Goal: Task Accomplishment & Management: Manage account settings

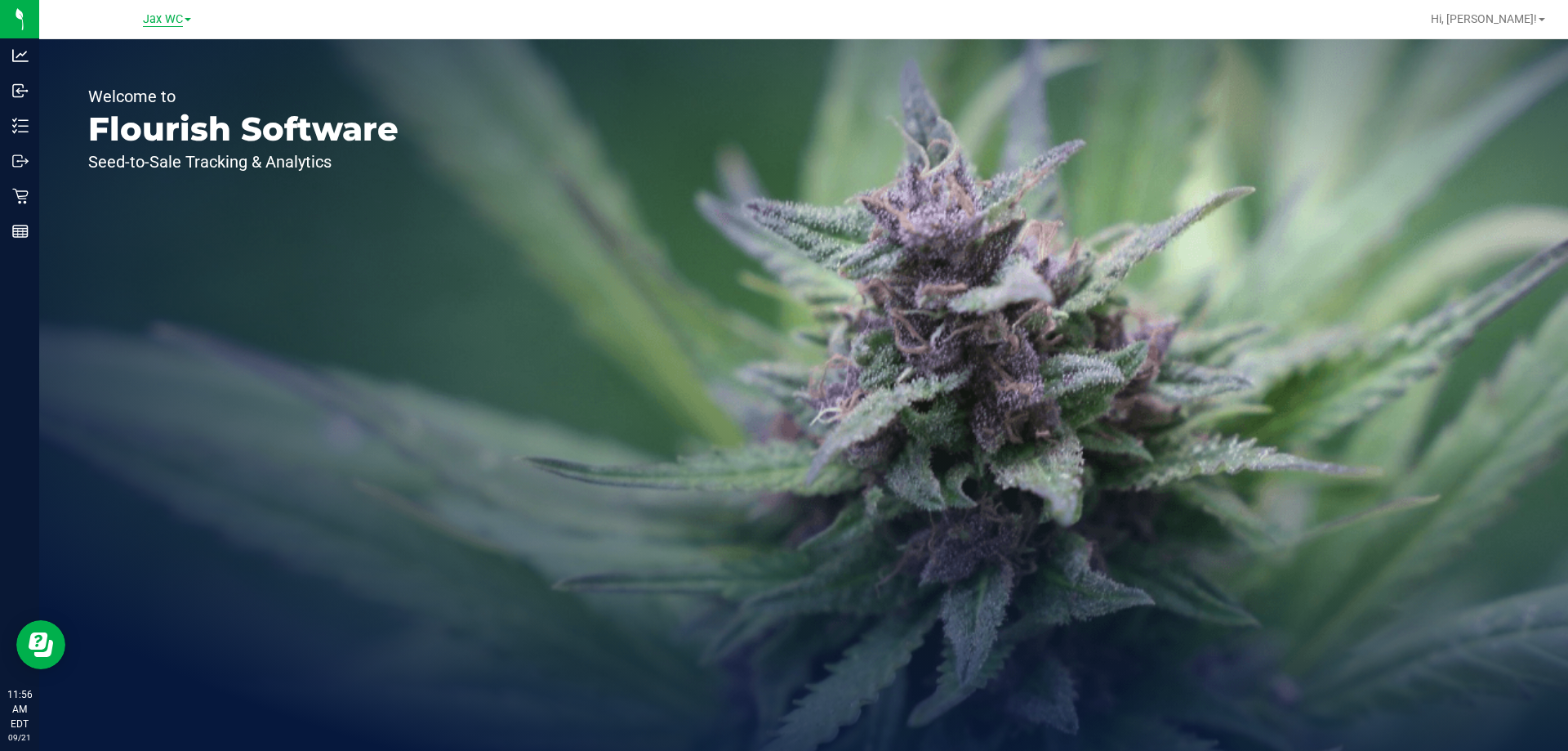
click at [157, 21] on span "Jax WC" at bounding box center [163, 20] width 40 height 15
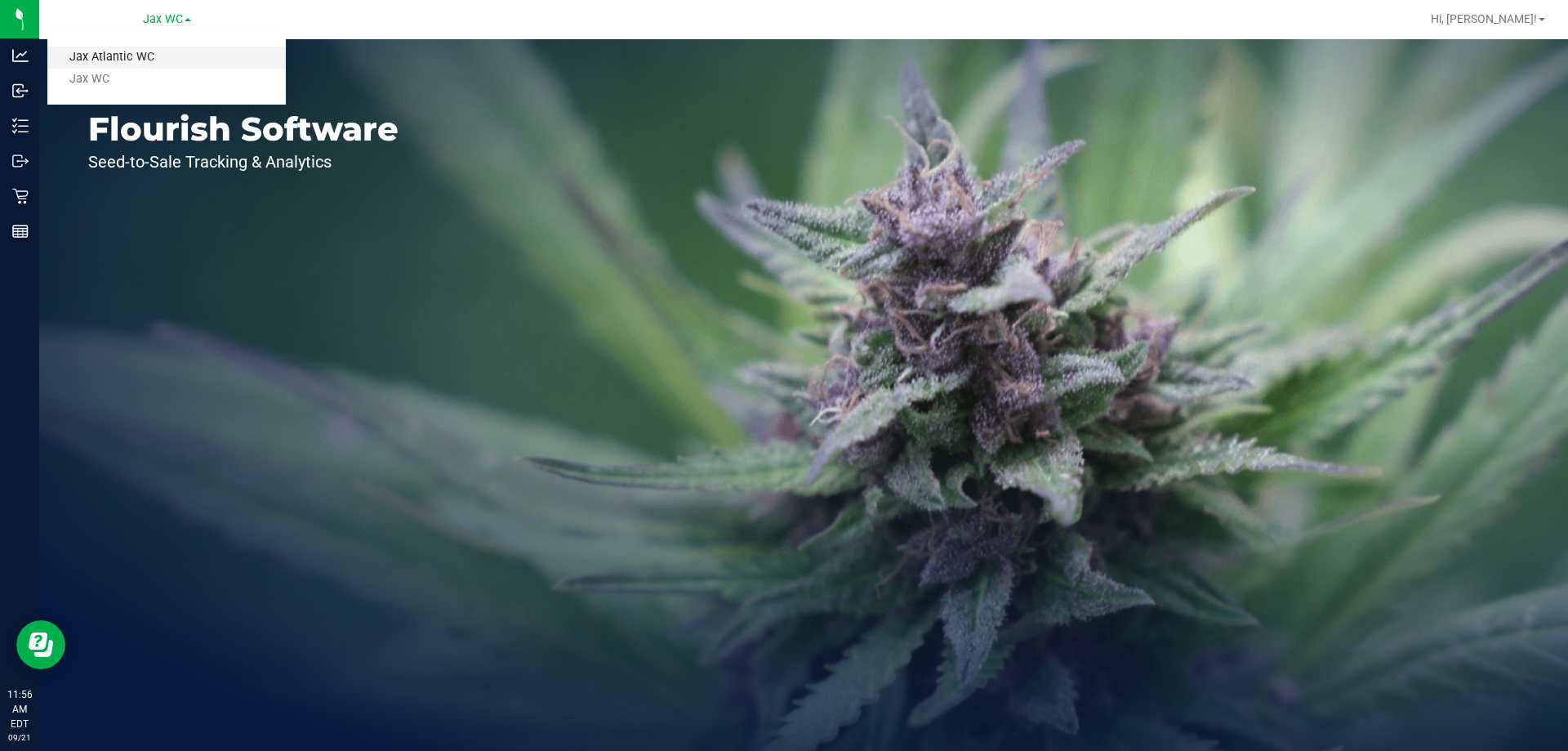
click at [154, 62] on link "Jax Atlantic WC" at bounding box center [166, 57] width 238 height 22
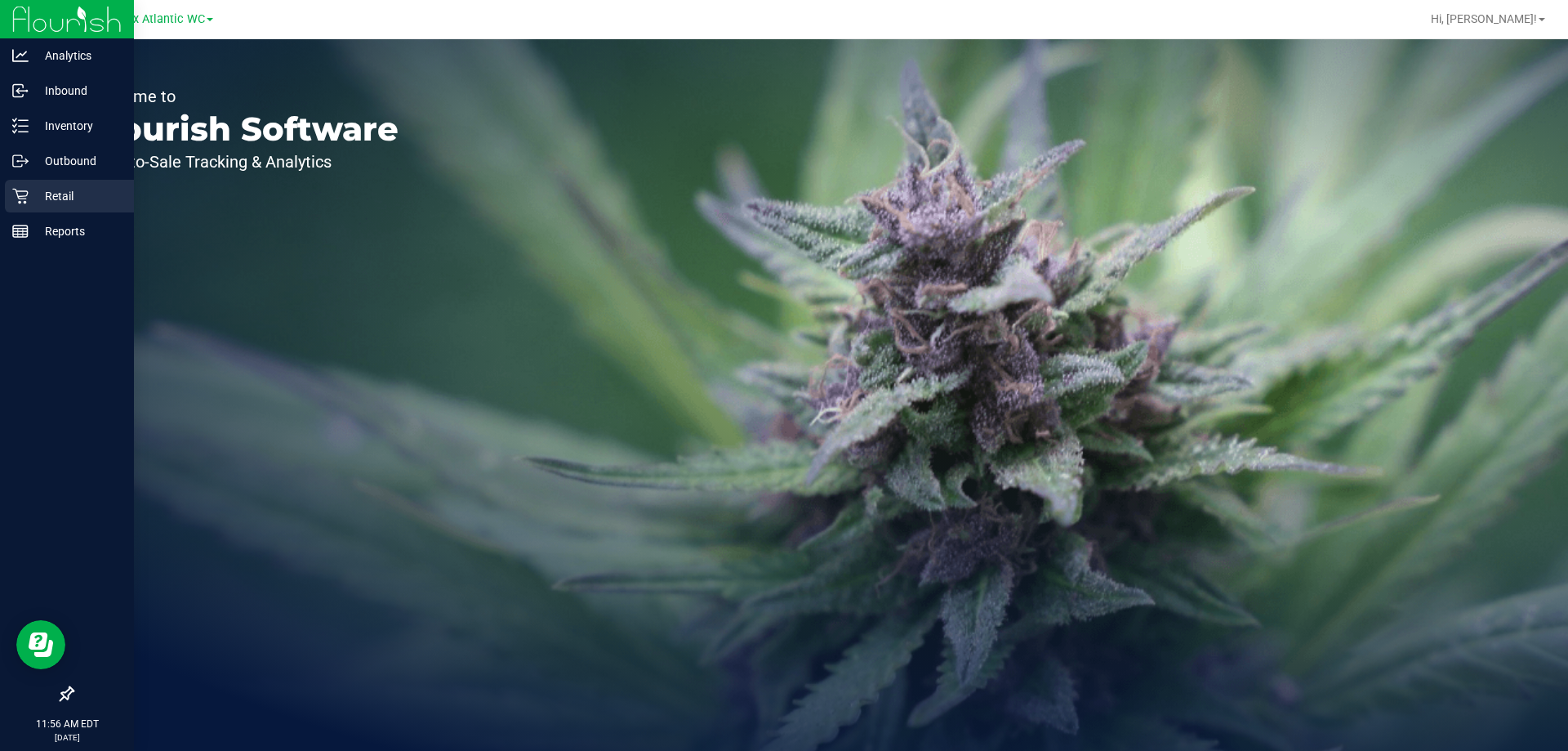
click at [52, 185] on div "Retail" at bounding box center [69, 195] width 129 height 32
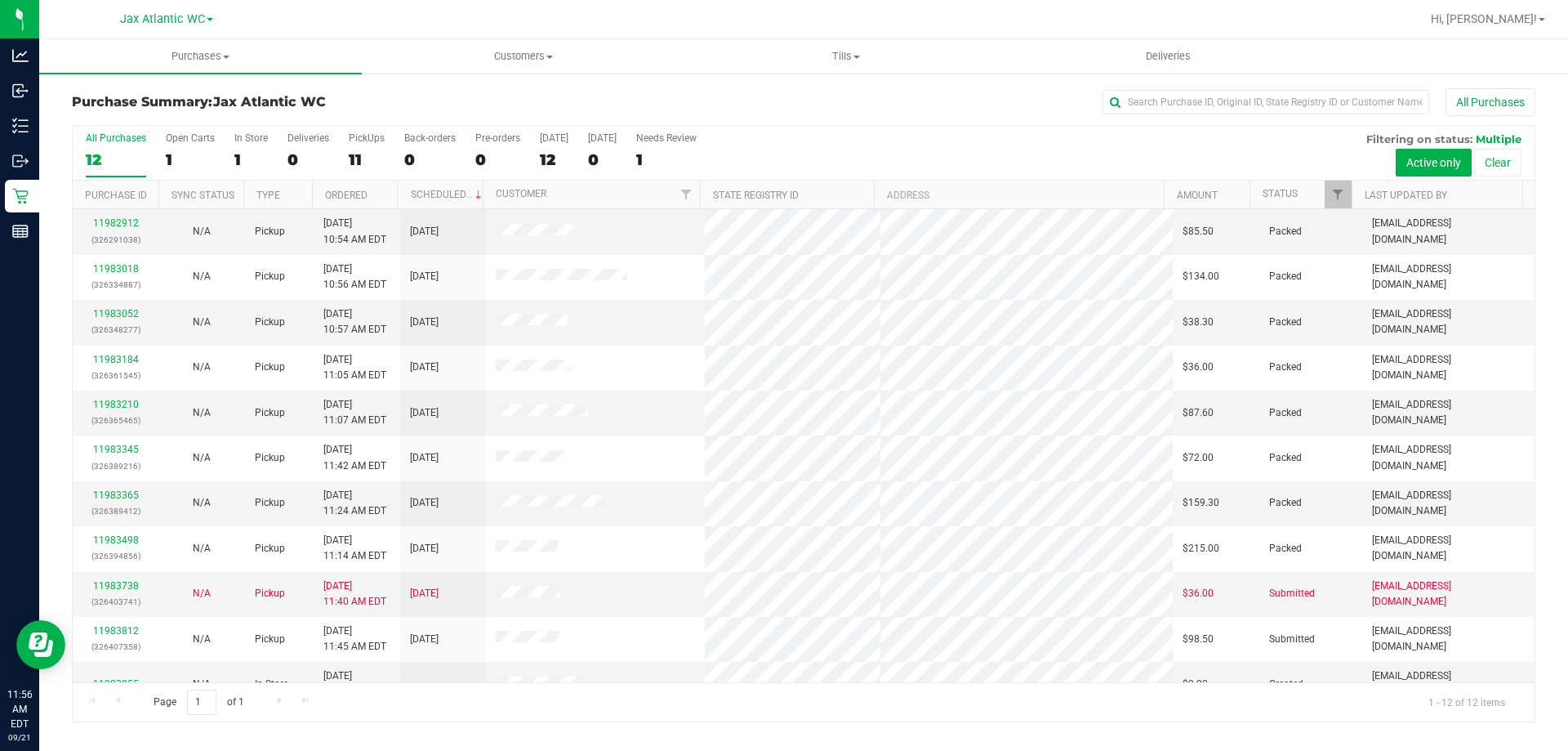
scroll to position [70, 0]
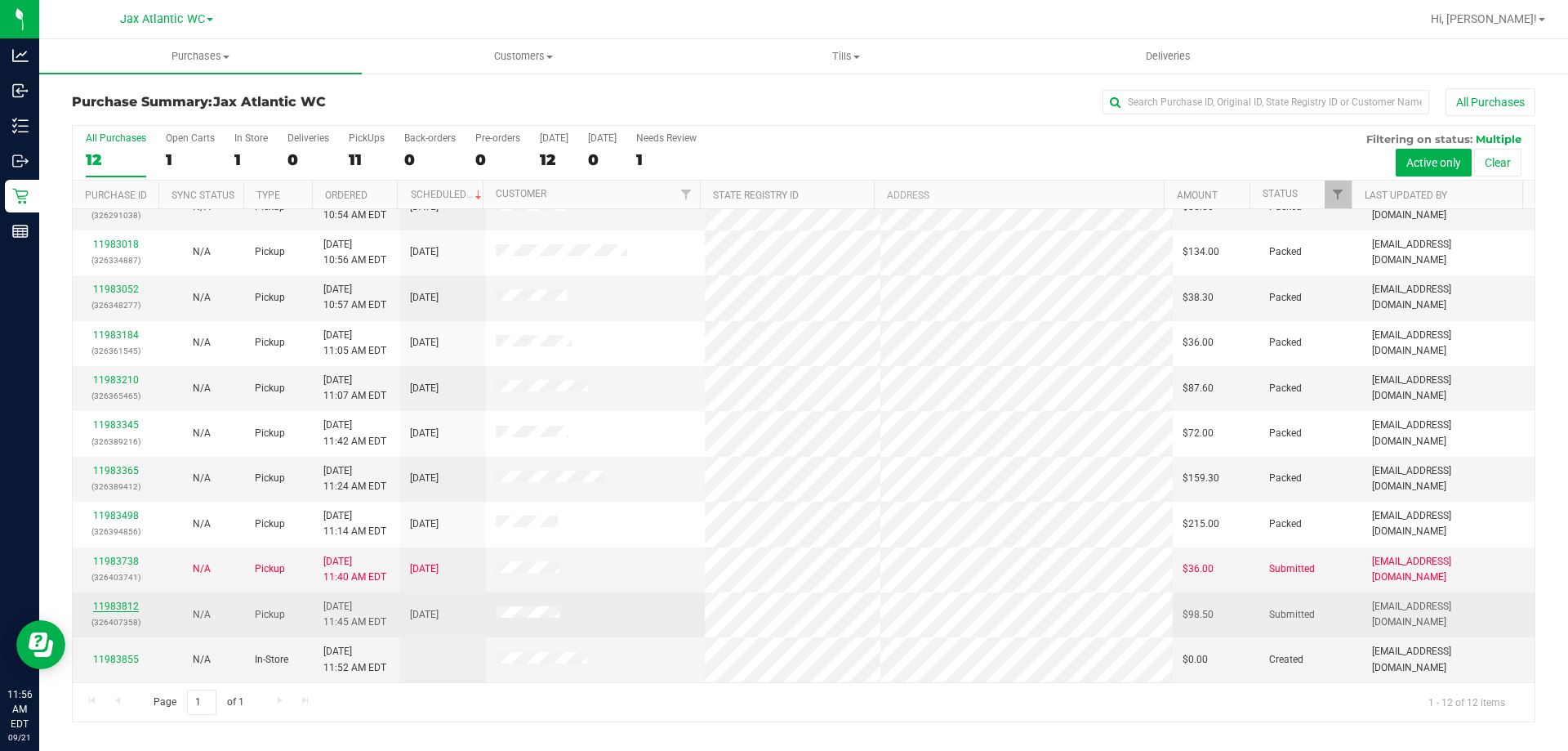
click at [122, 609] on link "11983812" at bounding box center [115, 606] width 46 height 12
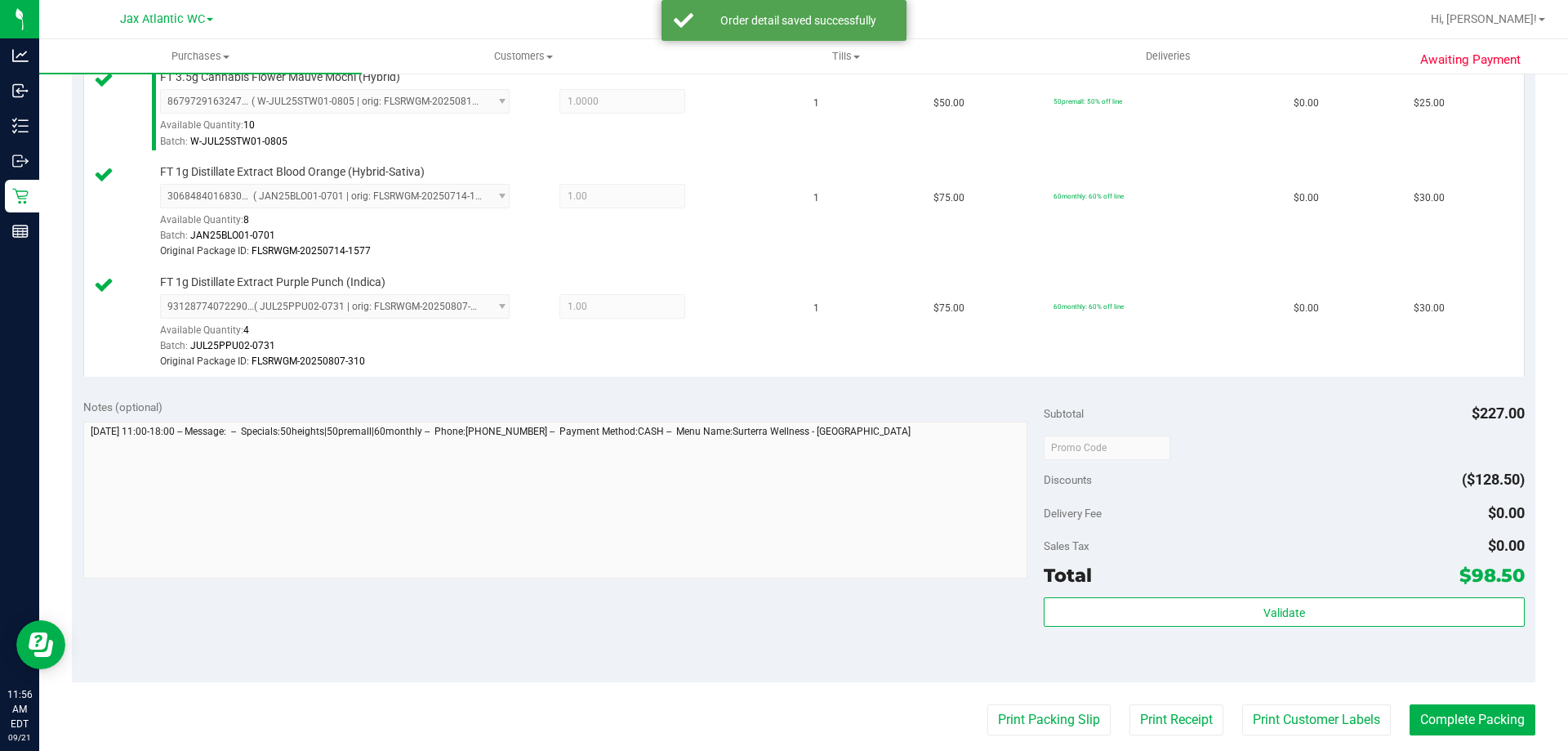
scroll to position [572, 0]
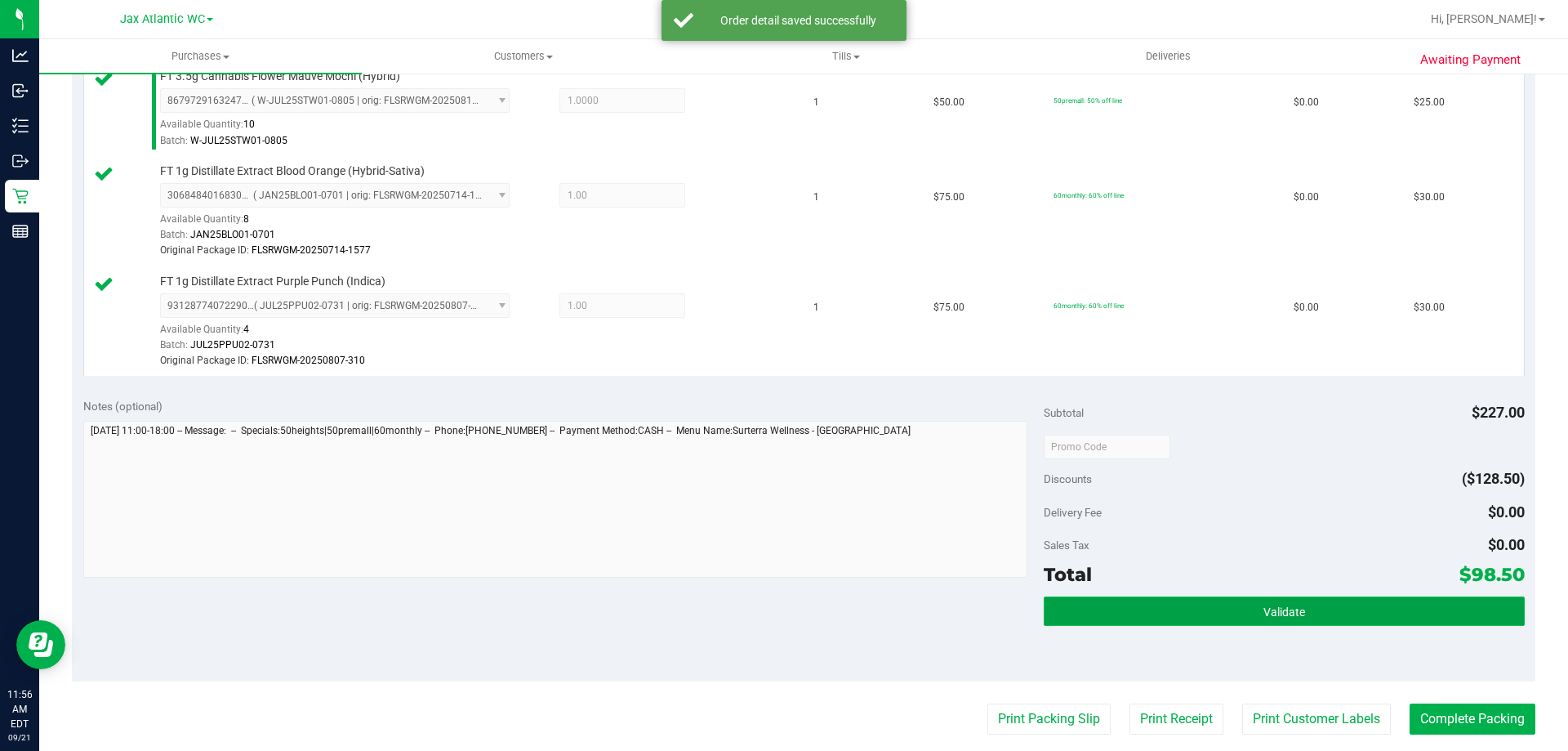
click at [1327, 614] on button "Validate" at bounding box center [1284, 611] width 480 height 29
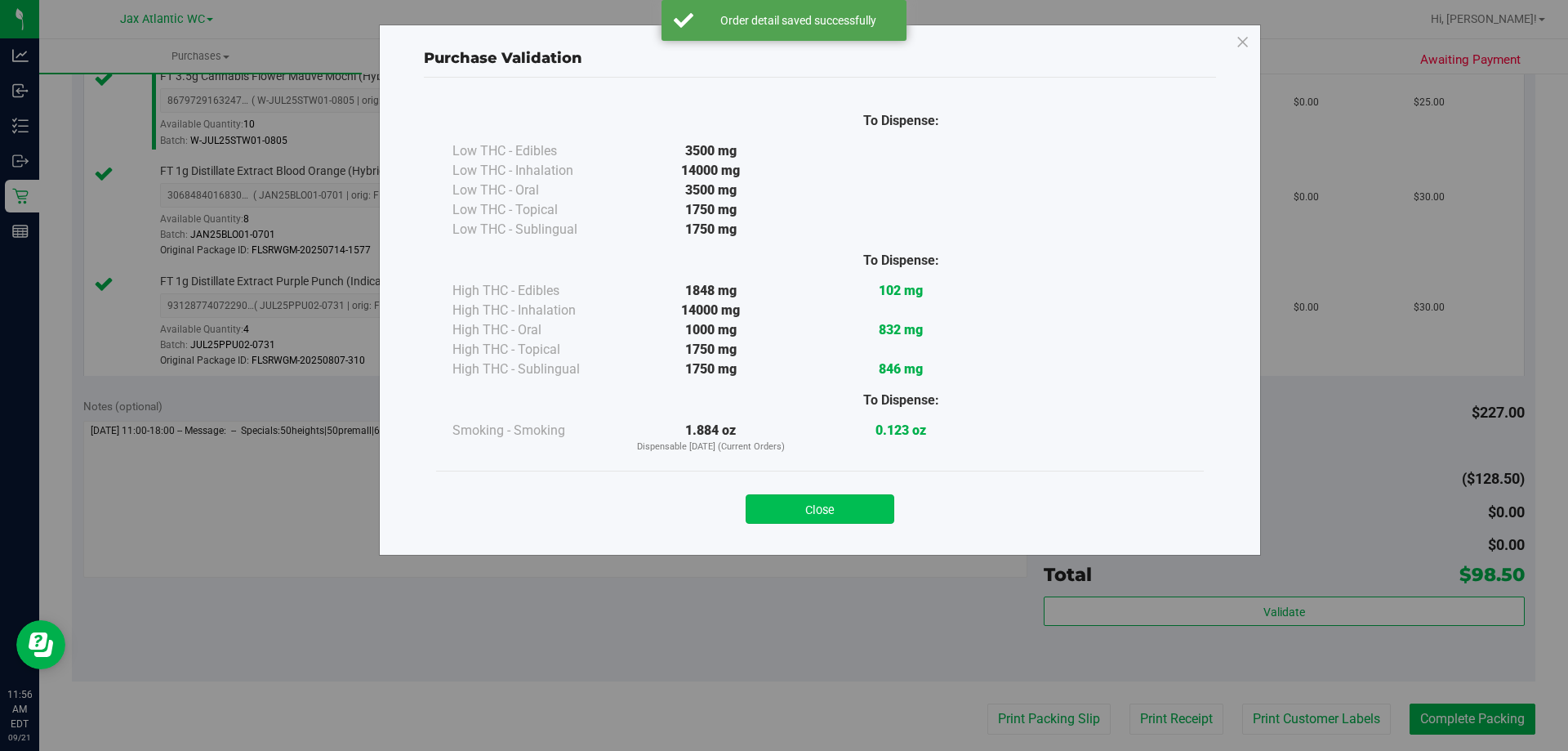
click at [838, 513] on button "Close" at bounding box center [820, 508] width 149 height 29
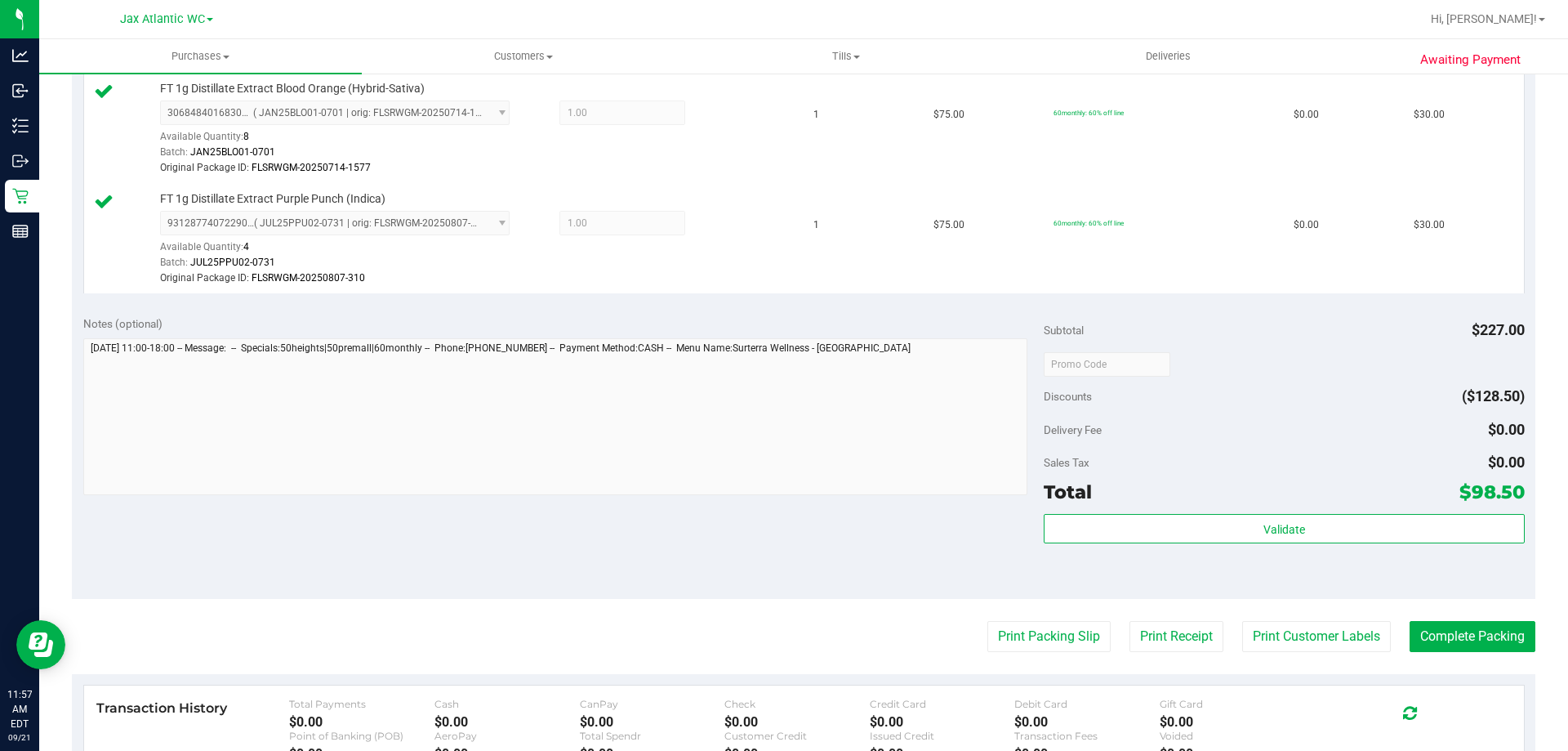
scroll to position [735, 0]
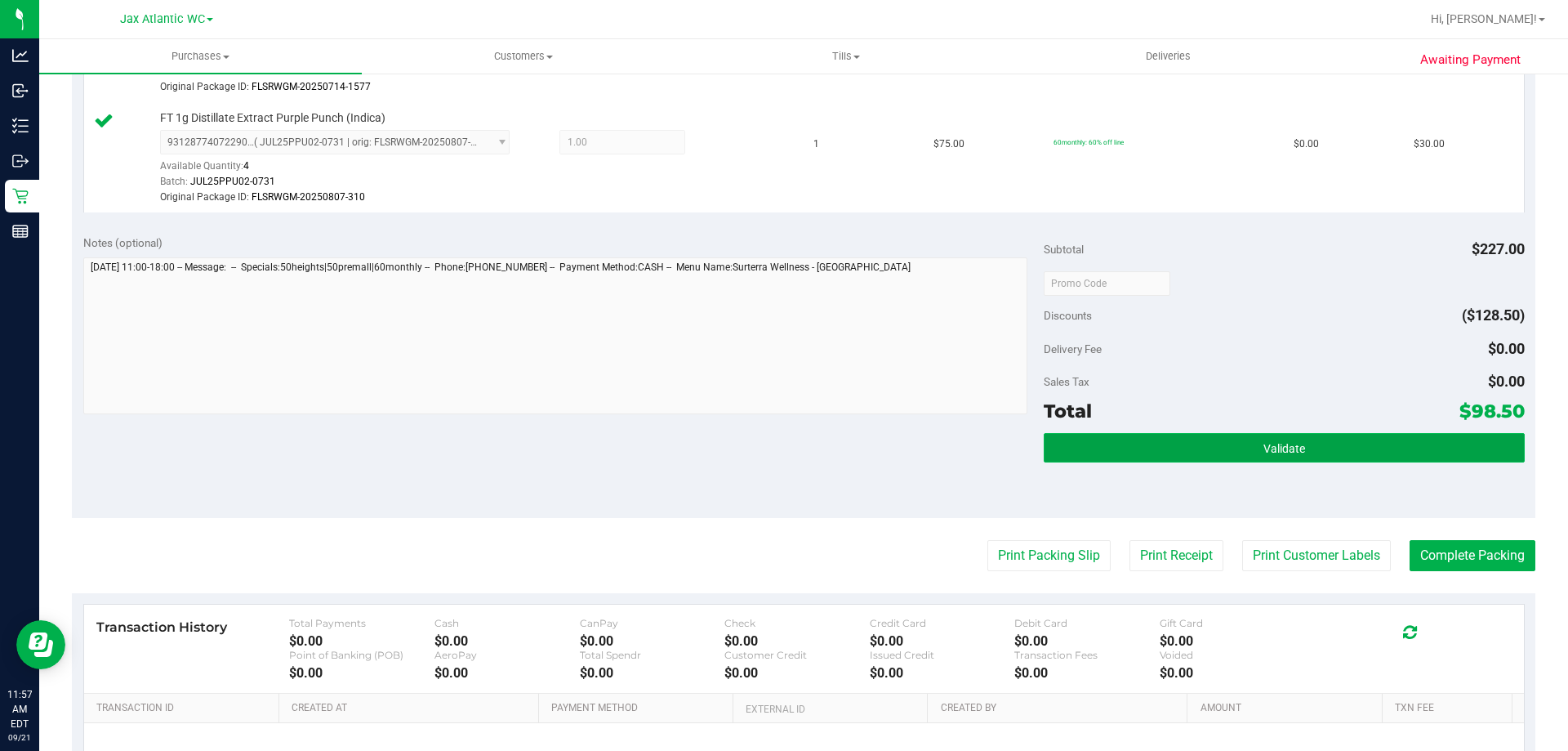
click at [1296, 446] on button "Validate" at bounding box center [1284, 447] width 480 height 29
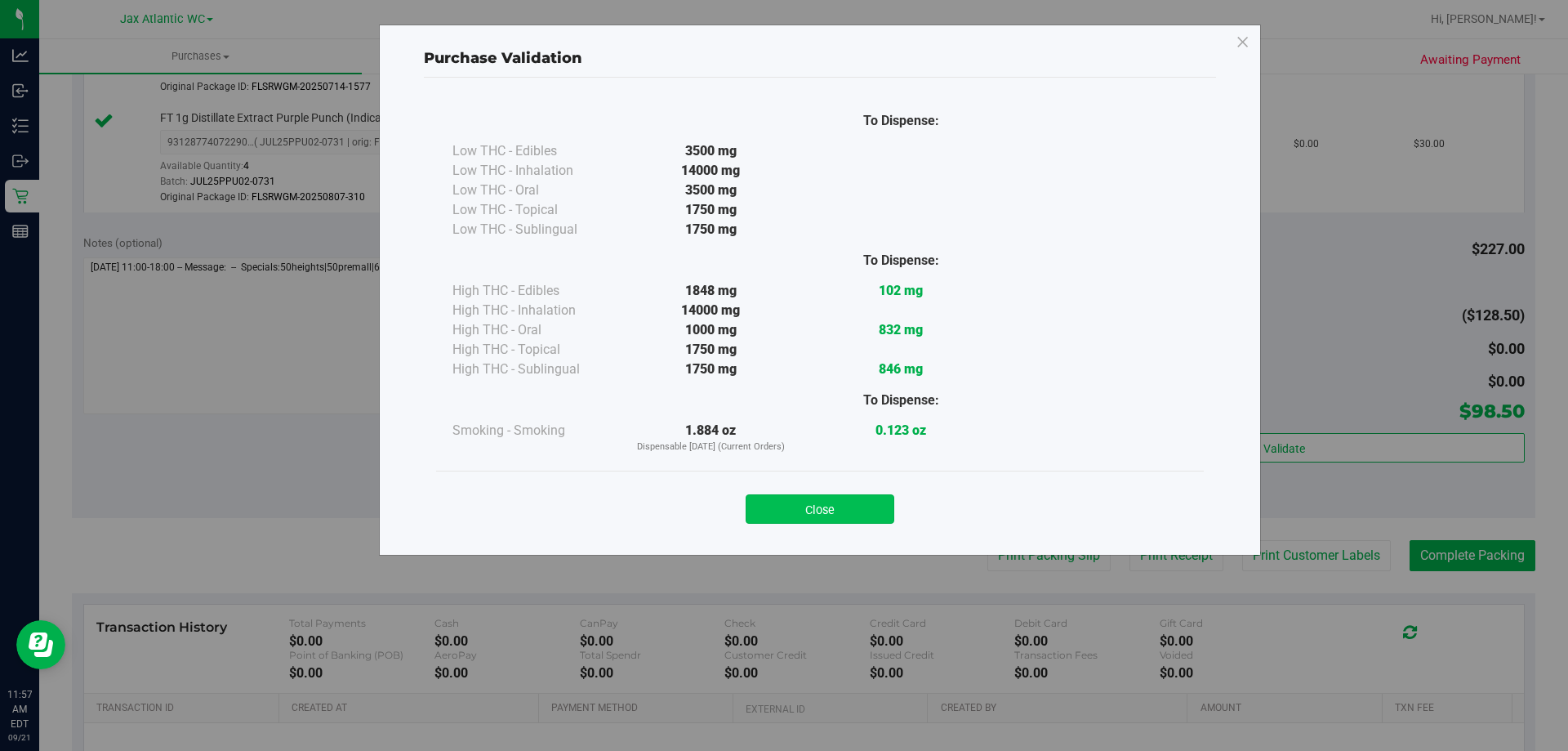
click at [838, 516] on button "Close" at bounding box center [820, 508] width 149 height 29
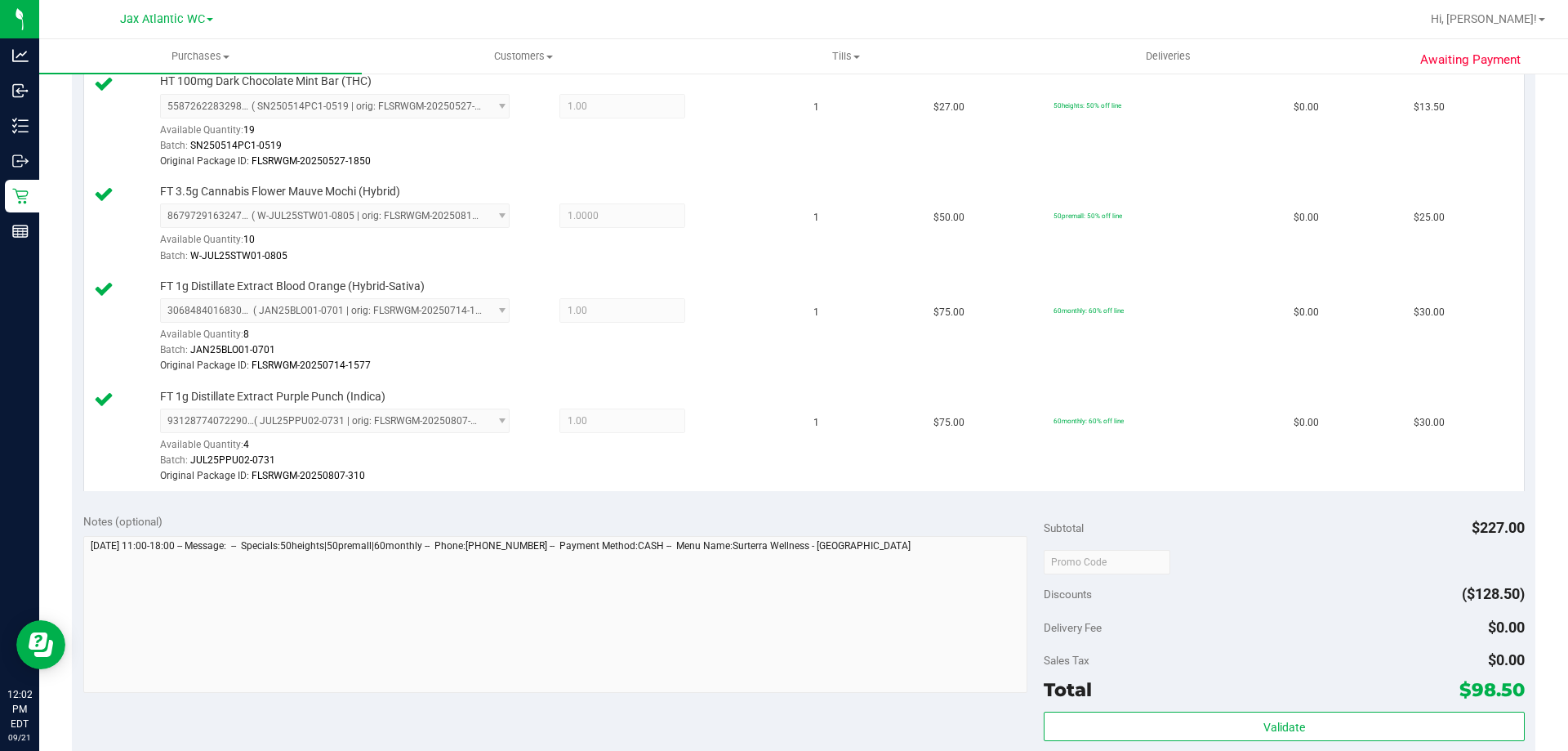
scroll to position [817, 0]
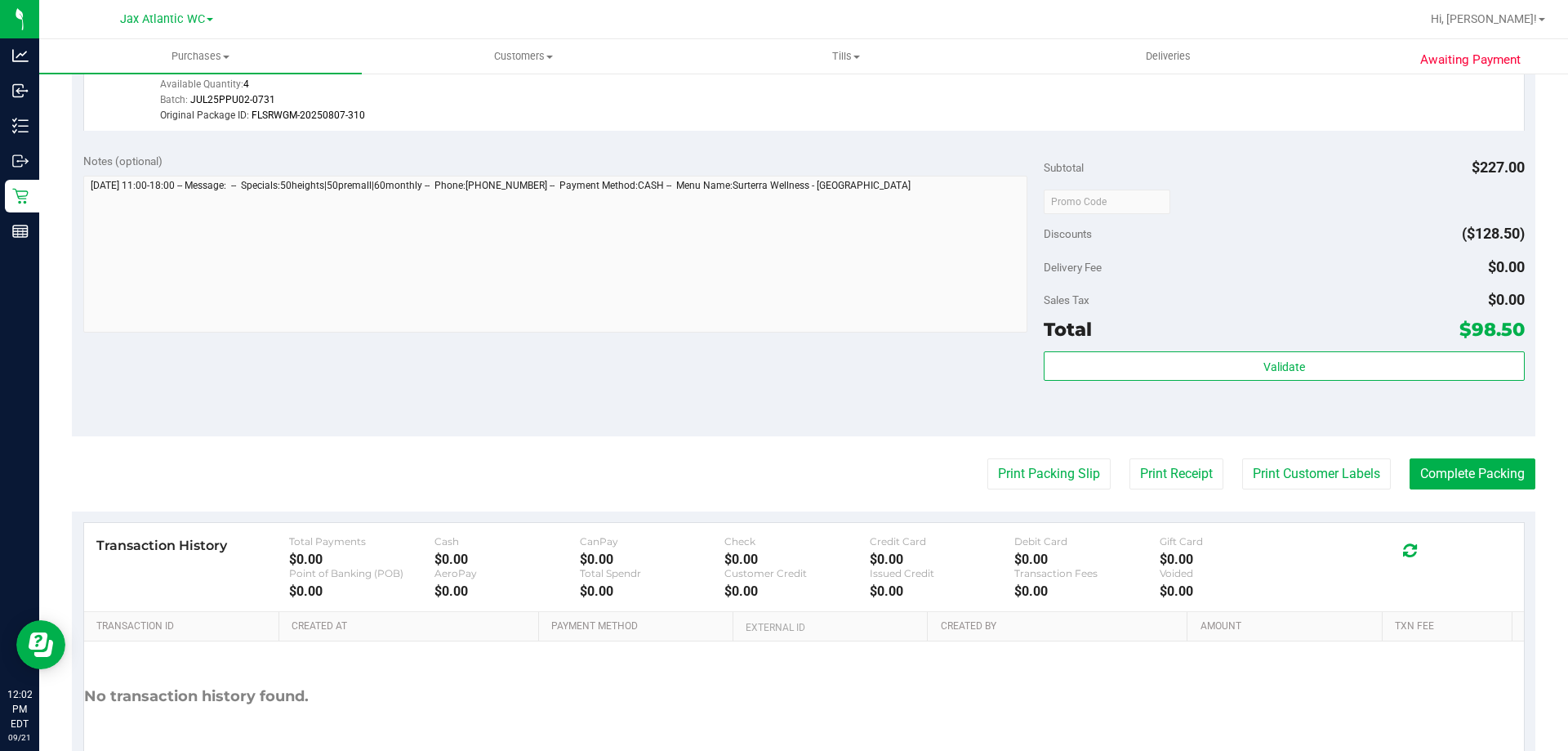
click at [1325, 383] on div "Validate" at bounding box center [1284, 388] width 480 height 74
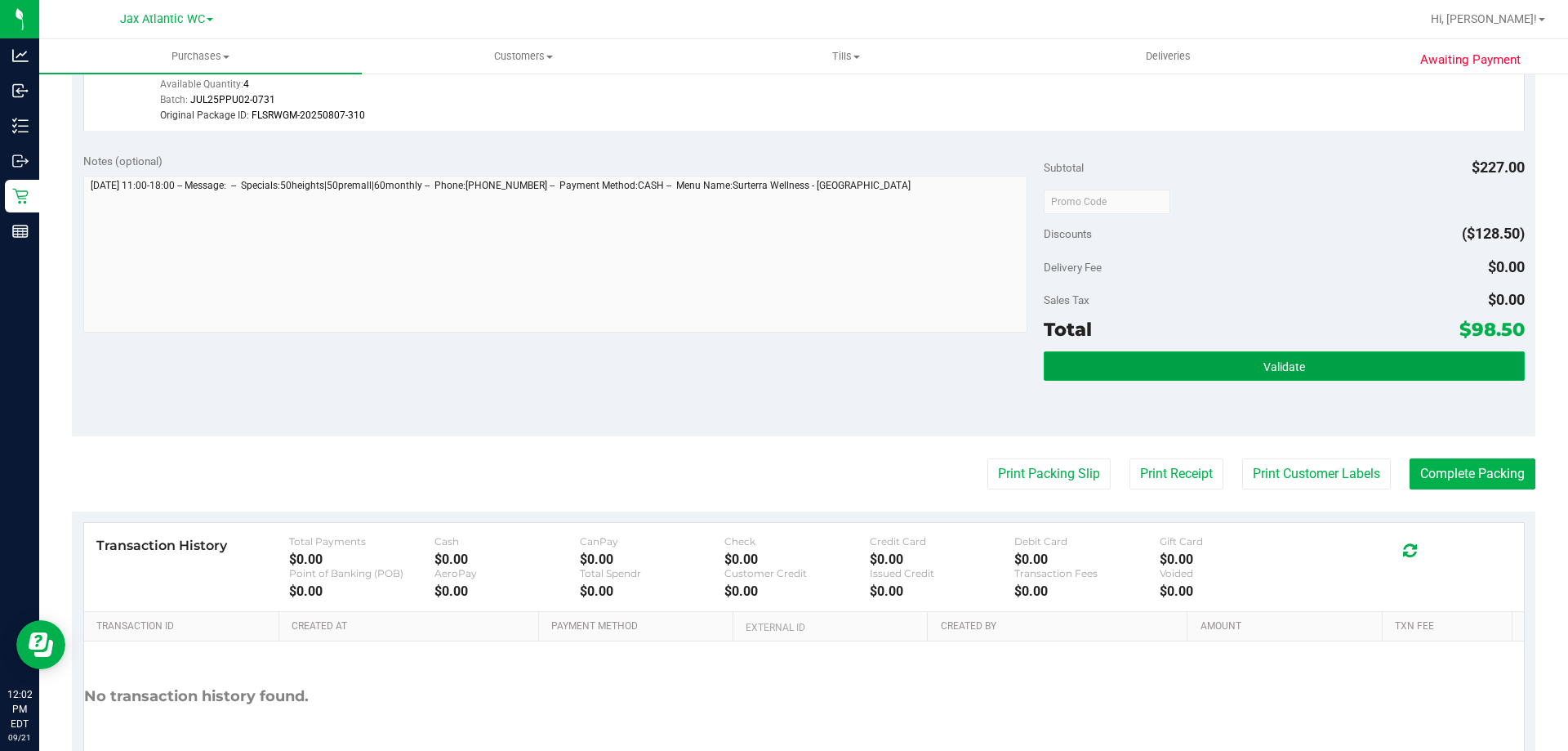
click at [1316, 376] on button "Validate" at bounding box center [1284, 366] width 480 height 29
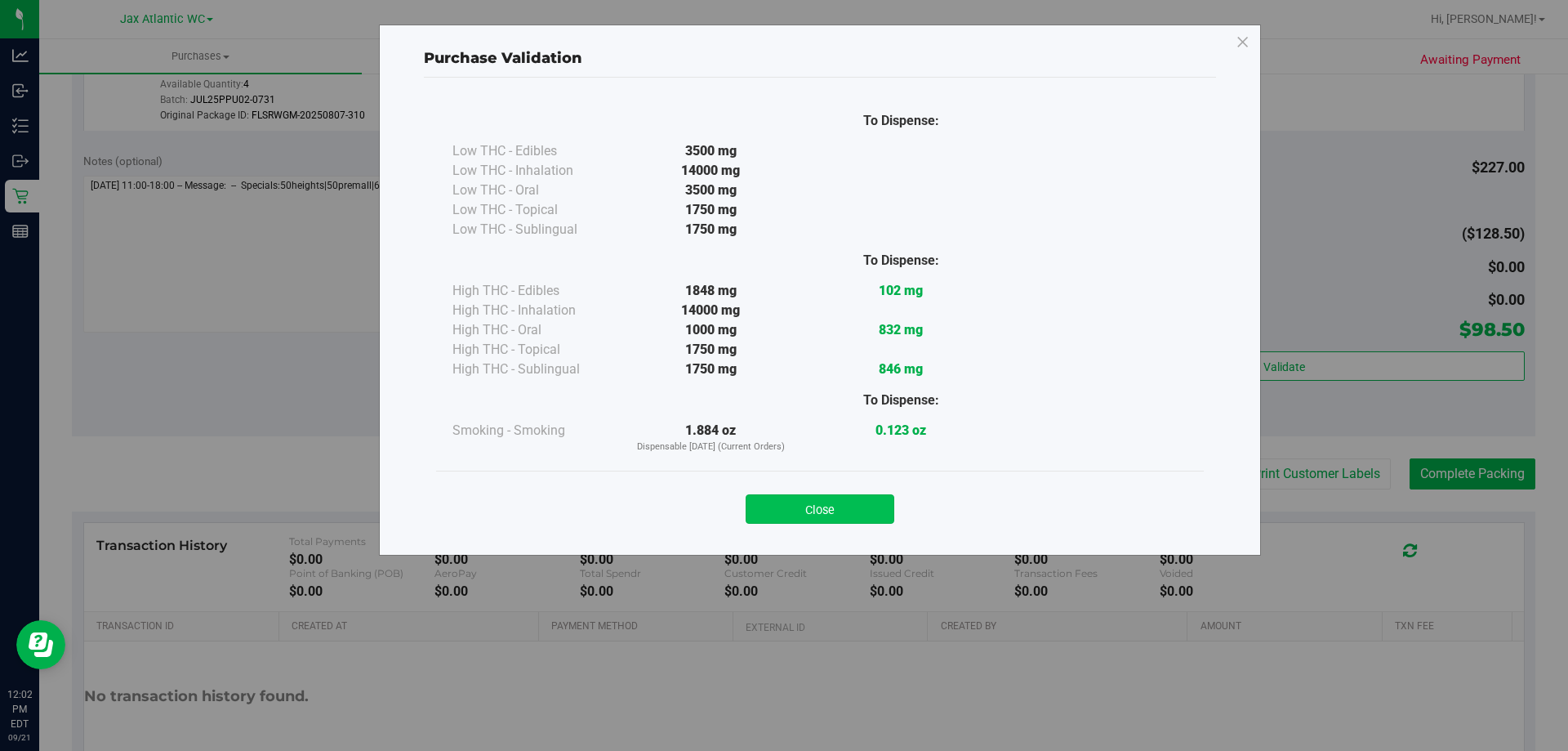
click at [822, 516] on button "Close" at bounding box center [820, 508] width 149 height 29
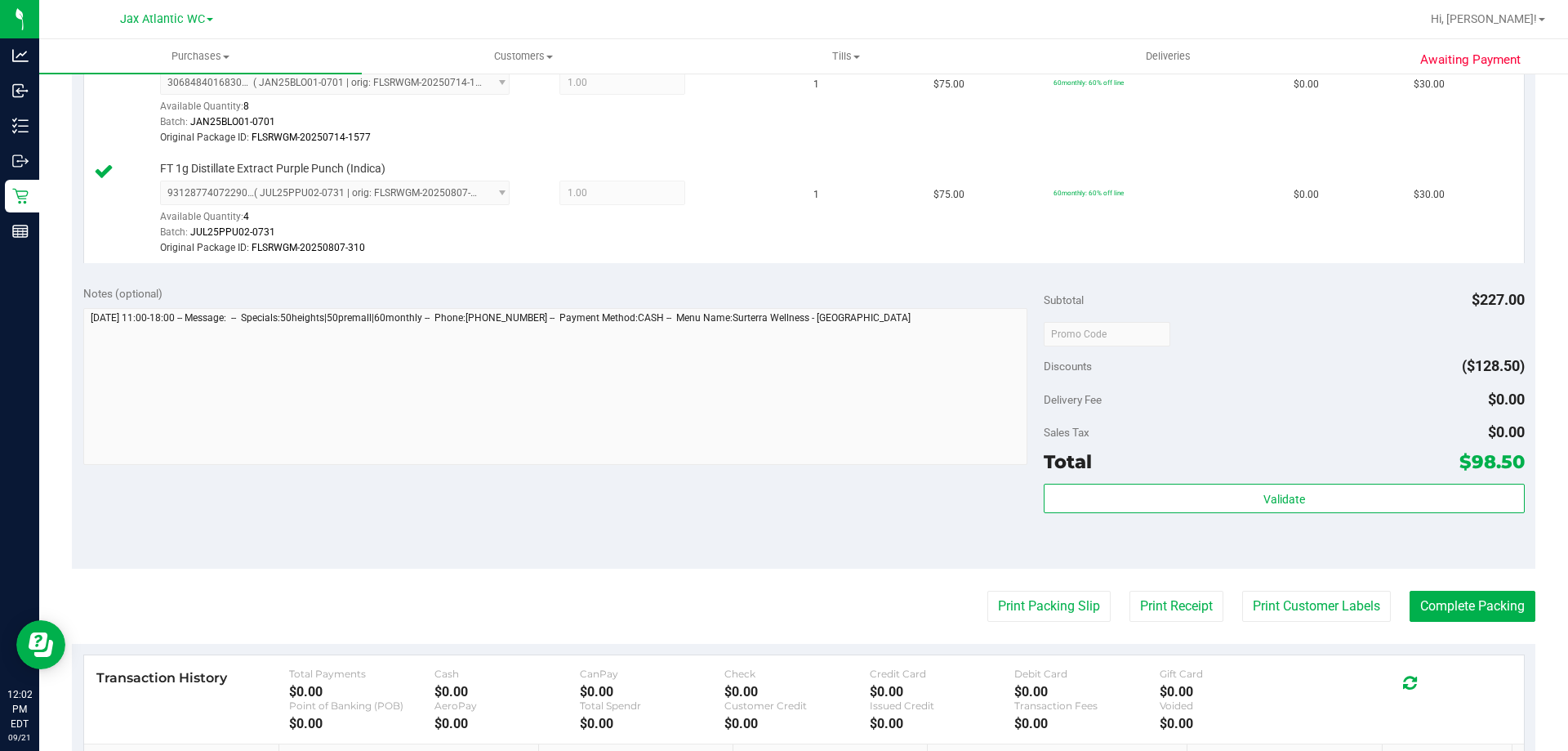
scroll to position [915, 0]
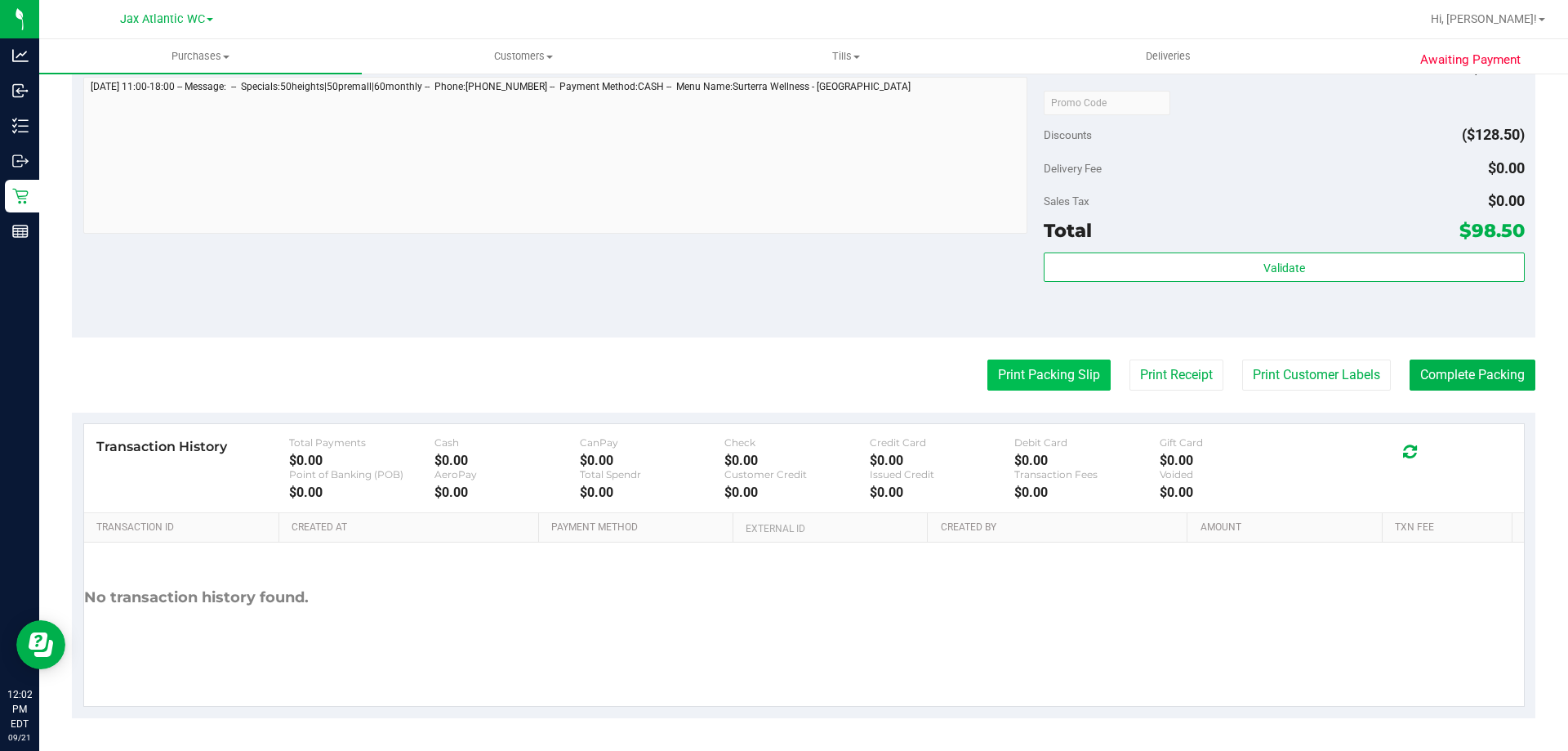
click at [1039, 380] on button "Print Packing Slip" at bounding box center [1049, 375] width 124 height 31
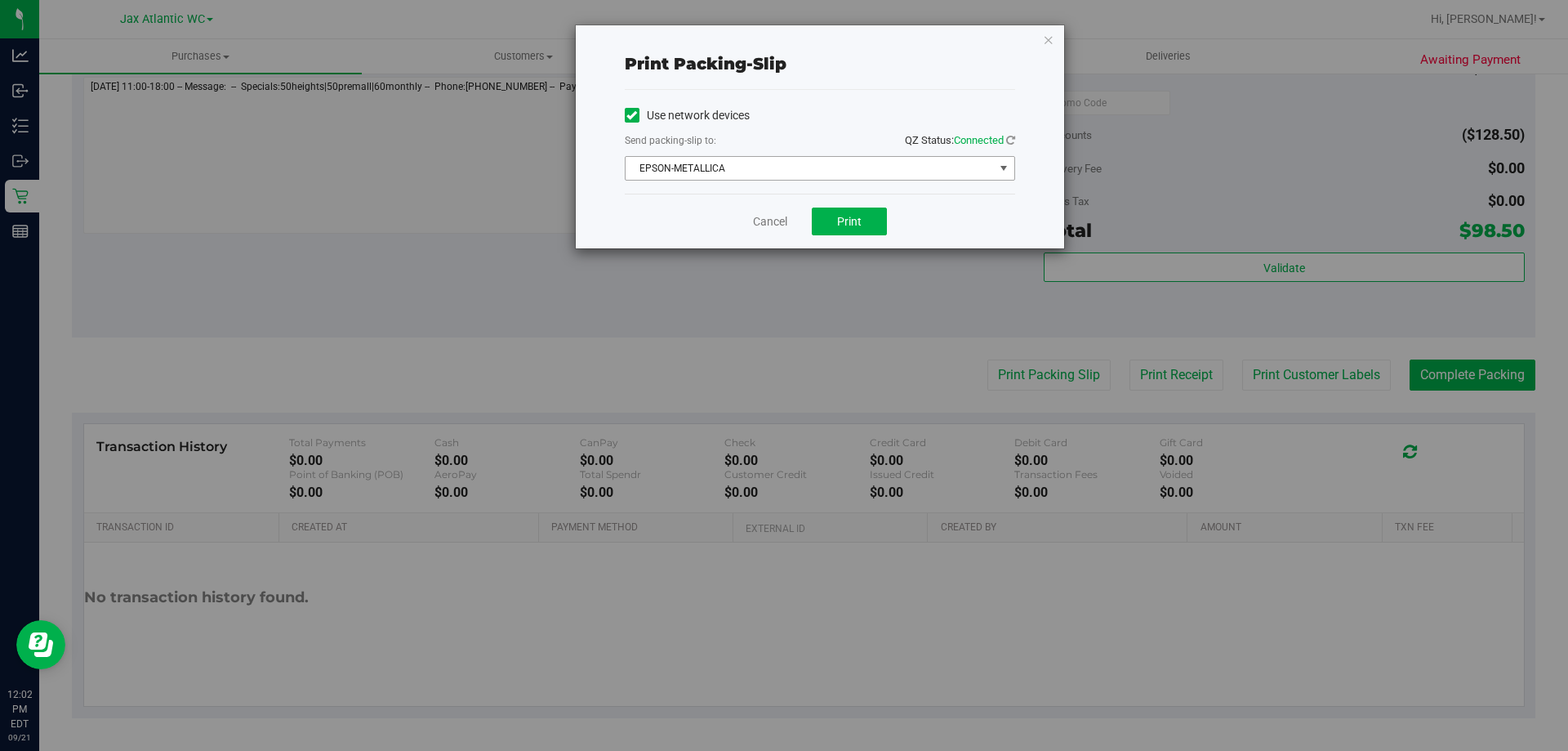
click at [715, 172] on span "EPSON-METALLICA" at bounding box center [810, 169] width 369 height 23
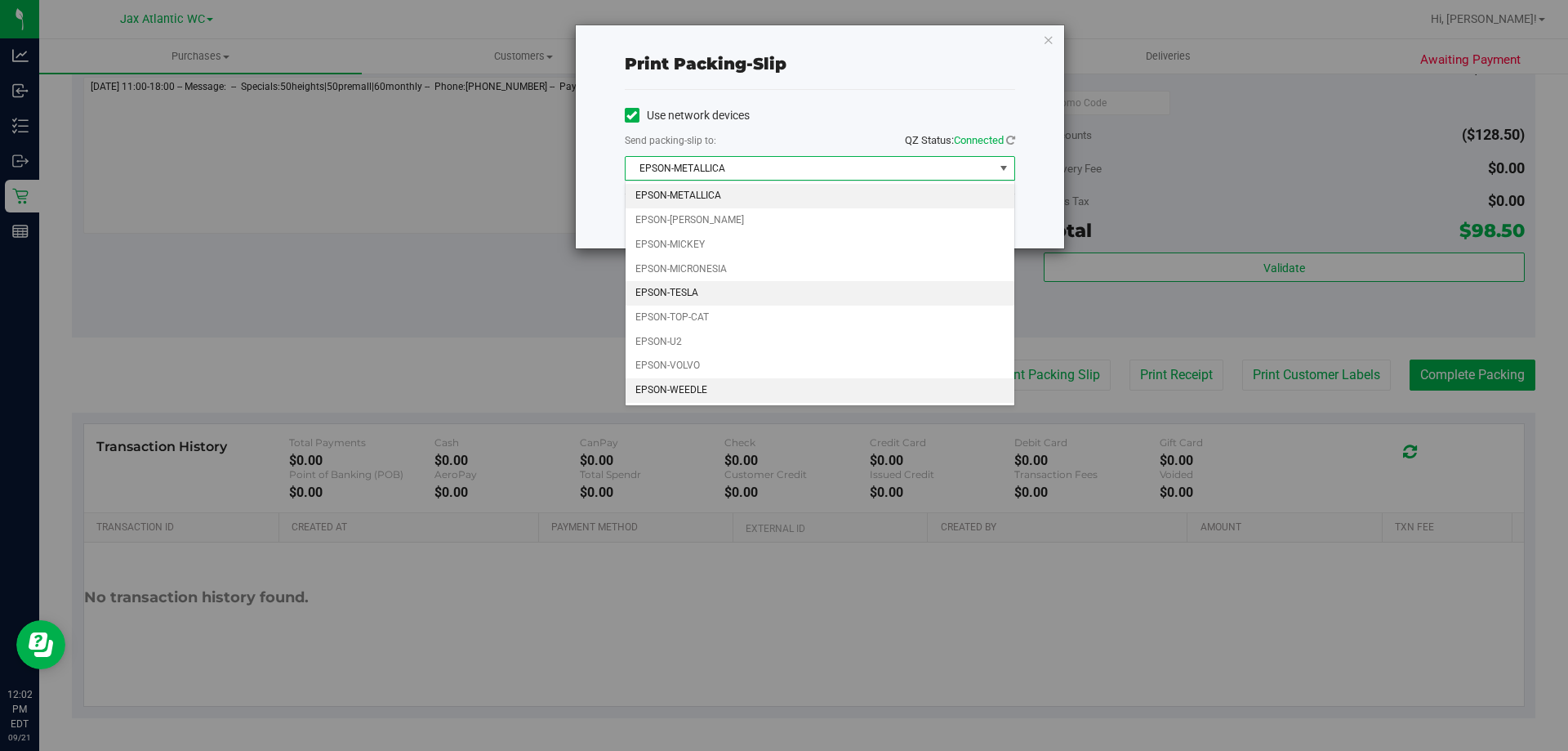
click at [693, 288] on li "EPSON-TESLA" at bounding box center [820, 293] width 389 height 25
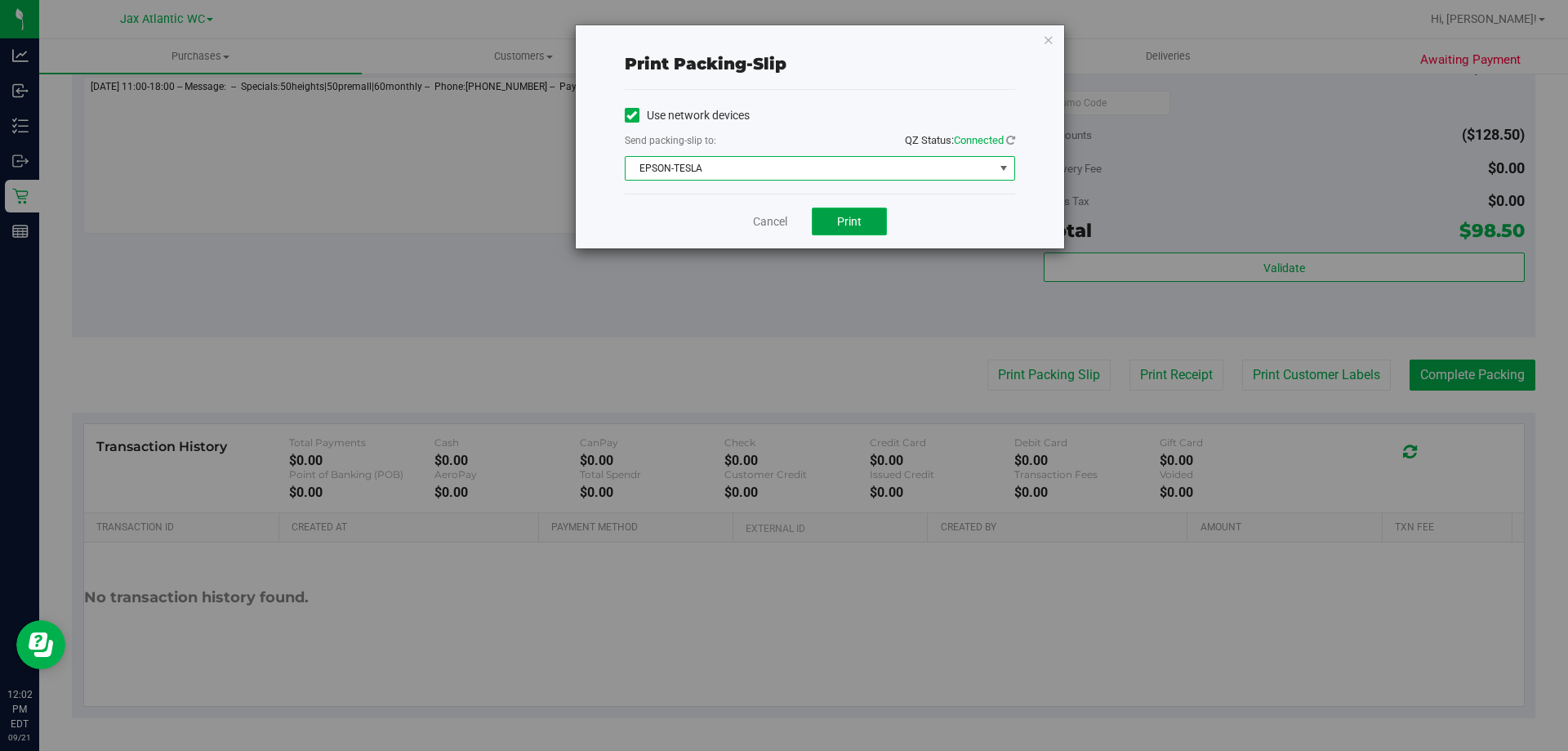
click at [836, 229] on button "Print" at bounding box center [850, 221] width 75 height 27
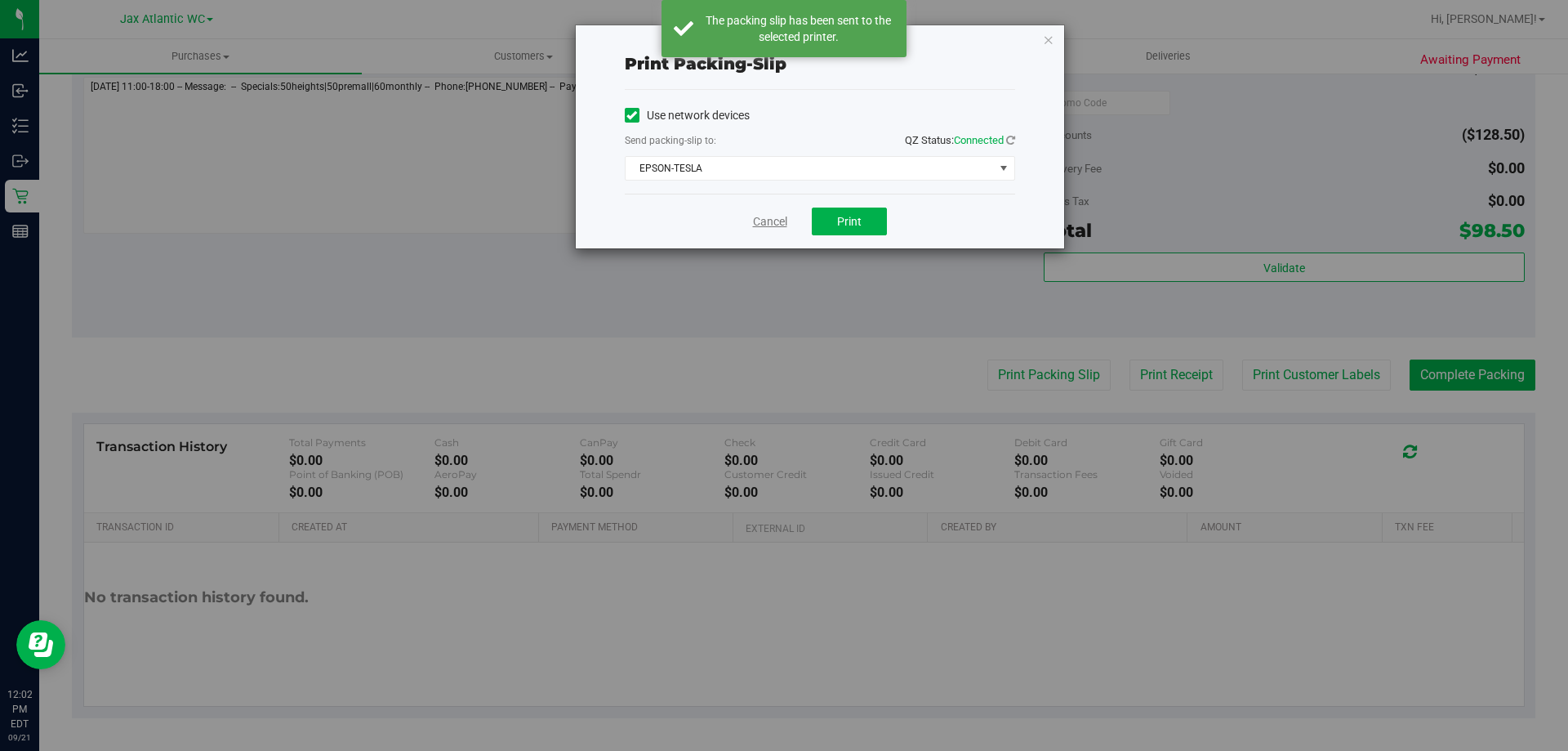
click at [765, 225] on link "Cancel" at bounding box center [770, 222] width 34 height 17
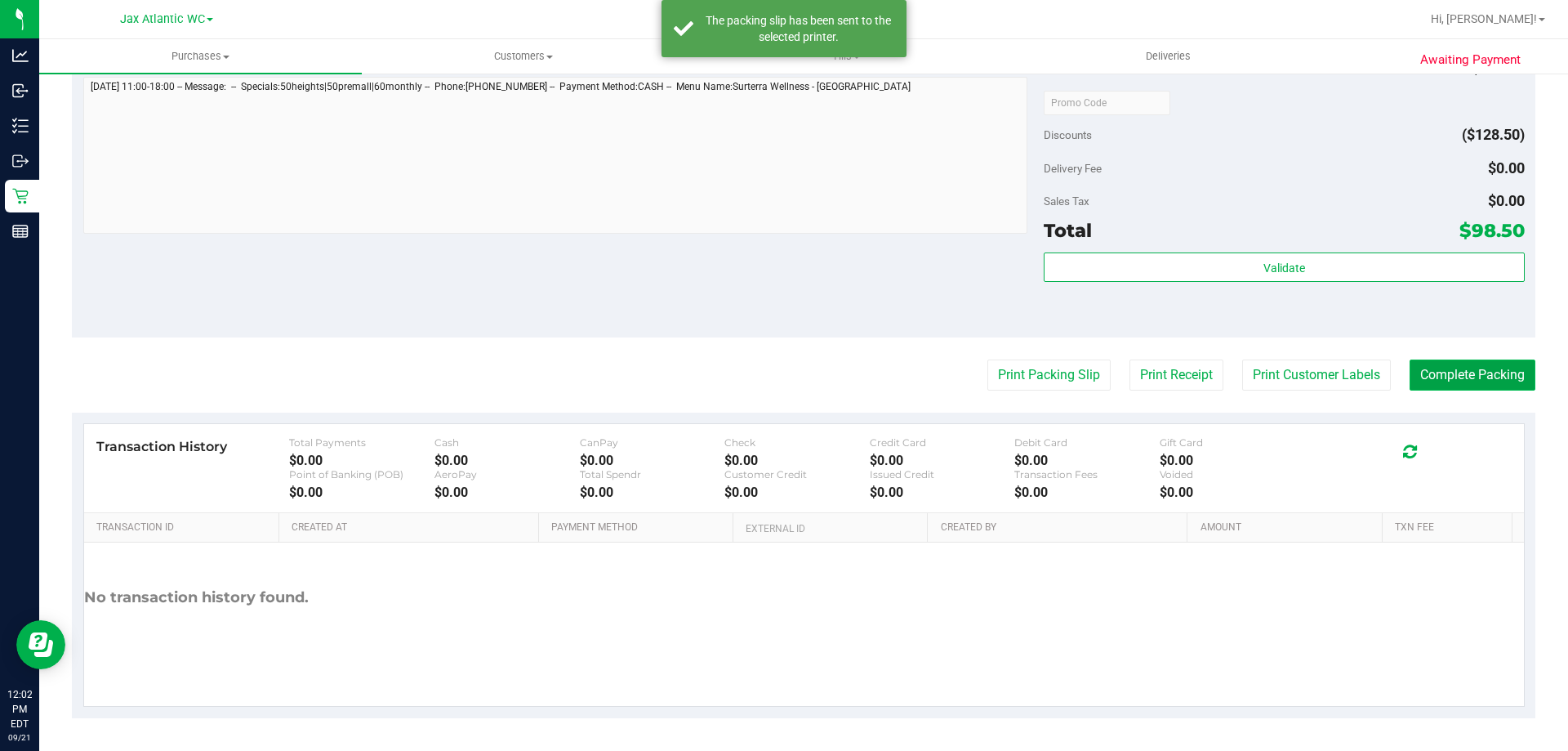
click at [1451, 371] on button "Complete Packing" at bounding box center [1472, 375] width 125 height 31
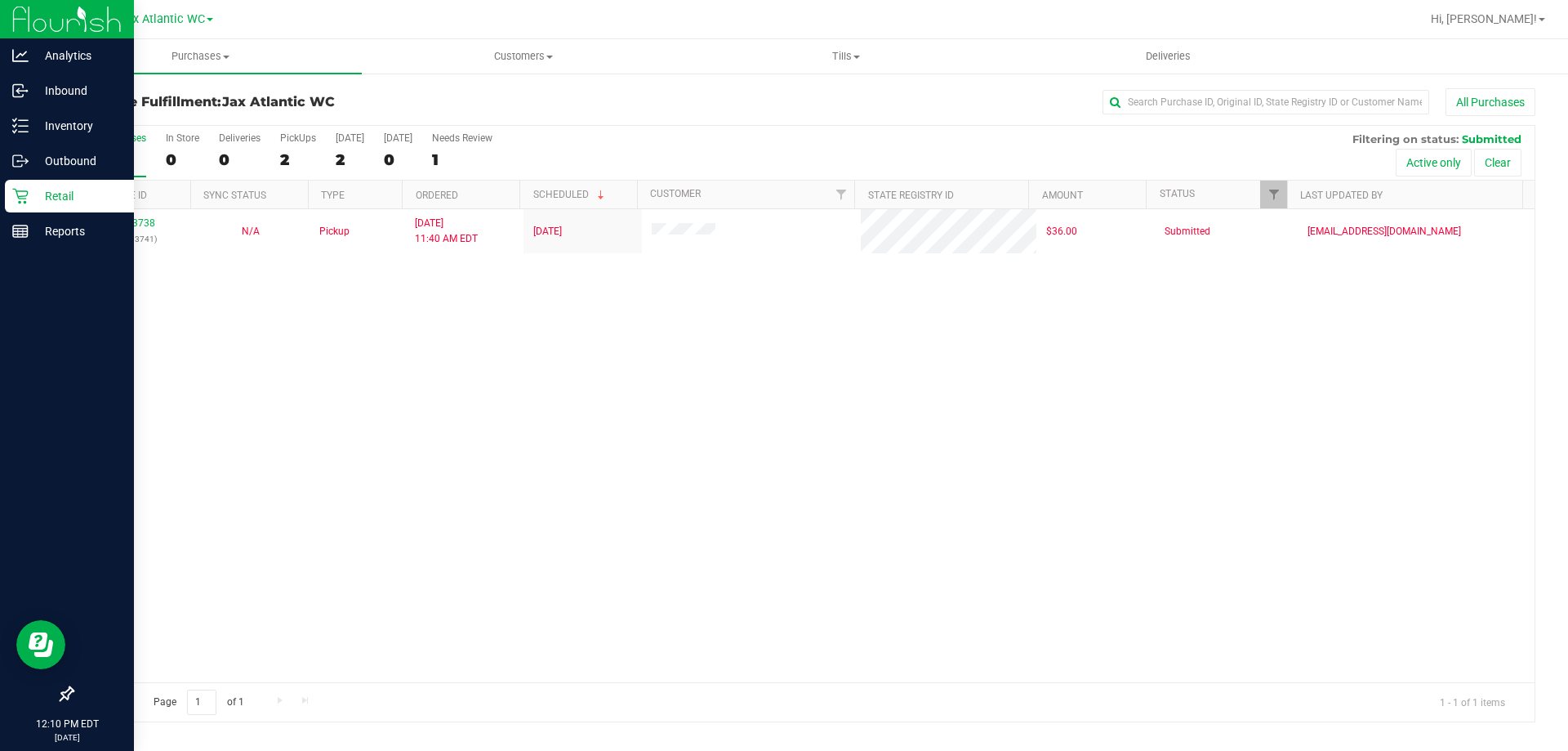
click at [29, 205] on p "Retail" at bounding box center [77, 196] width 98 height 20
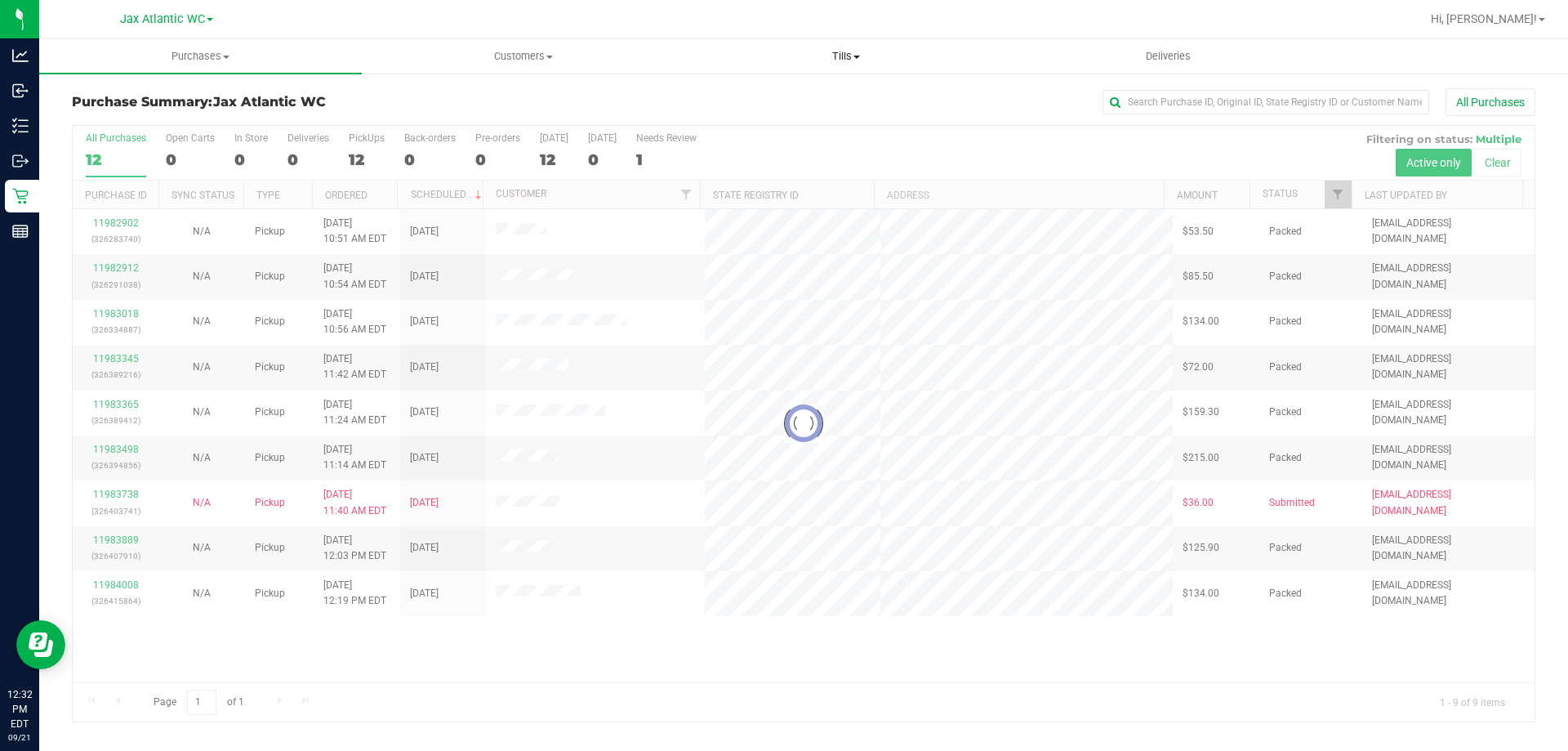
click at [845, 54] on span "Tills" at bounding box center [845, 56] width 321 height 15
click at [803, 98] on li "Manage tills" at bounding box center [845, 99] width 322 height 20
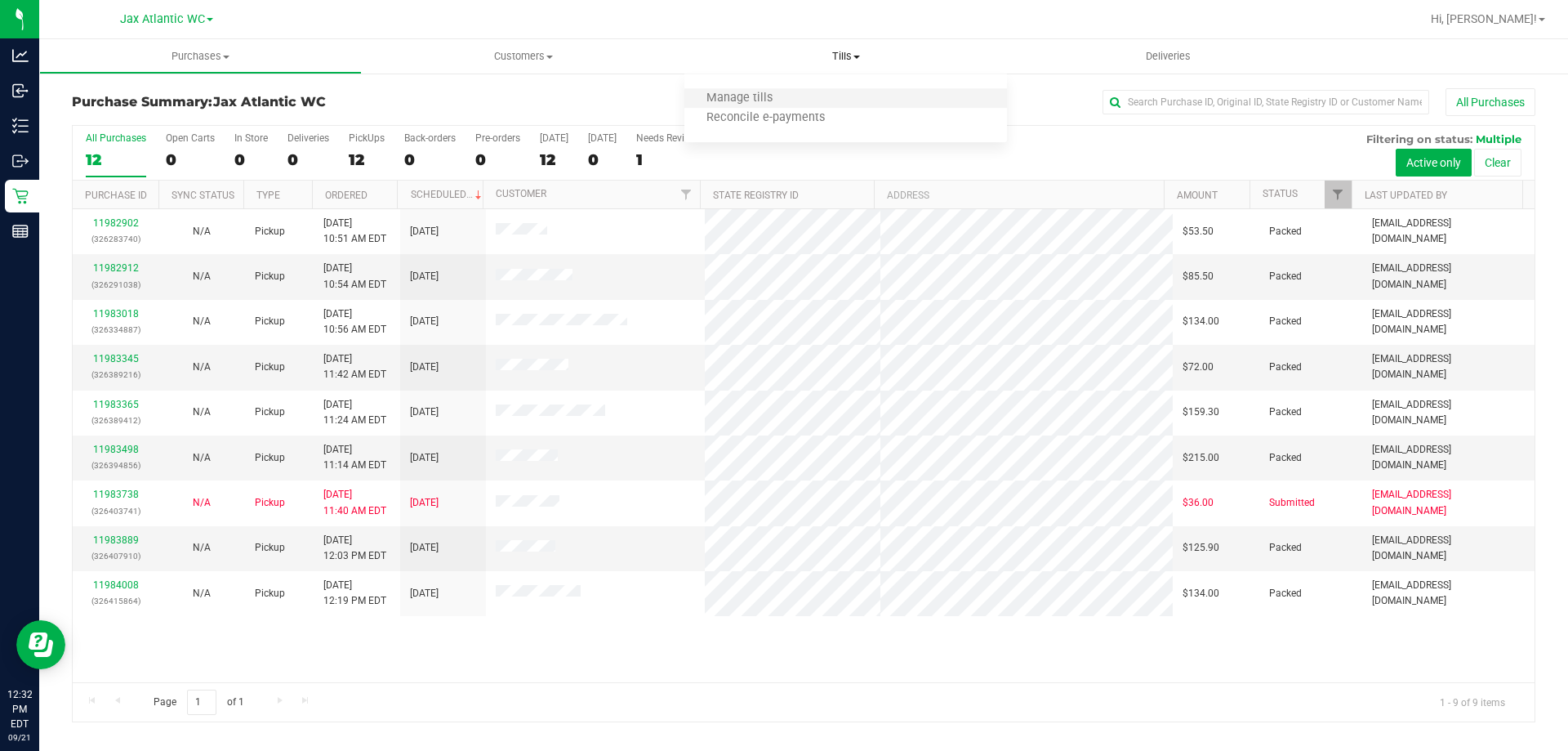
click at [800, 92] on li "Manage tills" at bounding box center [845, 99] width 322 height 20
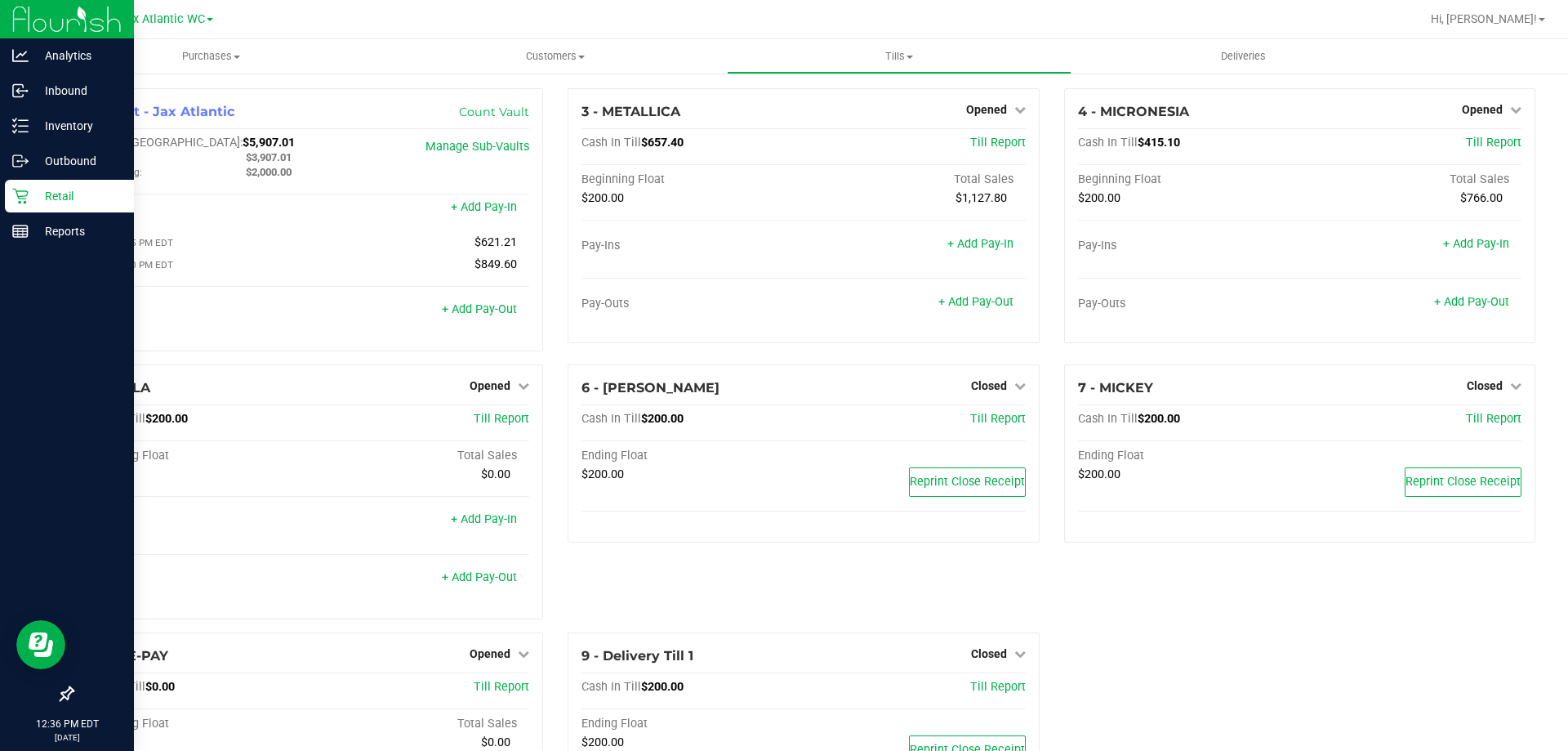
click at [29, 200] on p "Retail" at bounding box center [77, 196] width 98 height 20
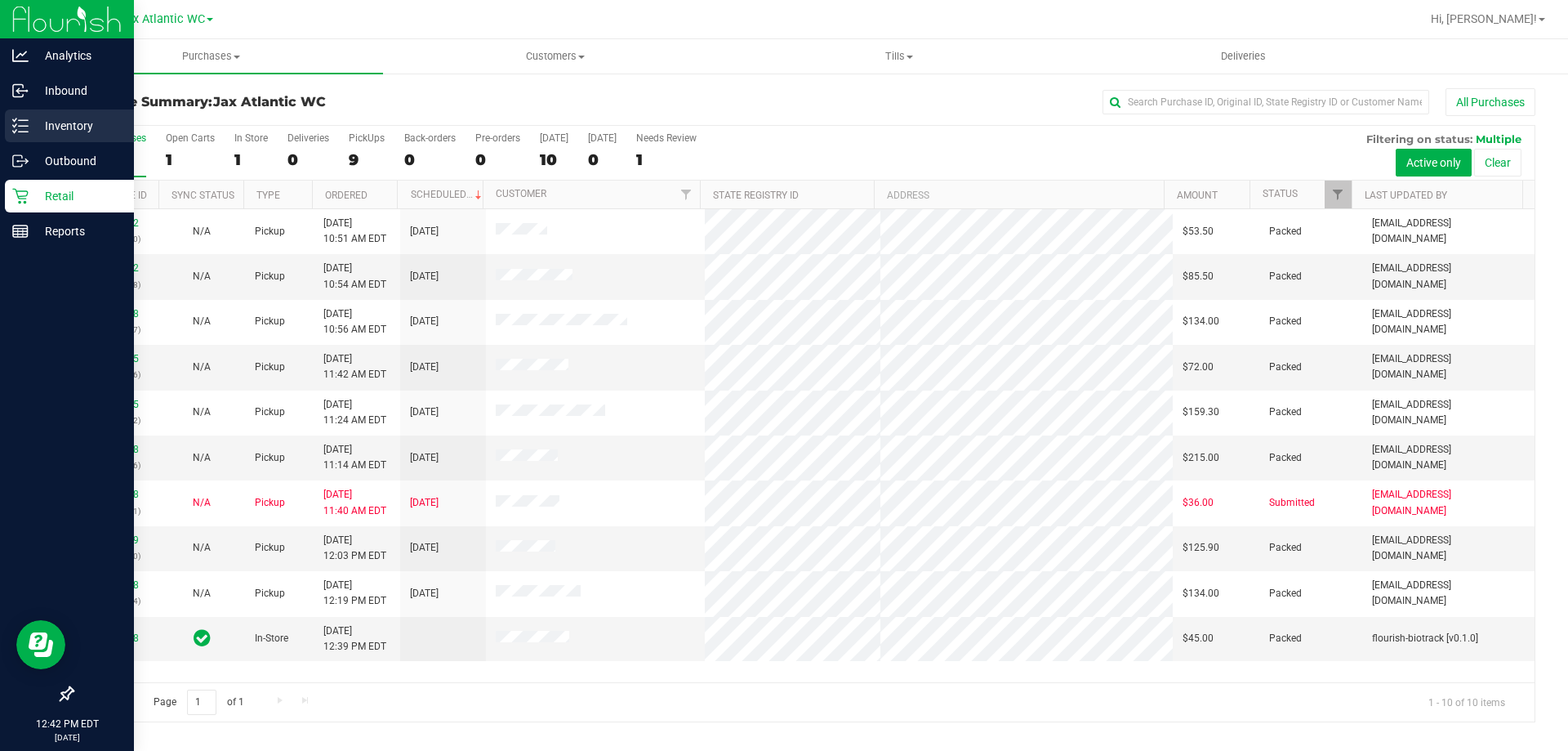
click at [75, 120] on p "Inventory" at bounding box center [77, 126] width 98 height 20
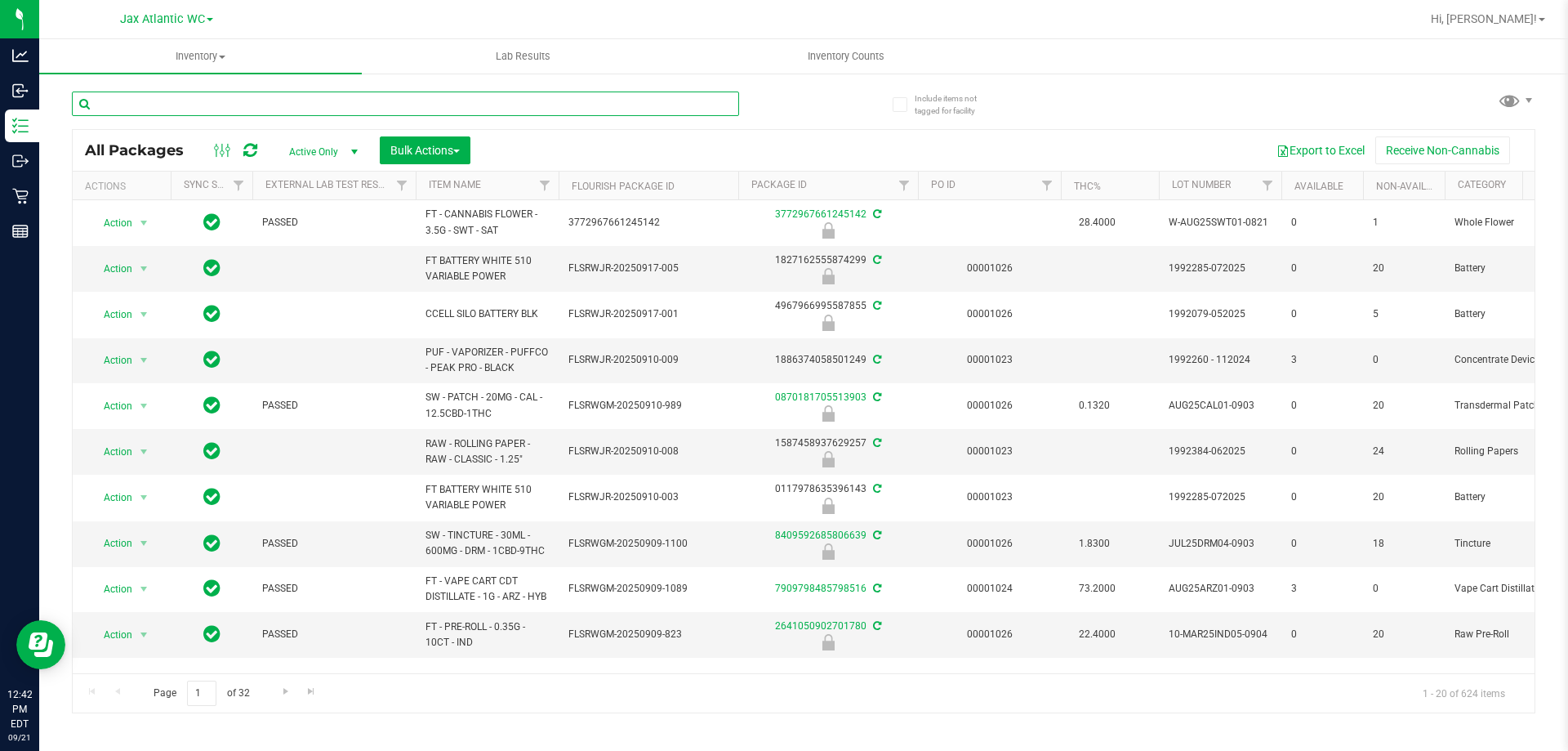
click at [199, 107] on input "text" at bounding box center [405, 104] width 667 height 25
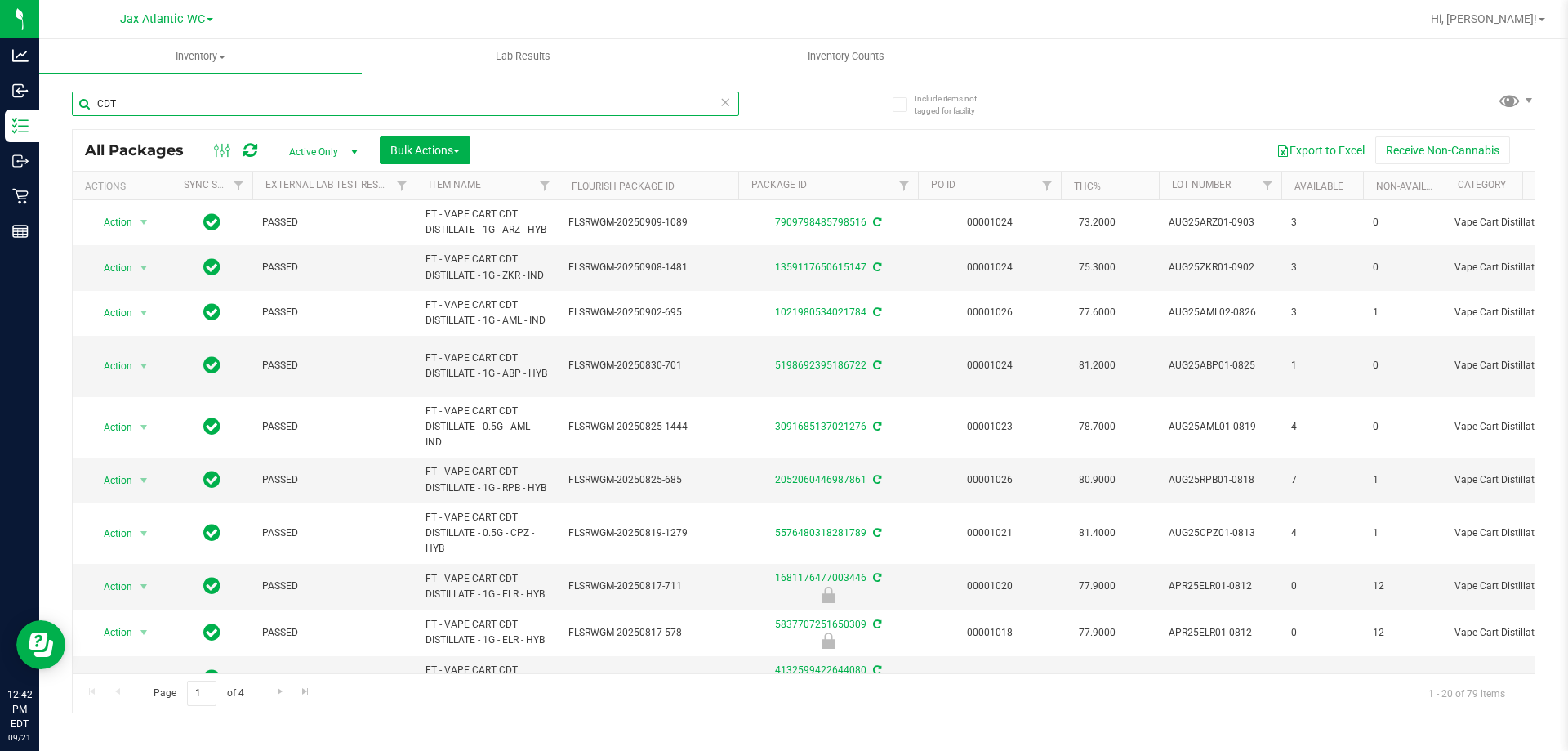
type input "CDT"
click at [493, 189] on th "Item Name" at bounding box center [488, 186] width 143 height 28
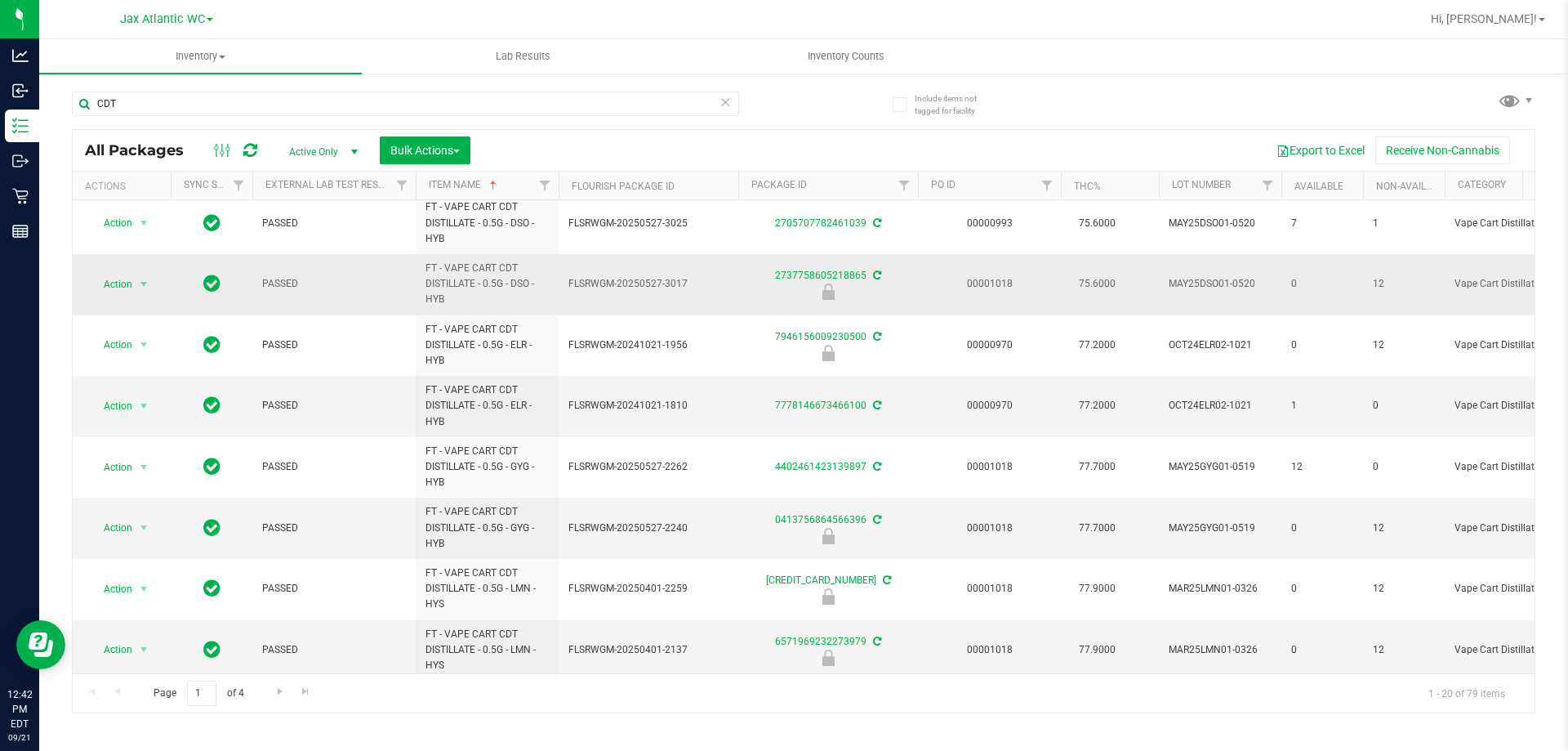
scroll to position [758, 0]
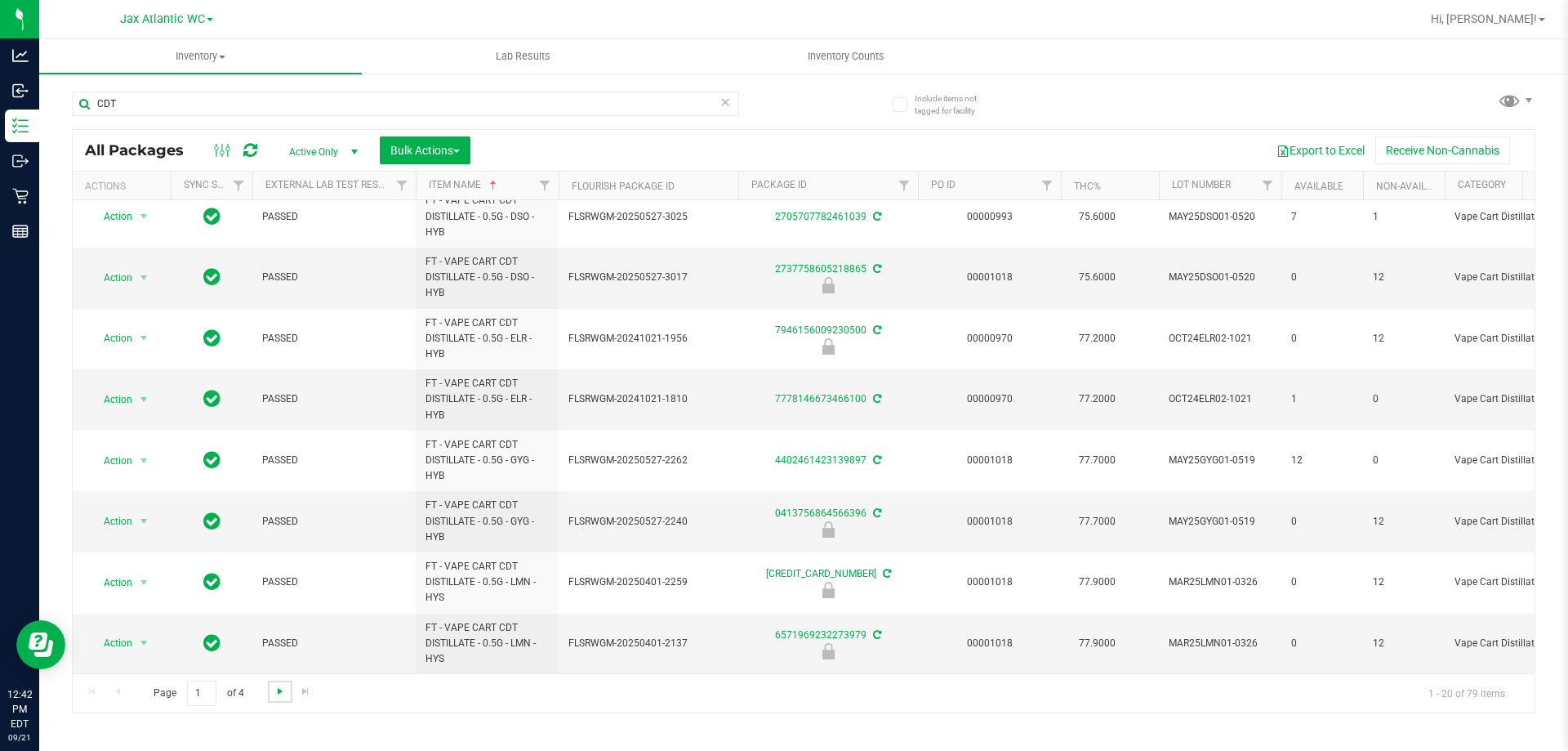
click at [274, 691] on span "Go to the next page" at bounding box center [280, 691] width 13 height 13
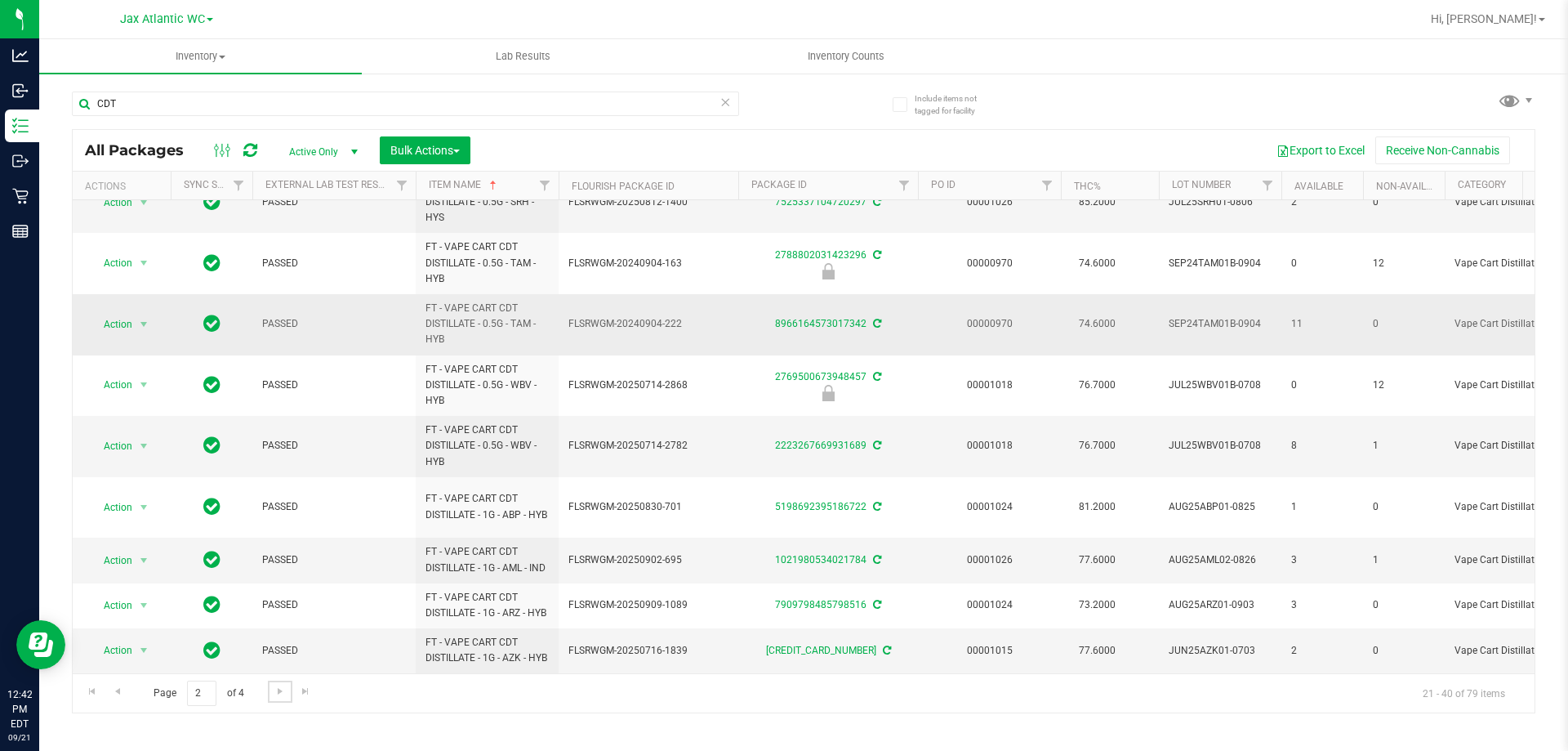
scroll to position [726, 0]
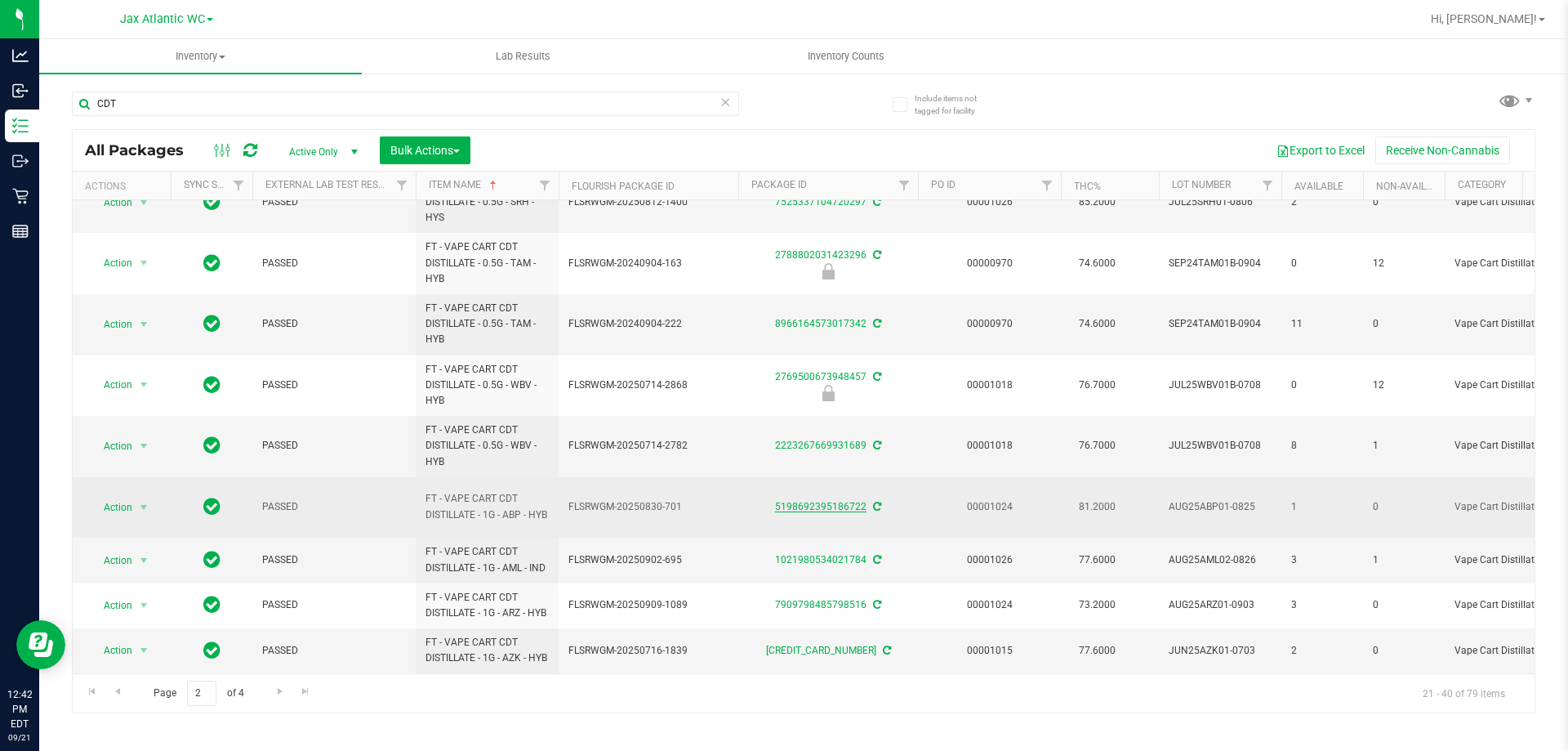
click at [820, 501] on link "5198692395186722" at bounding box center [821, 507] width 91 height 12
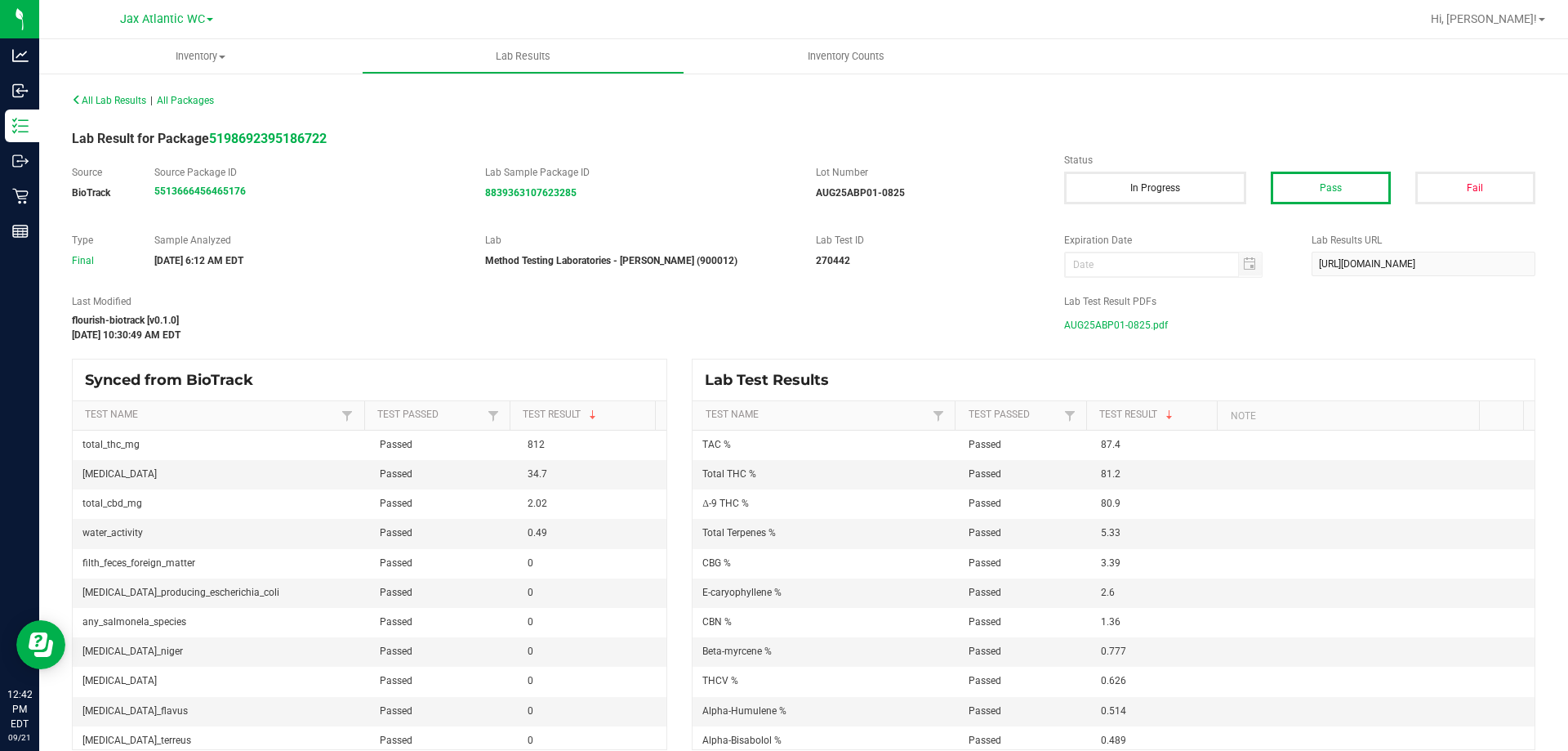
click at [1119, 322] on span "AUG25ABP01-0825.pdf" at bounding box center [1115, 326] width 104 height 25
click at [1134, 323] on span "AUG25ABP01-0825.pdf" at bounding box center [1115, 326] width 104 height 25
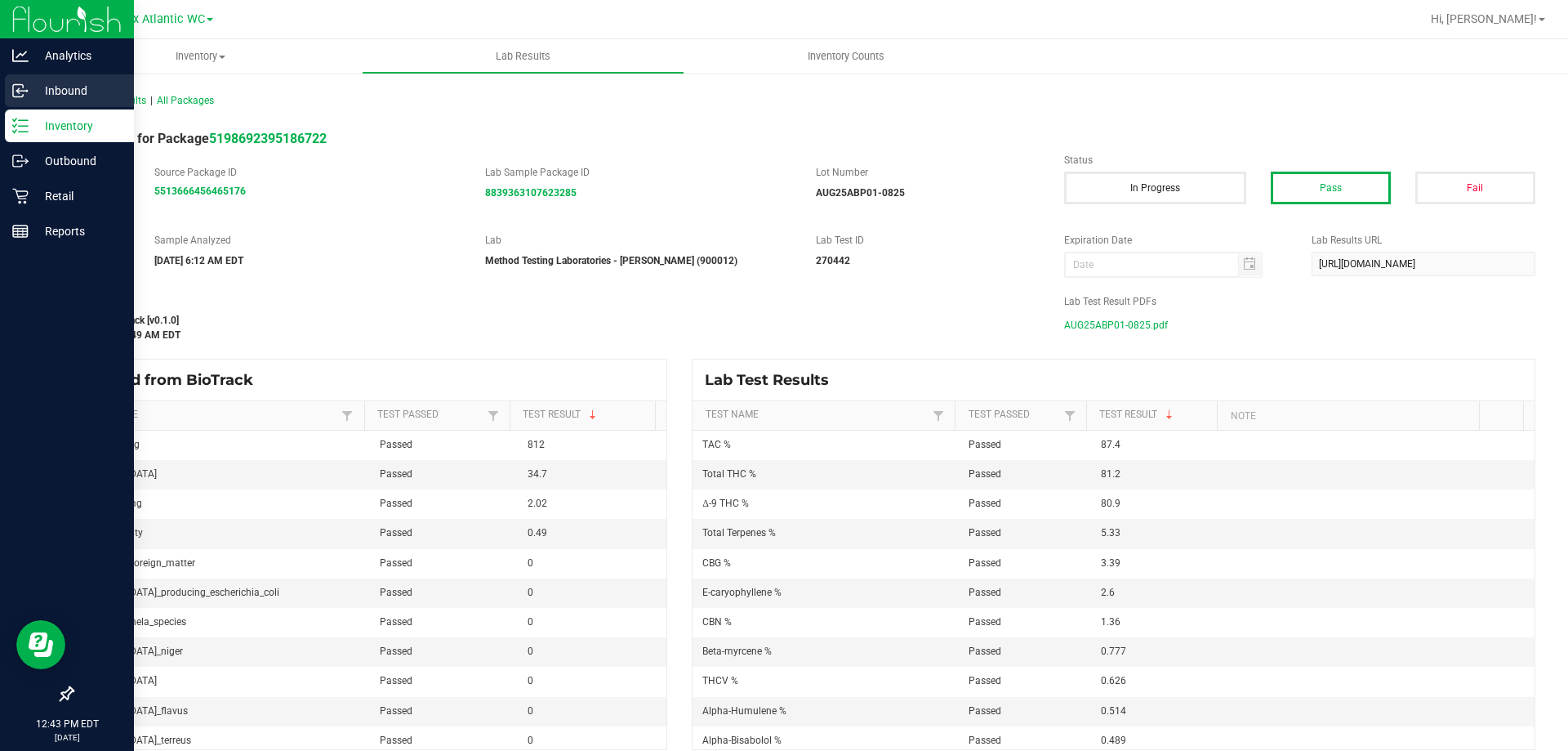
click at [68, 94] on p "Inbound" at bounding box center [77, 91] width 98 height 20
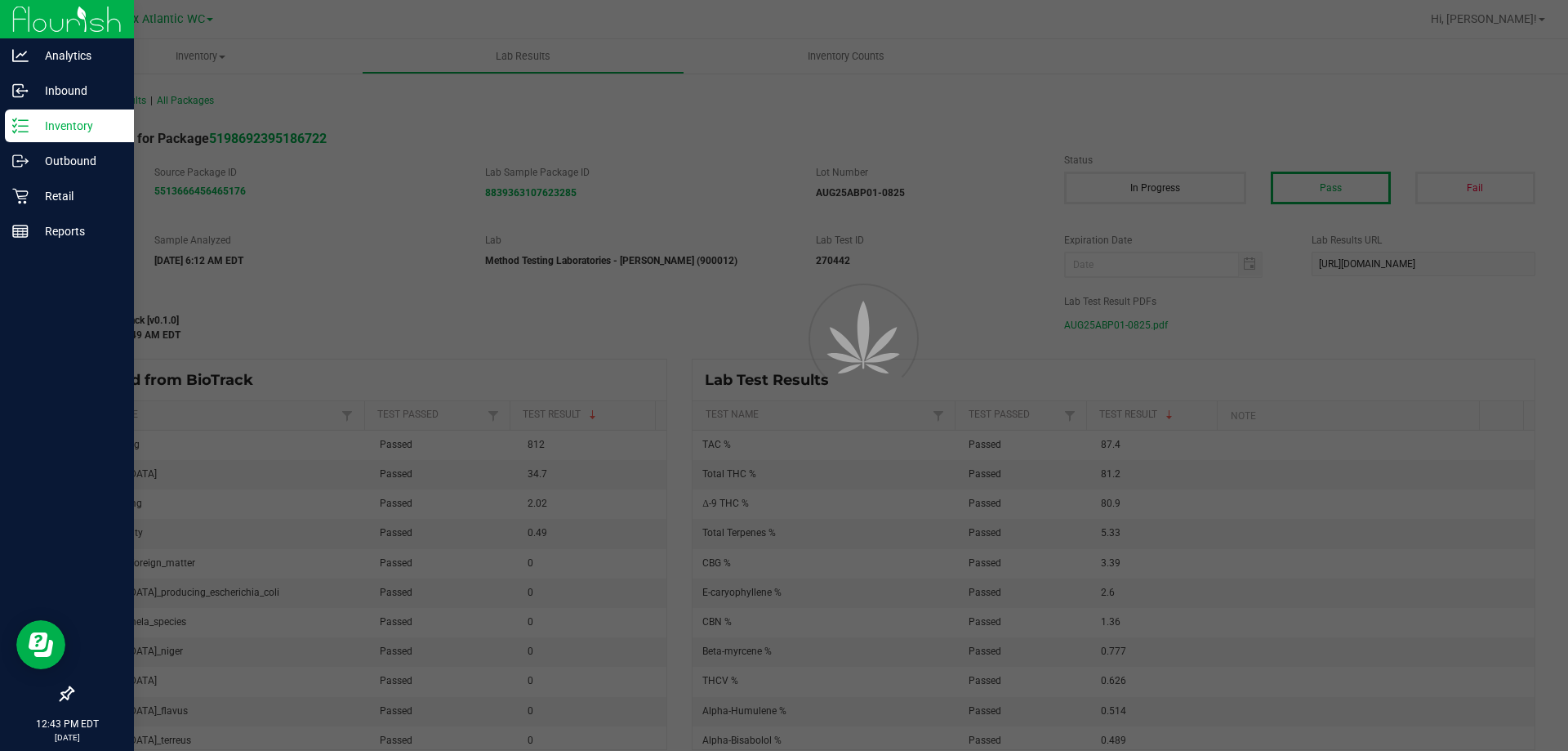
click at [60, 131] on p "Inventory" at bounding box center [77, 126] width 98 height 20
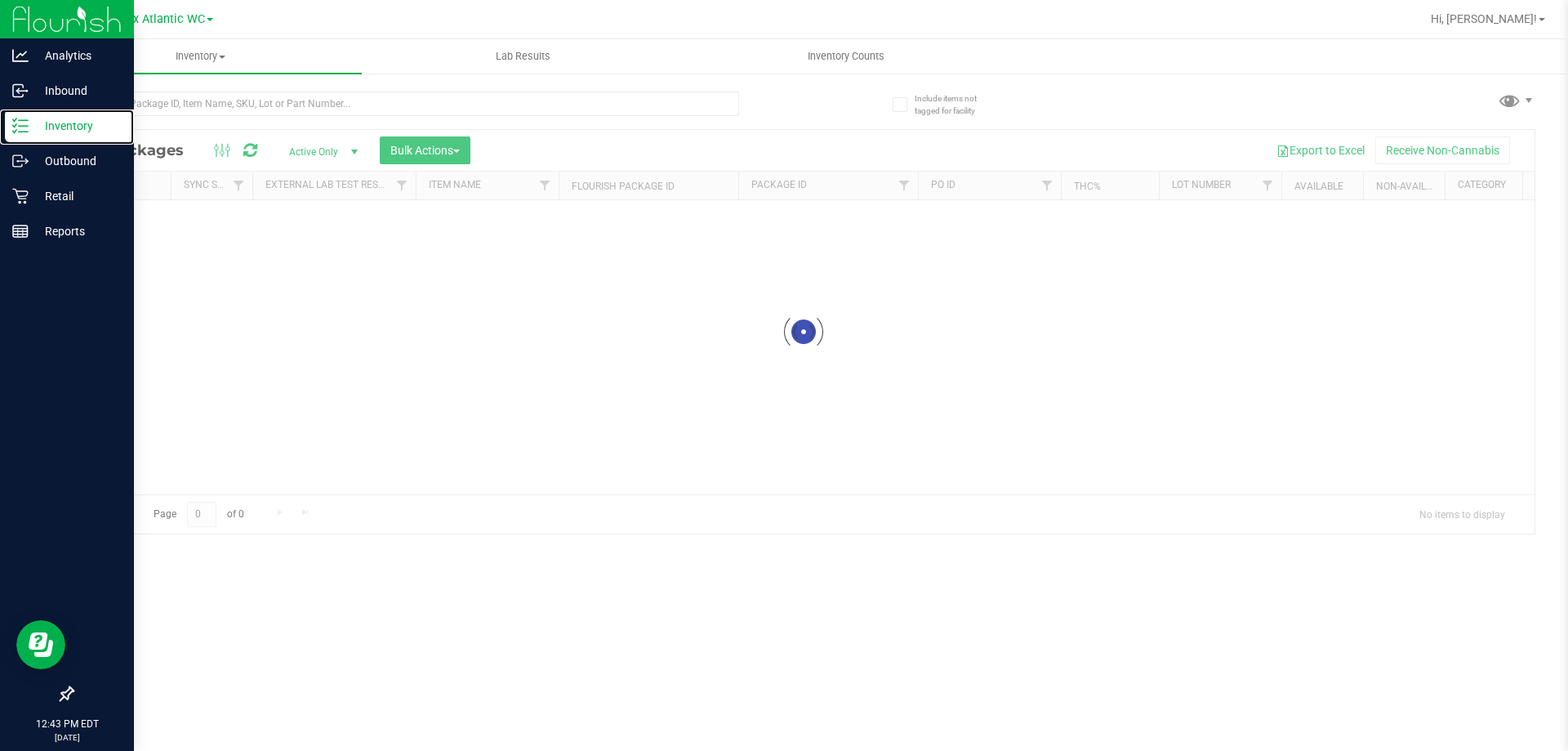
click at [64, 125] on p "Inventory" at bounding box center [77, 126] width 98 height 20
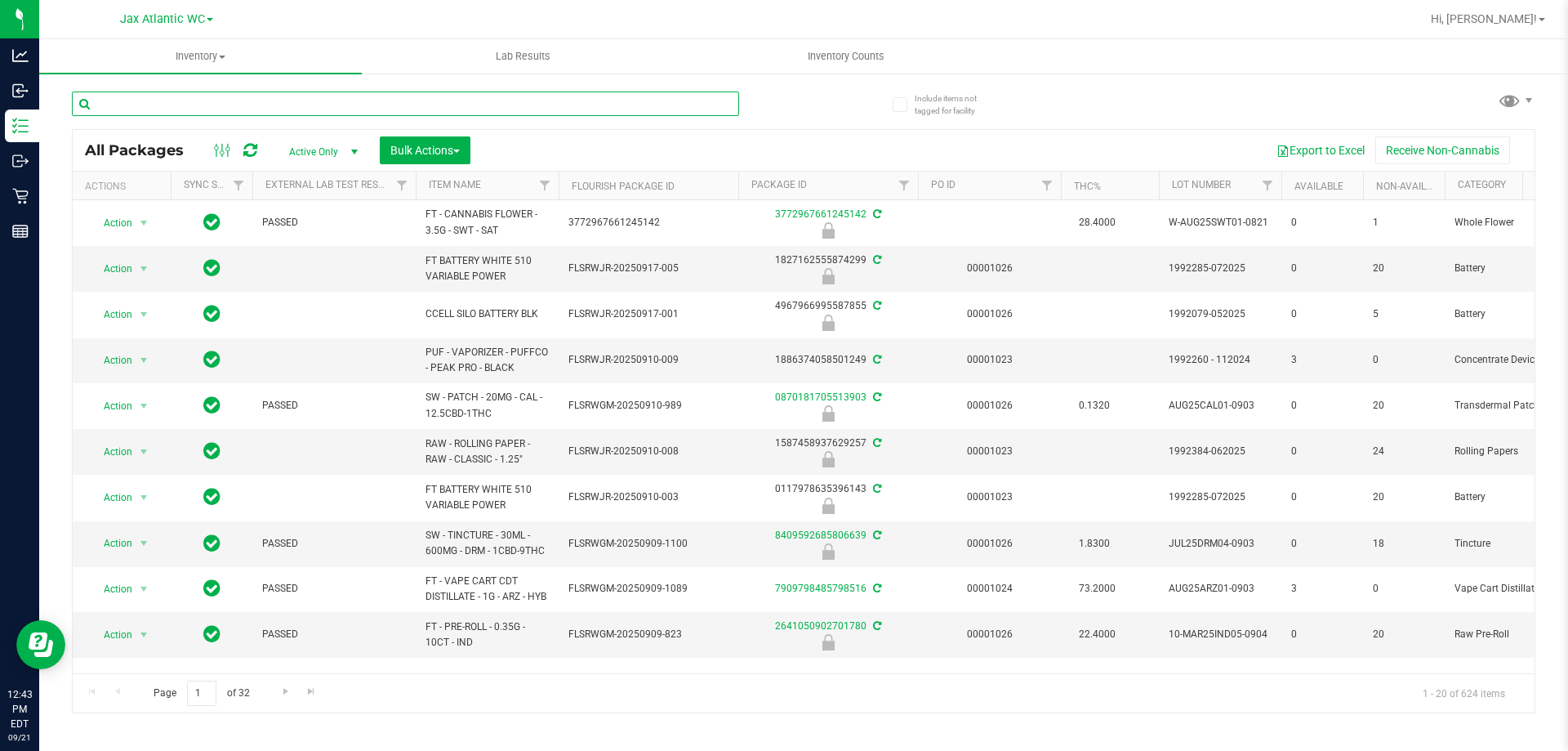
click at [193, 106] on input "text" at bounding box center [405, 104] width 667 height 25
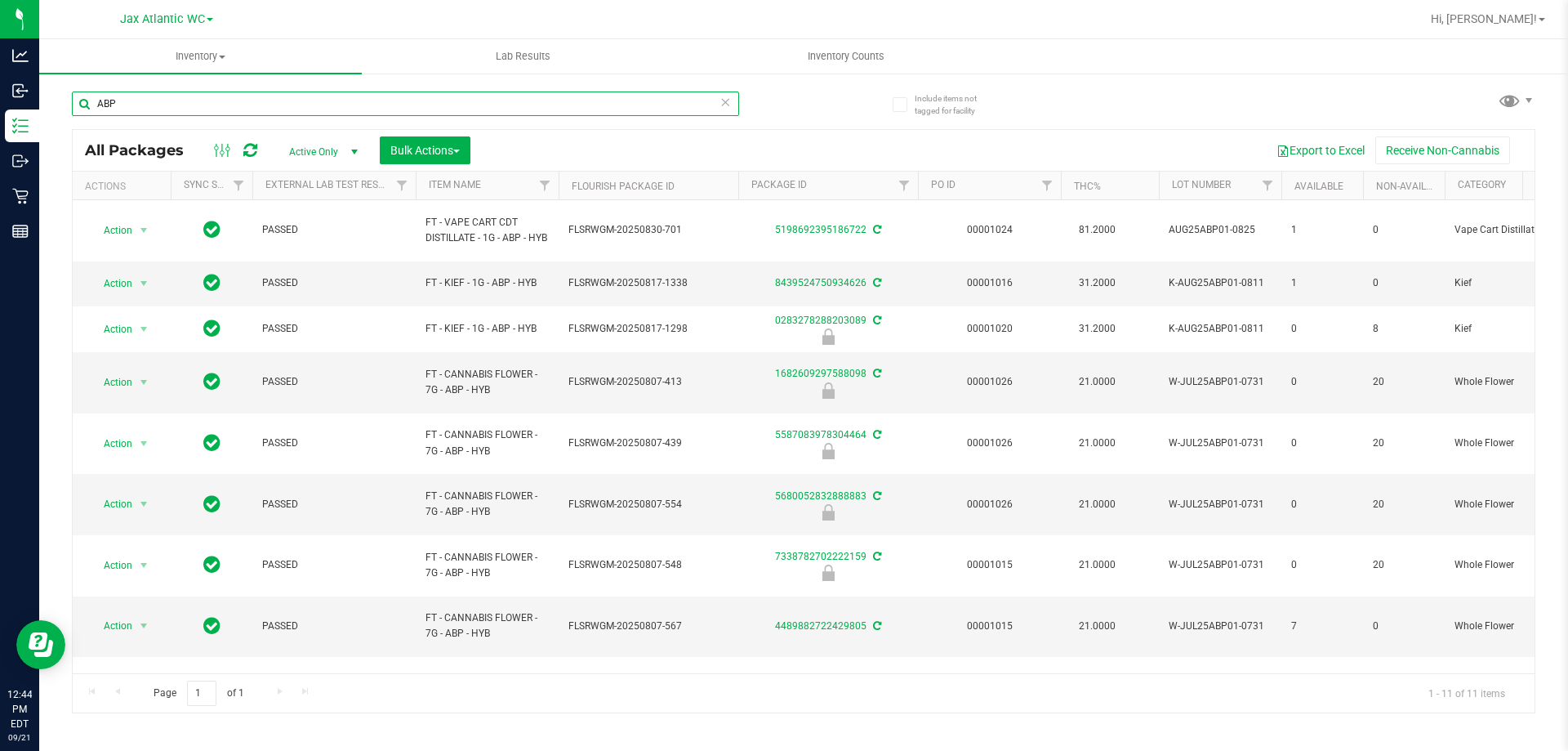
click at [169, 106] on input "ABP" at bounding box center [405, 104] width 667 height 25
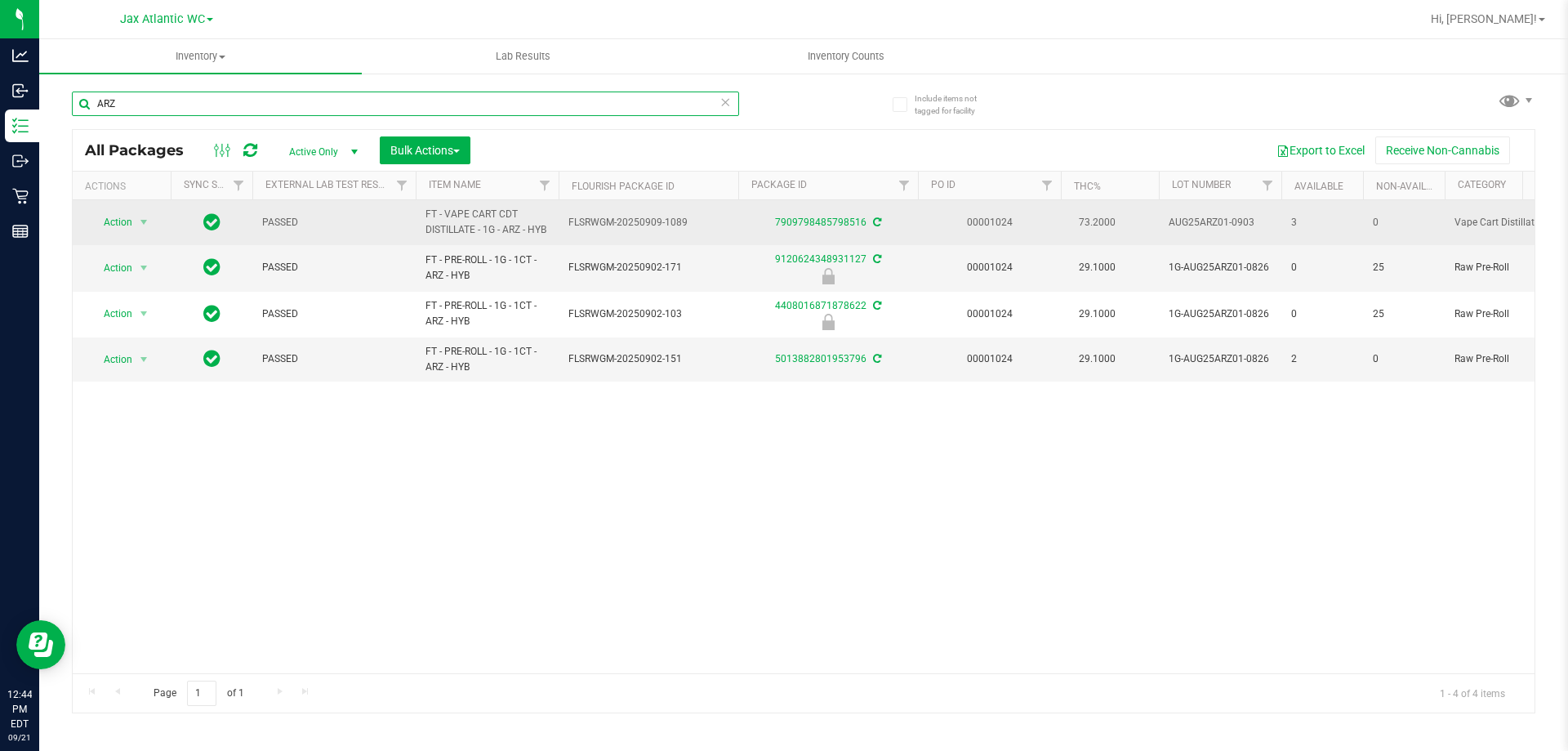
type input "ARZ"
click at [845, 228] on div "7909798485798516" at bounding box center [828, 223] width 184 height 16
click at [841, 223] on link "7909798485798516" at bounding box center [821, 223] width 91 height 12
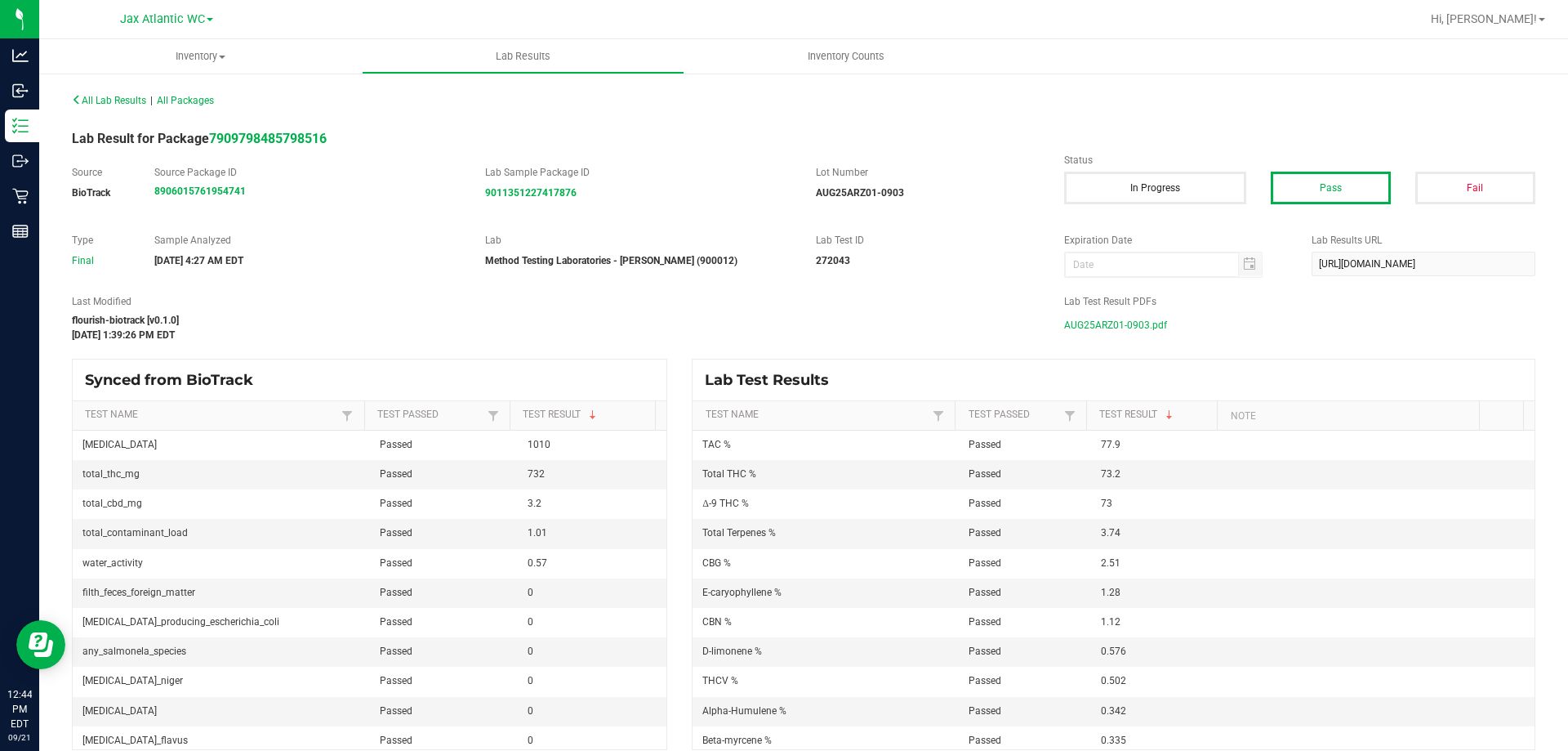
click at [1131, 324] on span "AUG25ARZ01-0903.pdf" at bounding box center [1115, 326] width 103 height 25
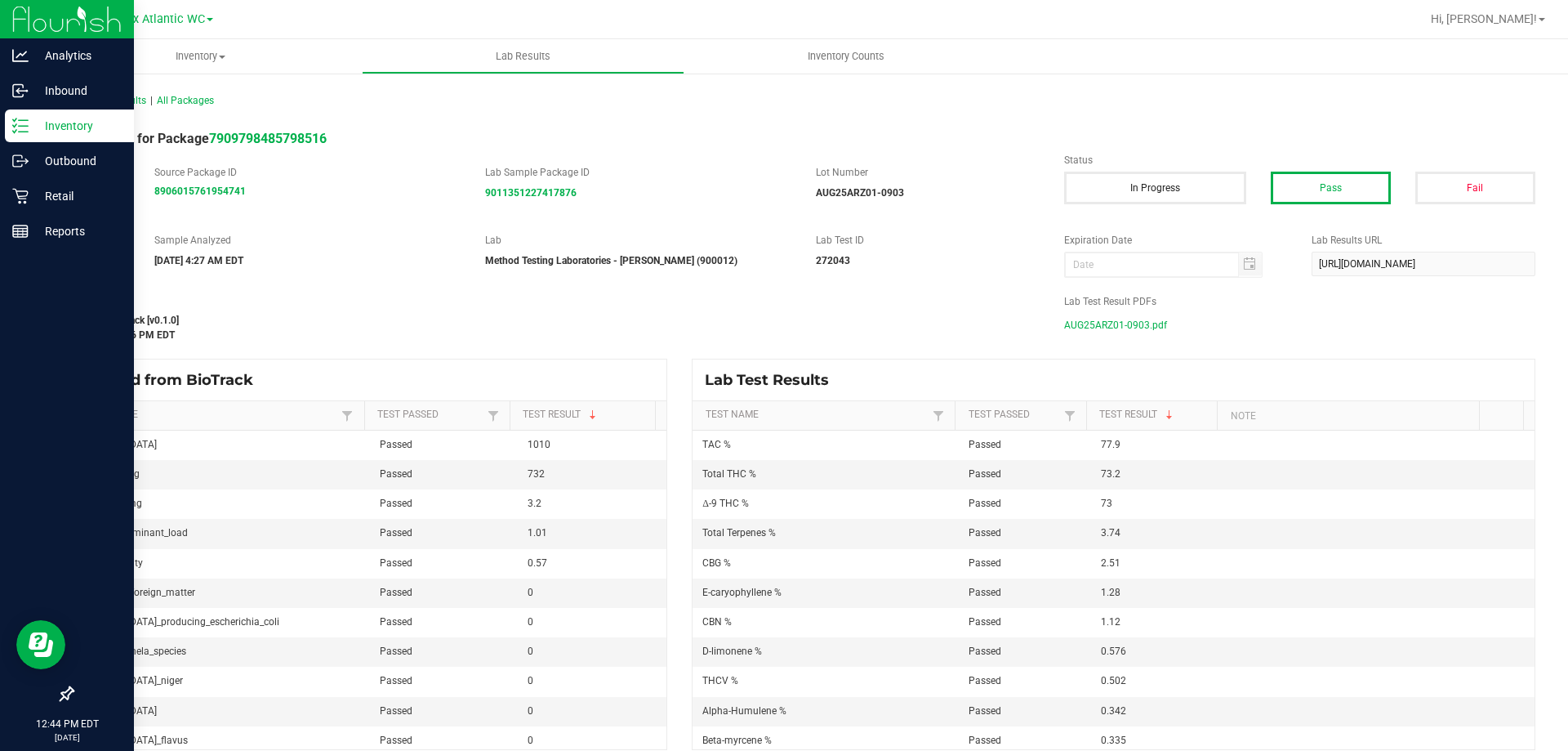
click at [32, 130] on p "Inventory" at bounding box center [77, 126] width 98 height 20
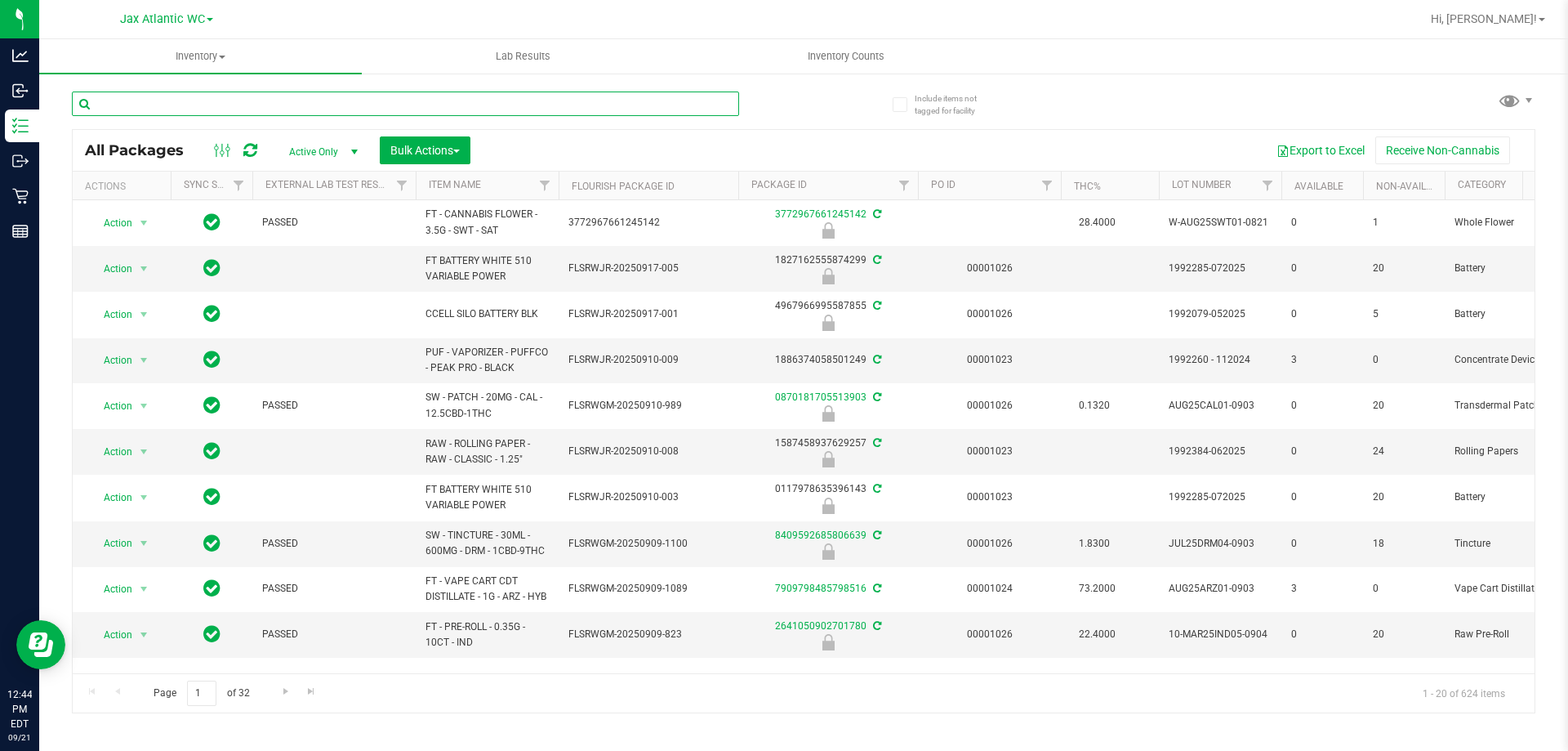
click at [262, 107] on input "text" at bounding box center [405, 104] width 667 height 25
type input "O"
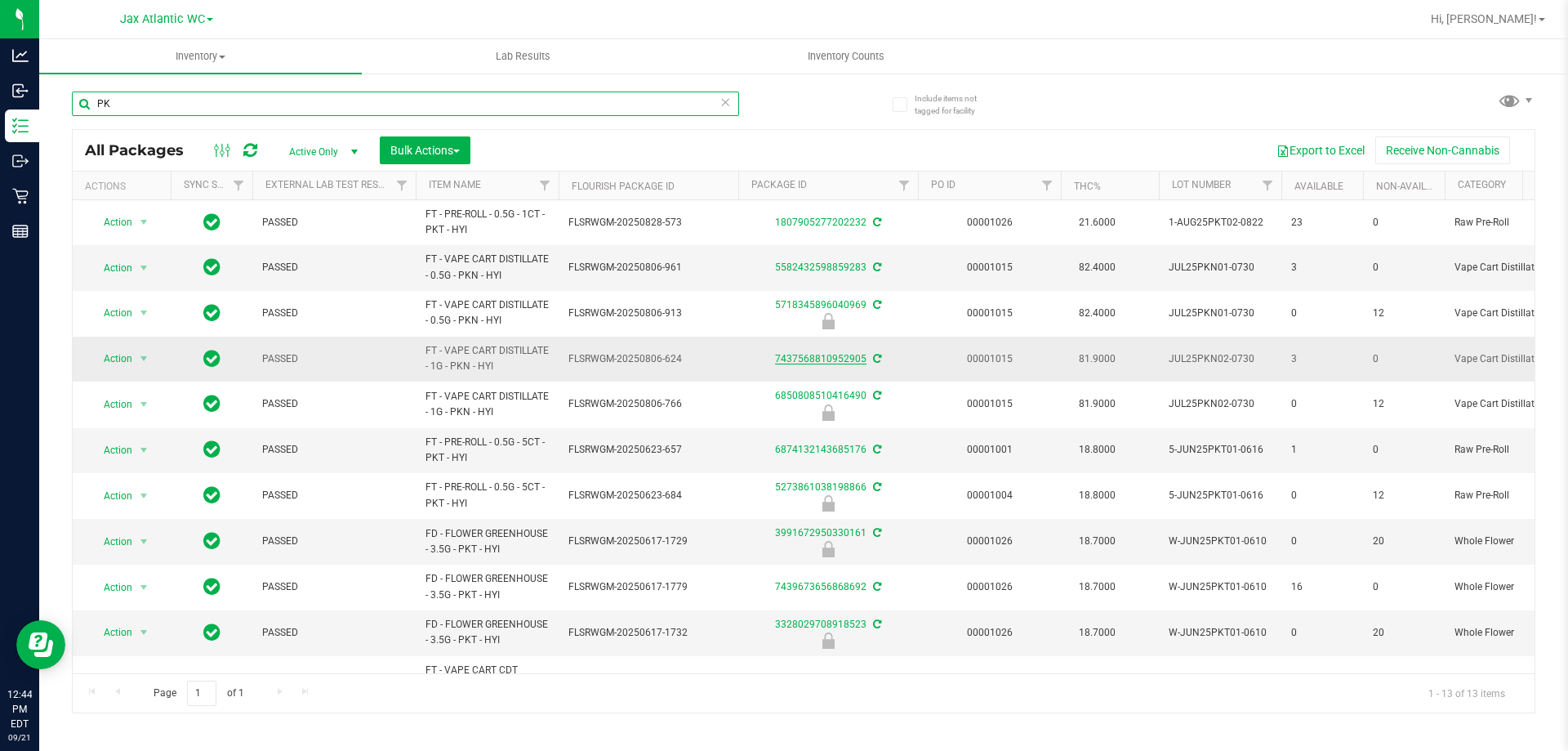
type input "PK"
click at [830, 363] on link "7437568810952905" at bounding box center [821, 359] width 91 height 12
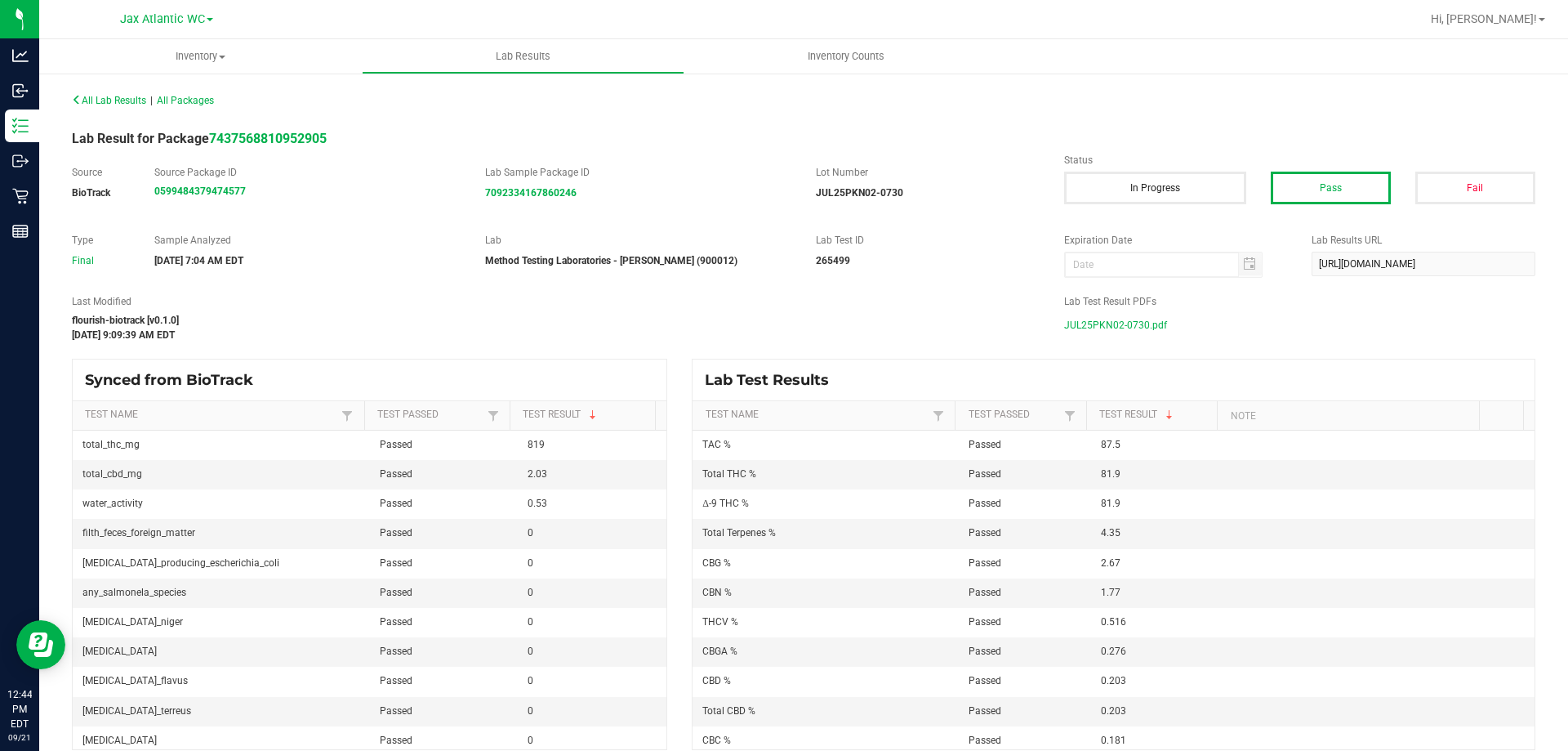
click at [1137, 326] on span "JUL25PKN02-0730.pdf" at bounding box center [1115, 326] width 103 height 25
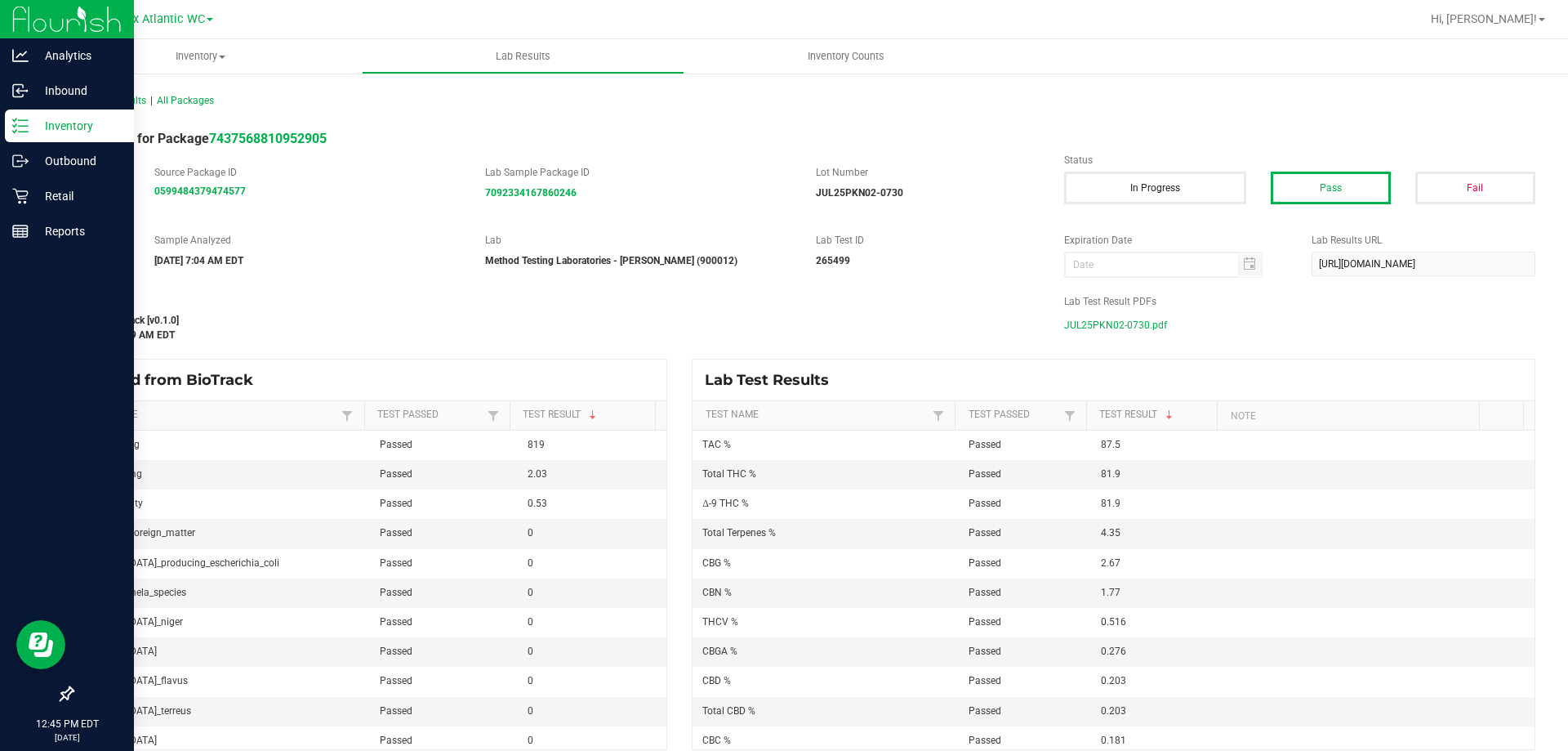
click at [20, 124] on icon at bounding box center [21, 126] width 17 height 17
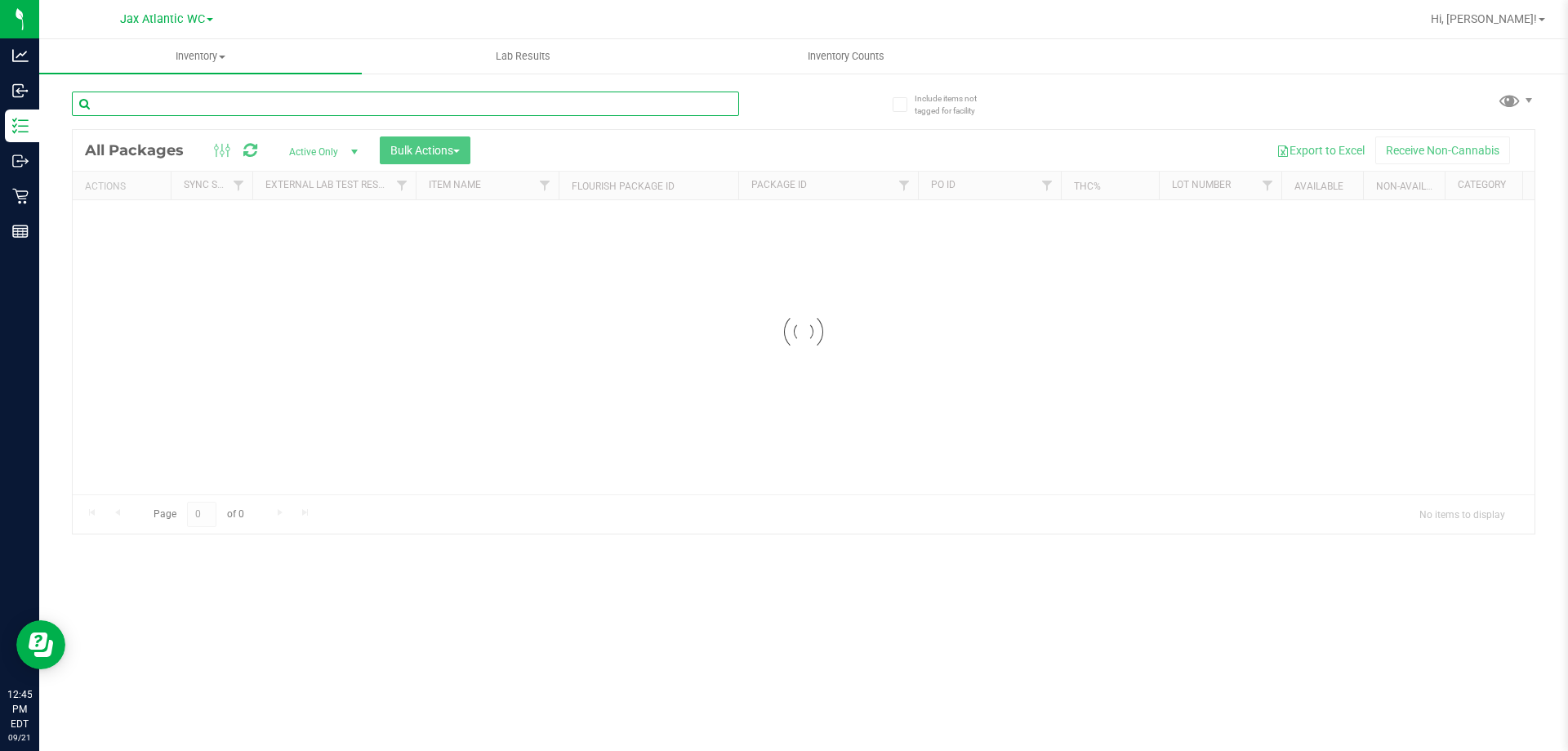
click at [193, 106] on input "text" at bounding box center [405, 104] width 667 height 25
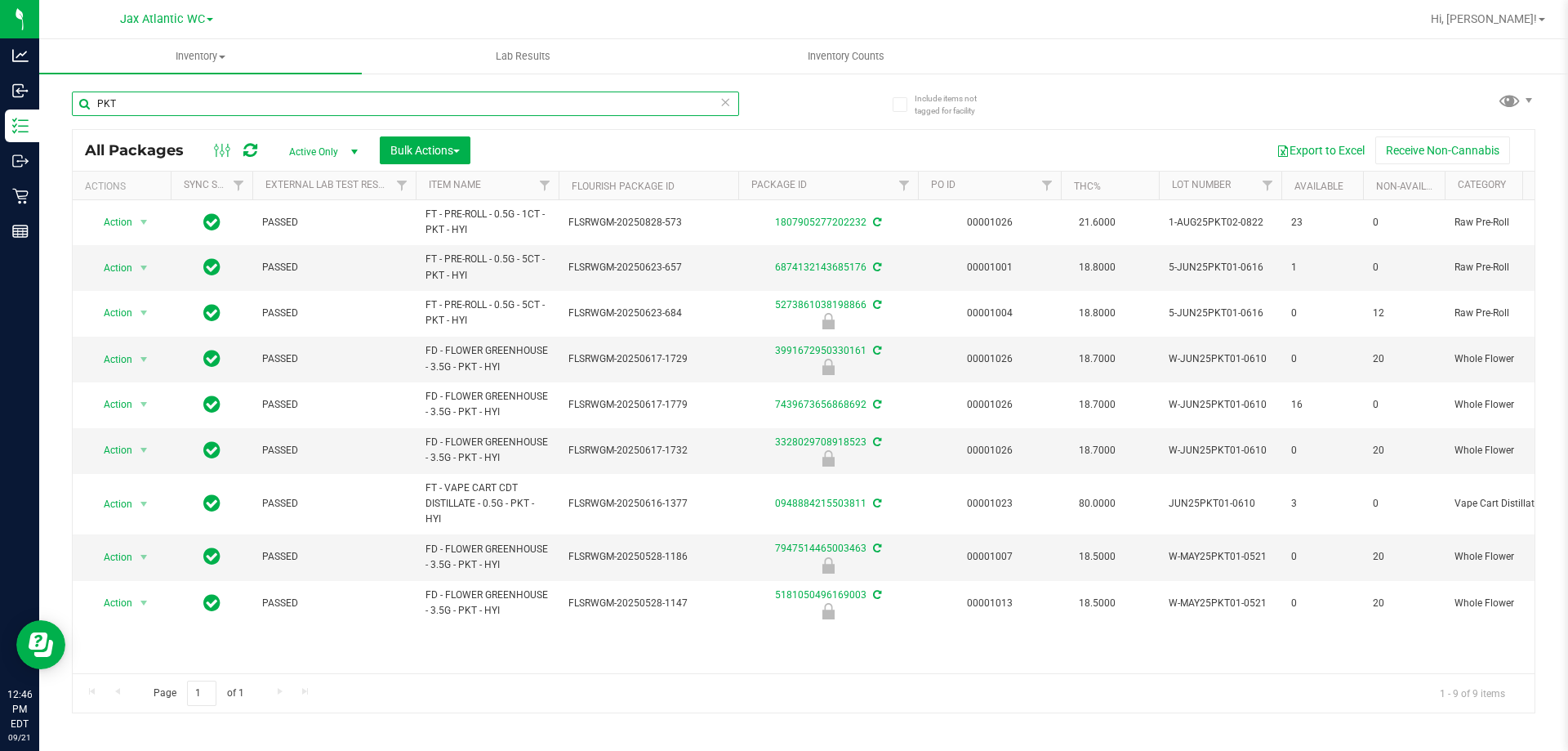
click at [167, 106] on input "PKT" at bounding box center [405, 104] width 667 height 25
click at [166, 106] on input "PKT" at bounding box center [405, 104] width 667 height 25
type input "ML"
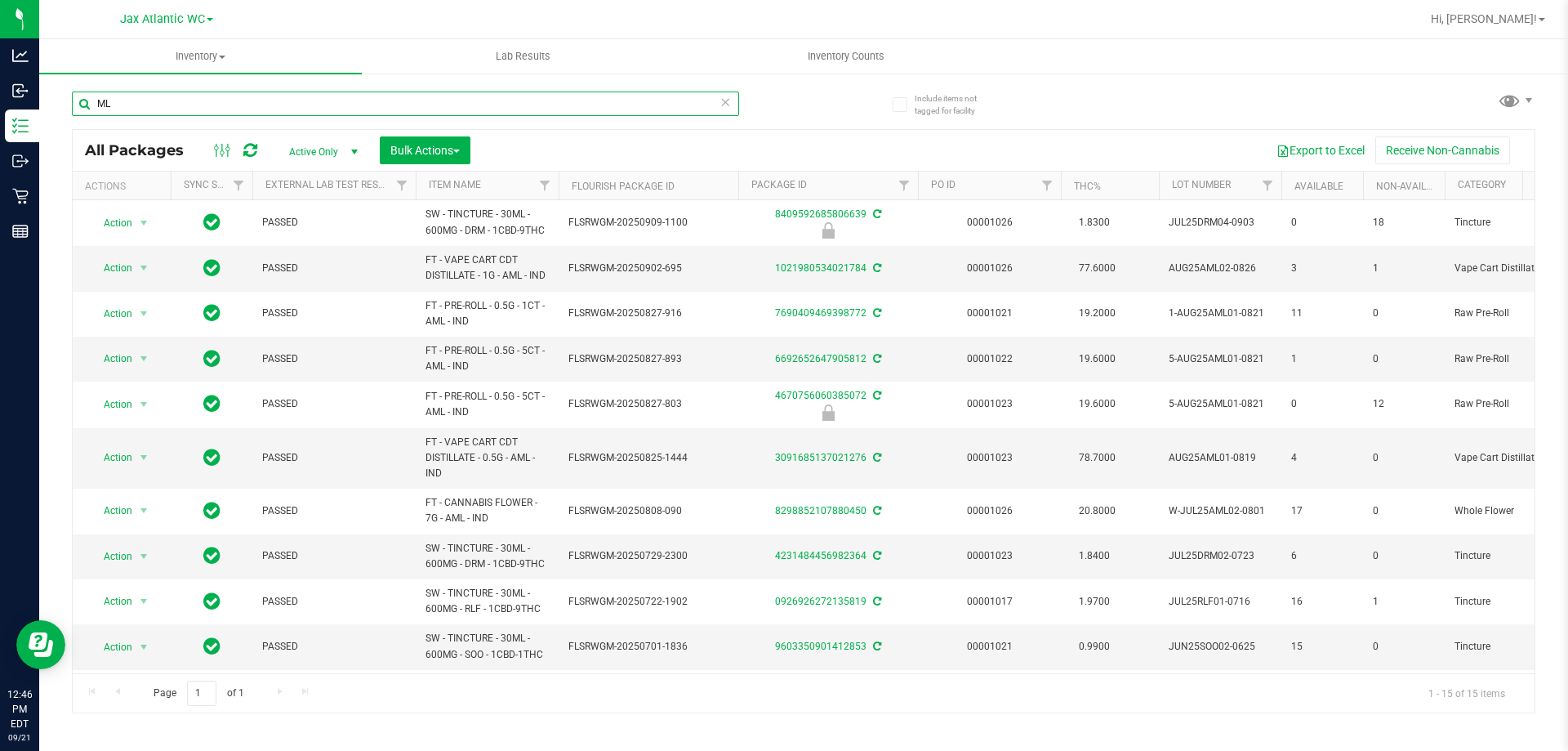
click at [173, 106] on input "ML" at bounding box center [405, 104] width 667 height 25
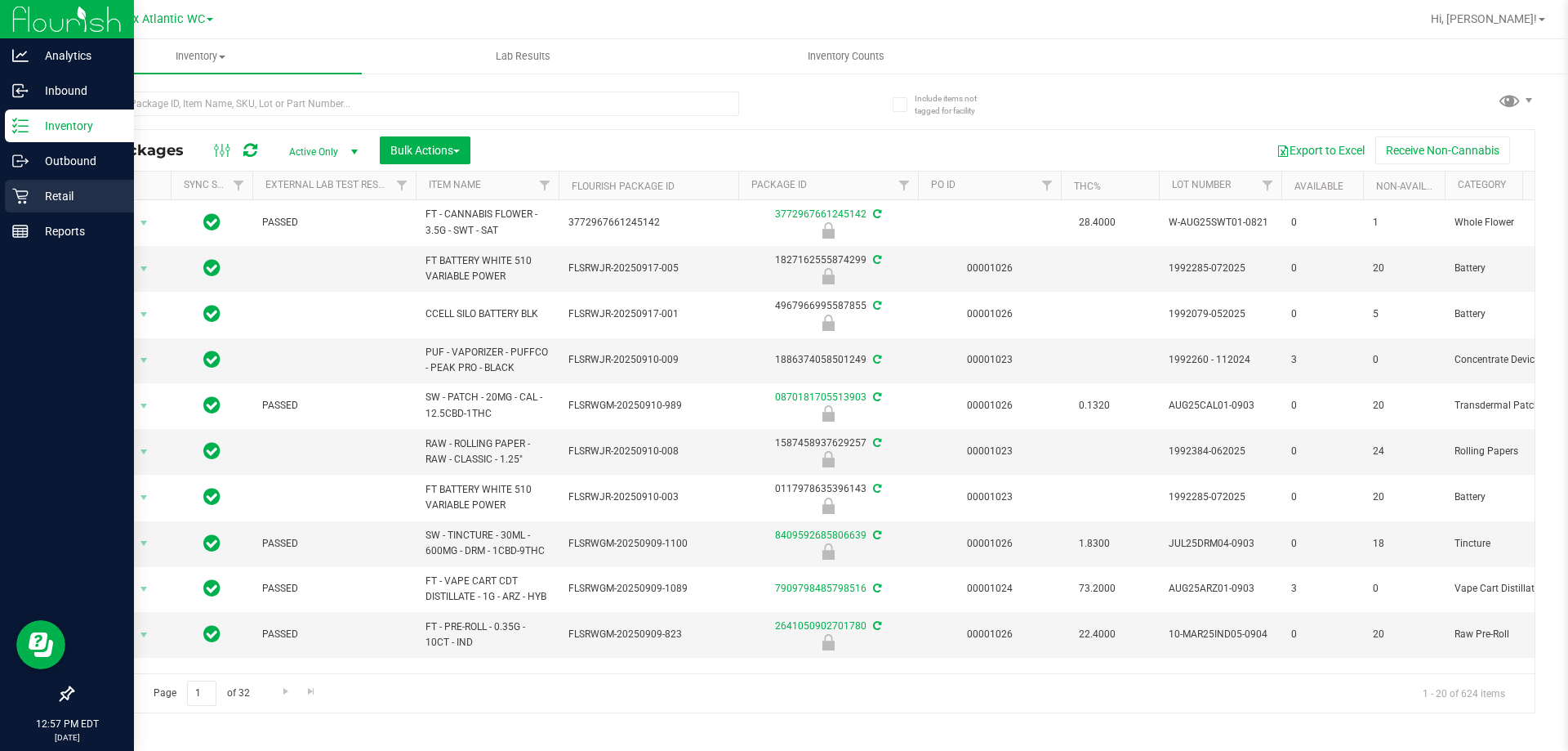
click at [11, 197] on div "Retail" at bounding box center [69, 195] width 129 height 32
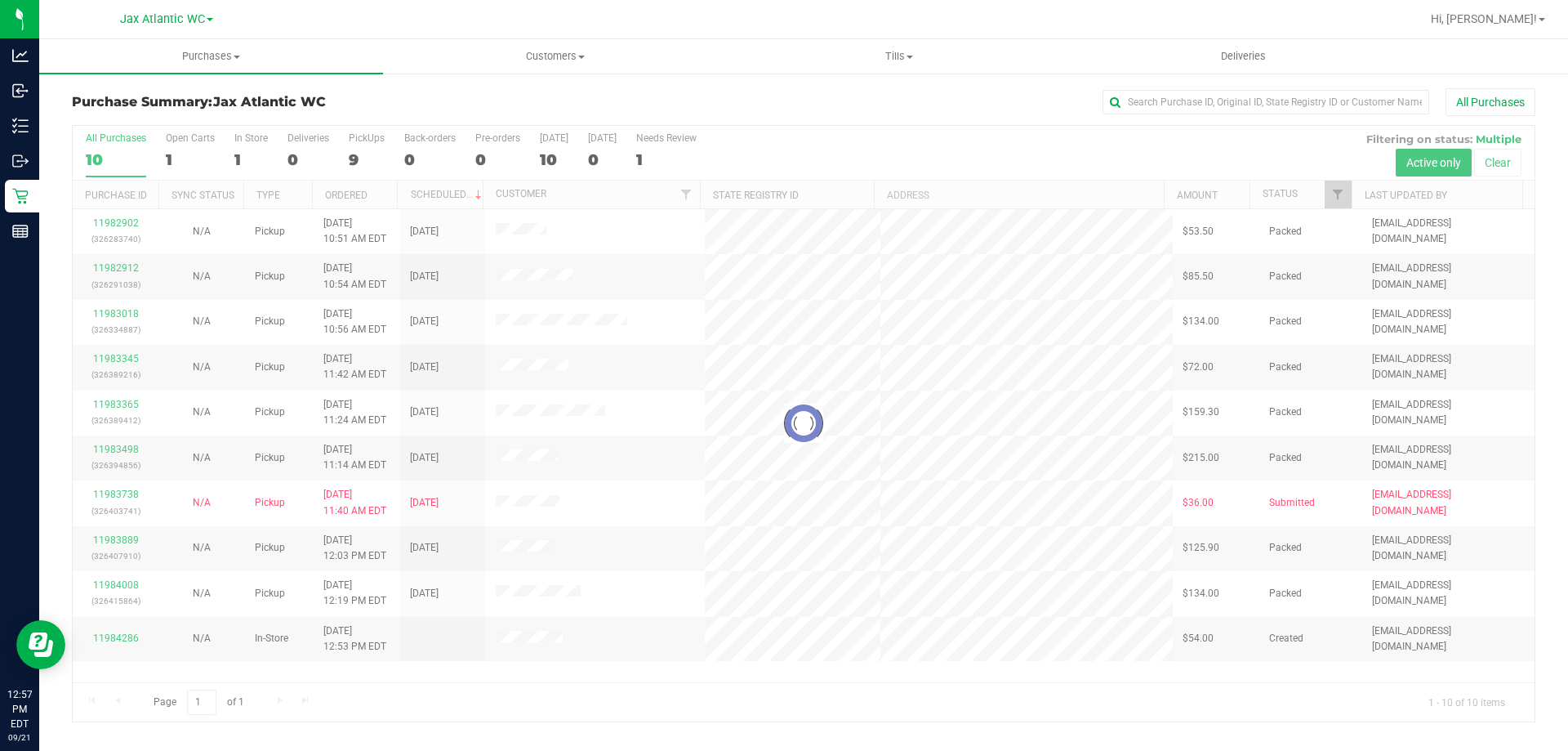
click at [115, 493] on div at bounding box center [804, 423] width 1462 height 596
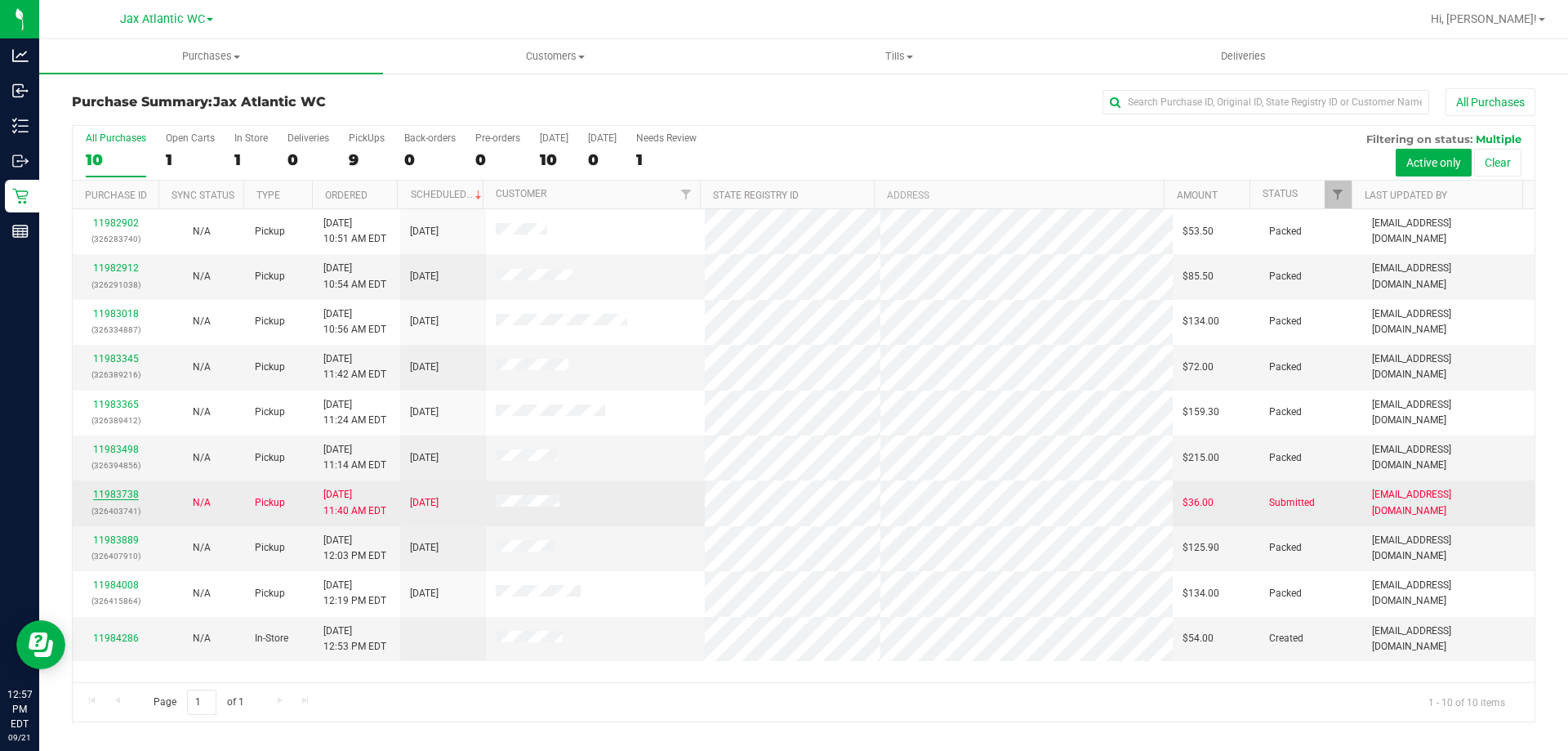
click at [113, 493] on link "11983738" at bounding box center [115, 494] width 46 height 12
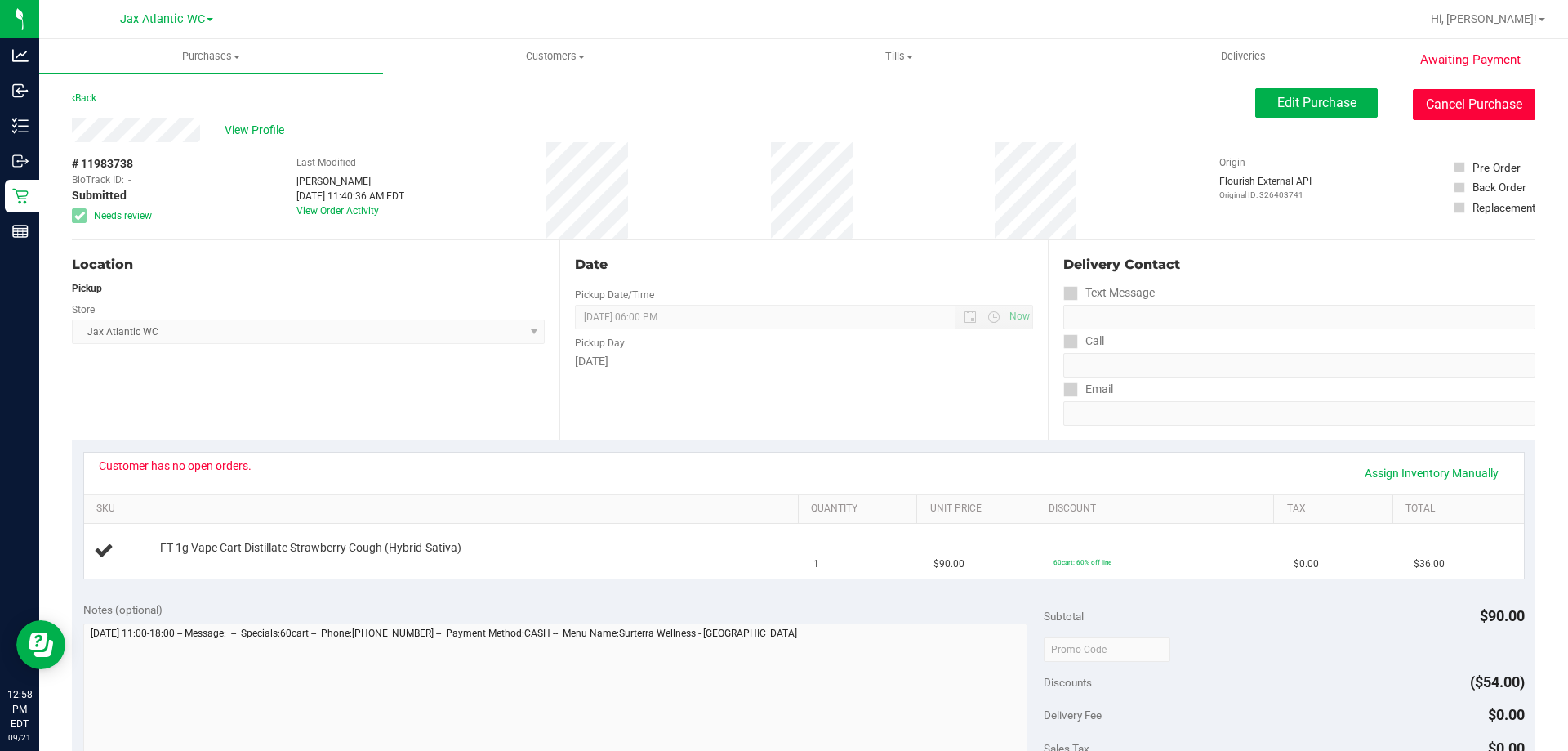
click at [1419, 98] on button "Cancel Purchase" at bounding box center [1474, 104] width 123 height 31
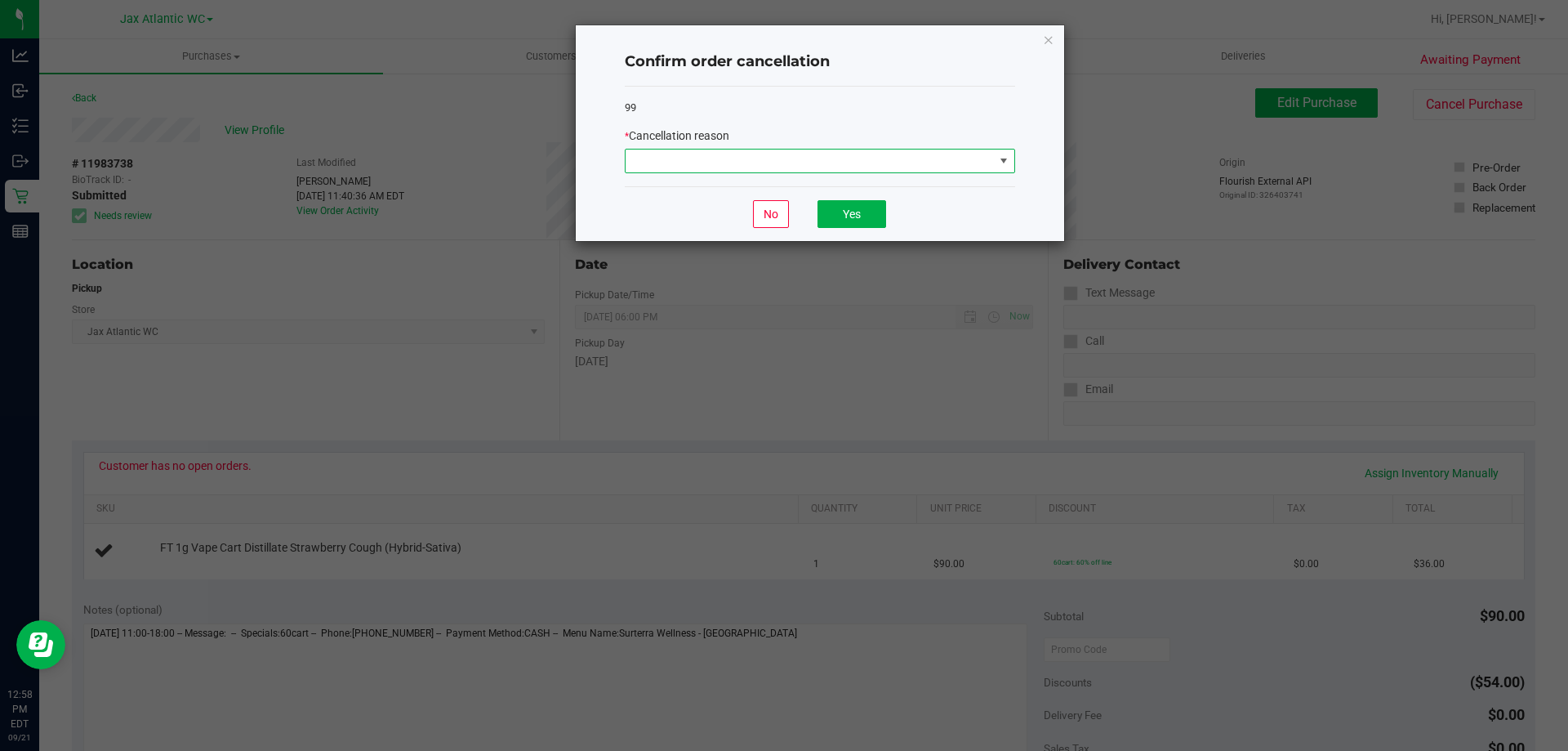
click at [696, 169] on span at bounding box center [810, 161] width 369 height 23
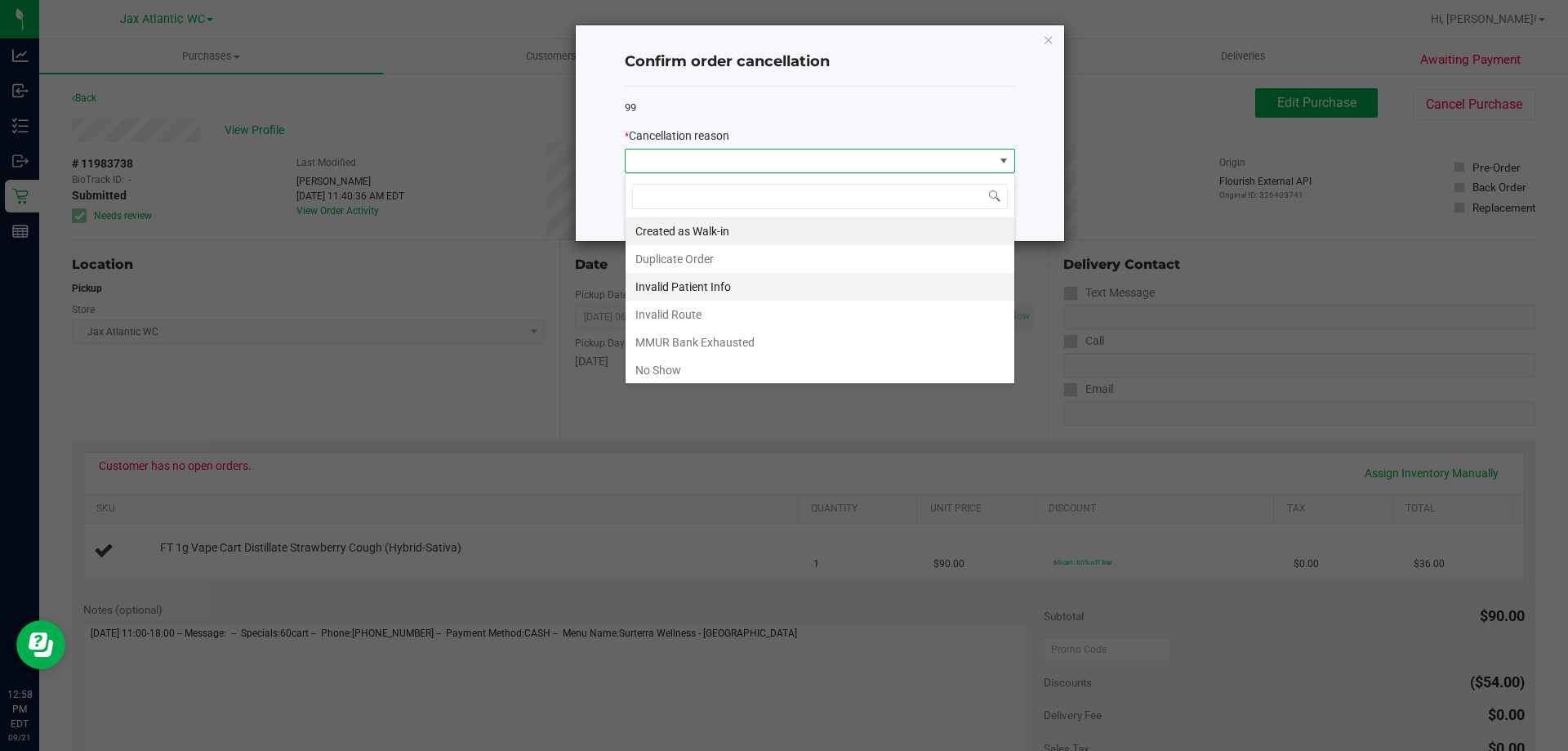
scroll to position [25, 390]
click at [707, 340] on li "MMUR Bank Exhausted" at bounding box center [820, 341] width 389 height 27
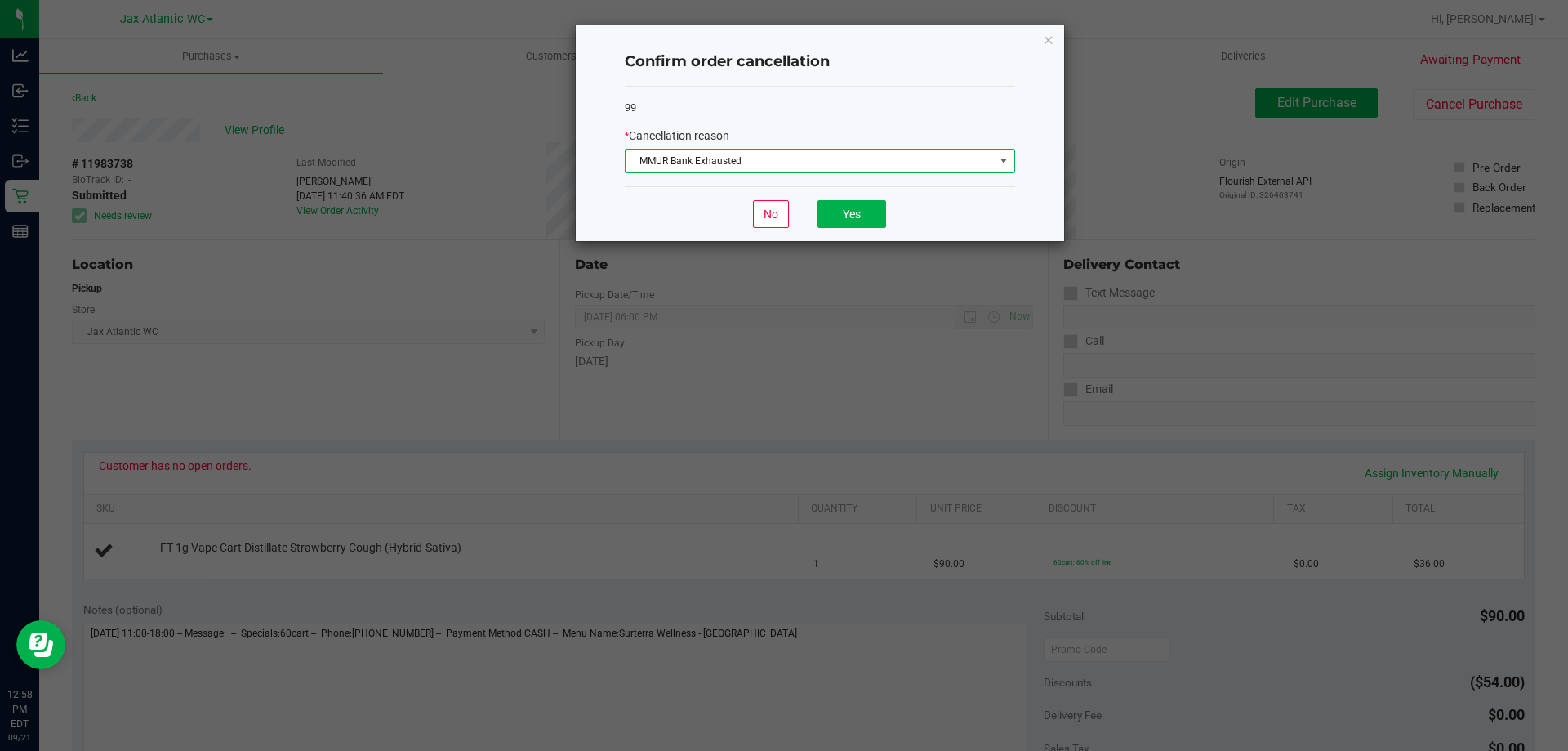
click at [731, 165] on span "MMUR Bank Exhausted" at bounding box center [810, 161] width 369 height 23
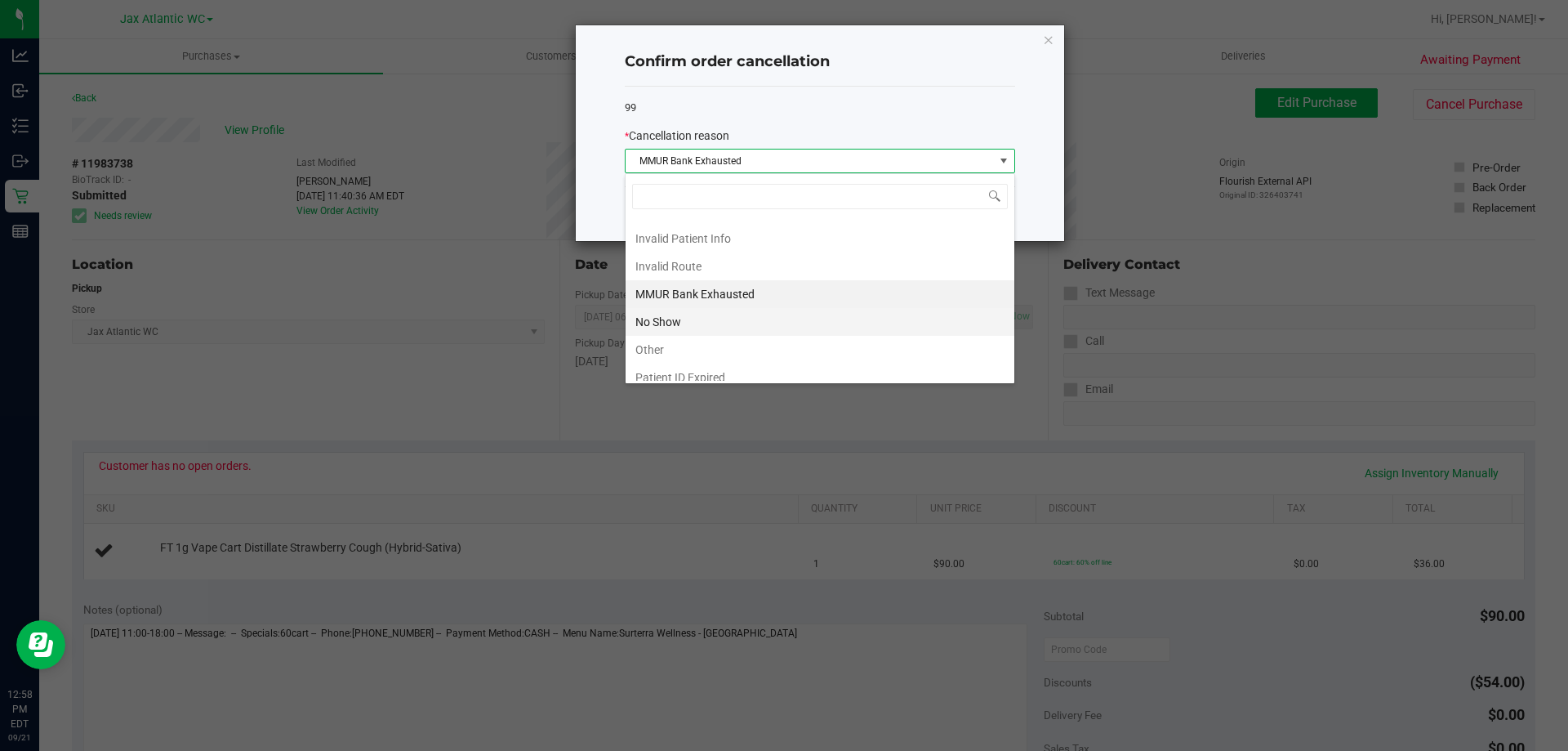
scroll to position [86, 0]
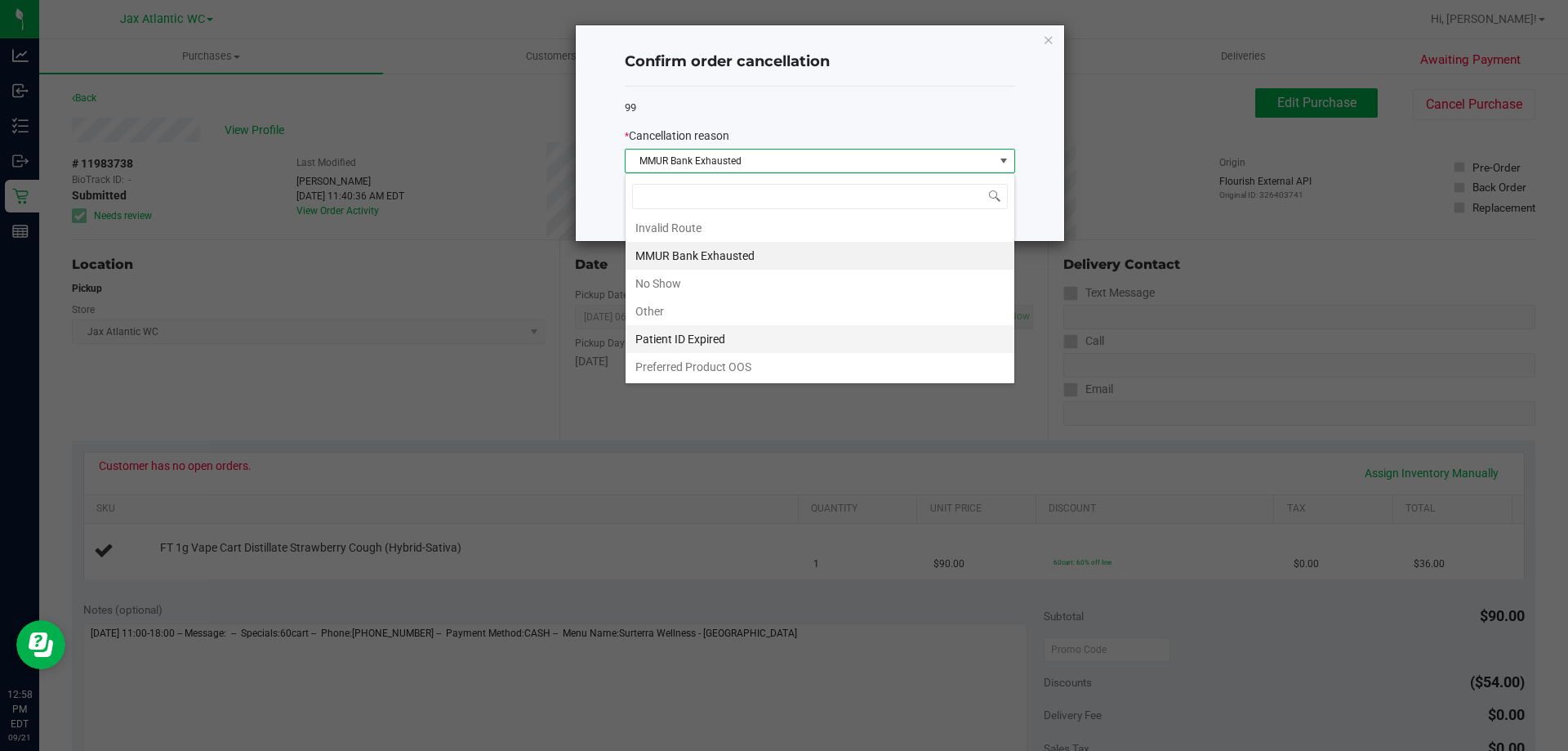
click at [724, 341] on li "Patient ID Expired" at bounding box center [820, 338] width 389 height 27
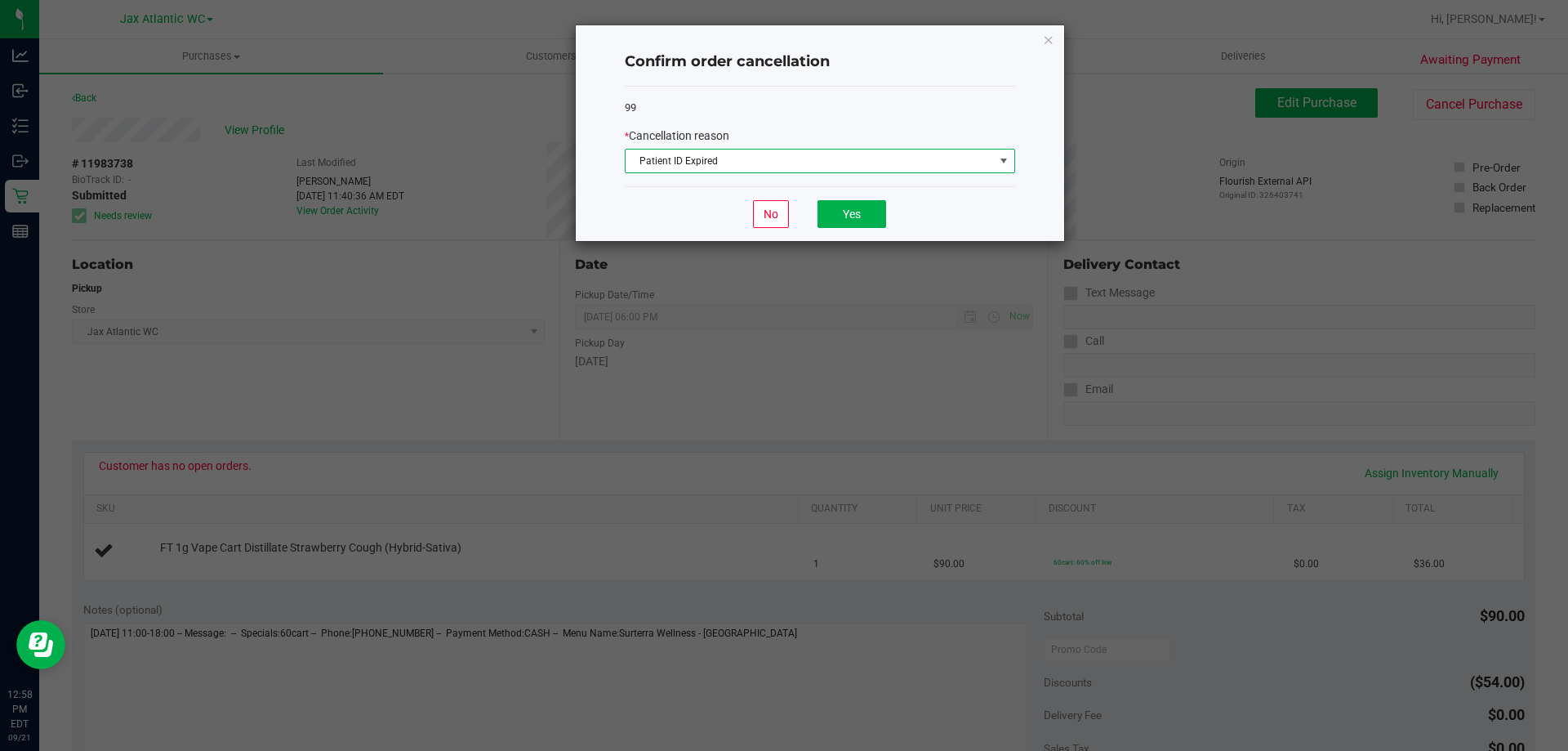
click at [762, 163] on span "Patient ID Expired" at bounding box center [810, 161] width 369 height 23
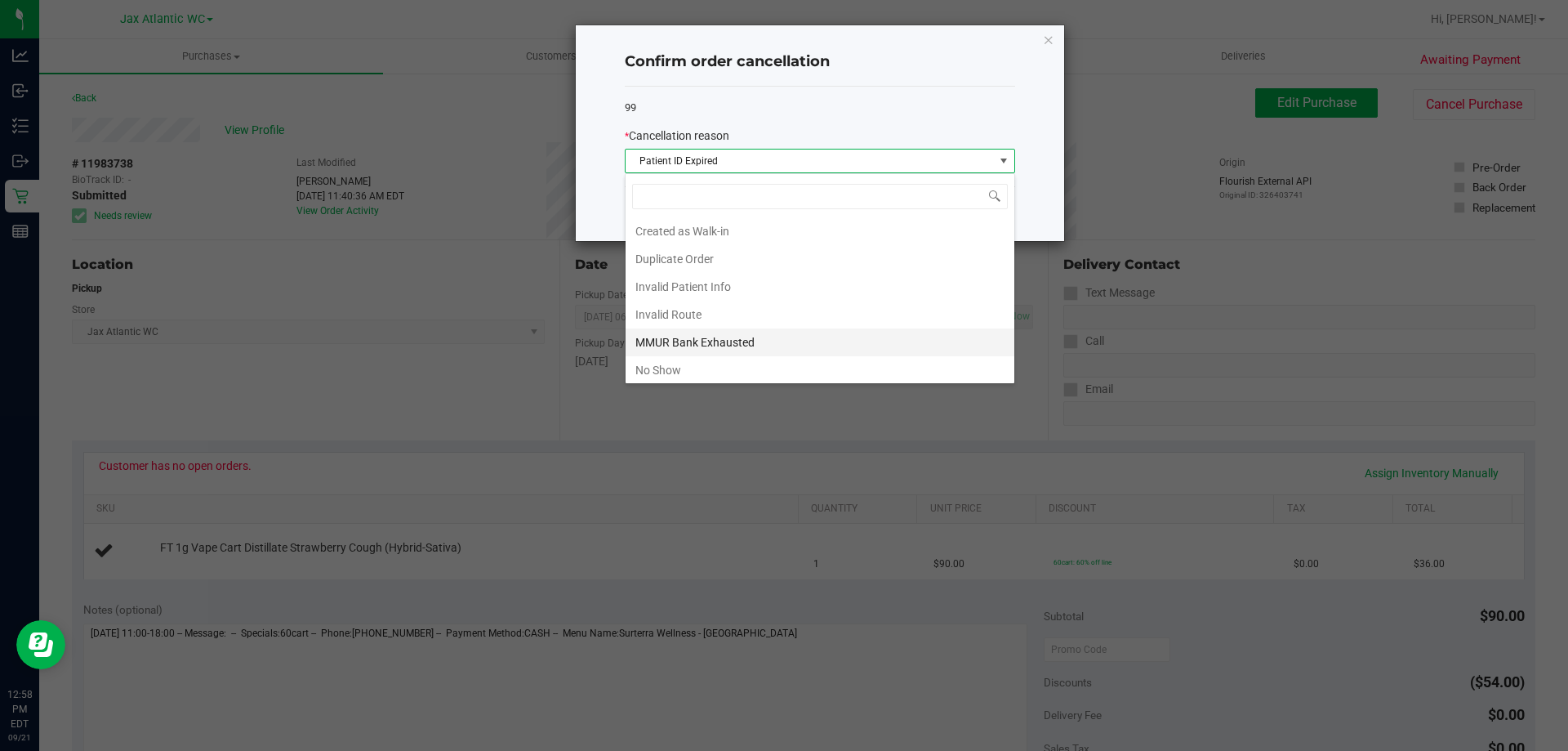
scroll to position [25, 390]
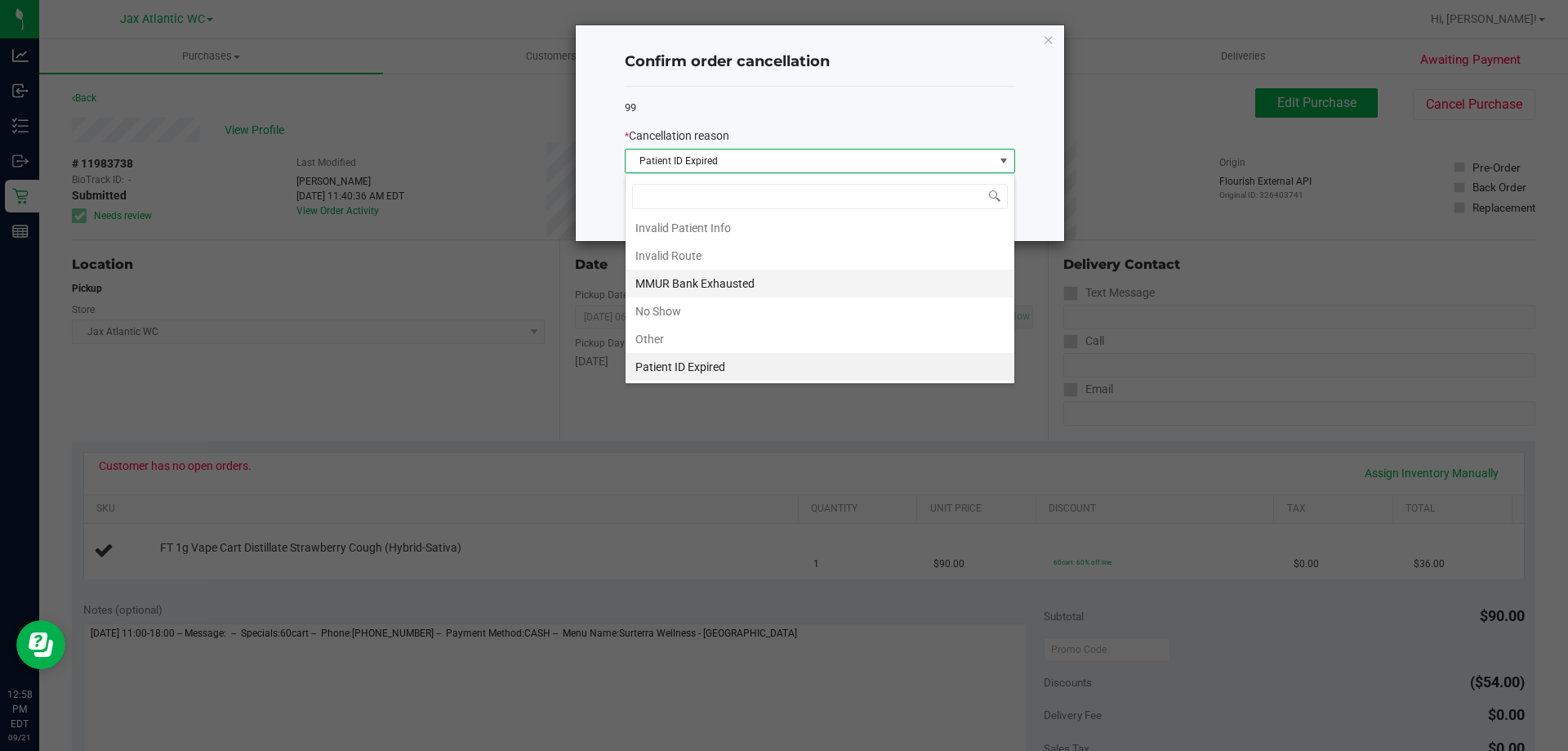
click at [704, 282] on li "MMUR Bank Exhausted" at bounding box center [820, 283] width 389 height 27
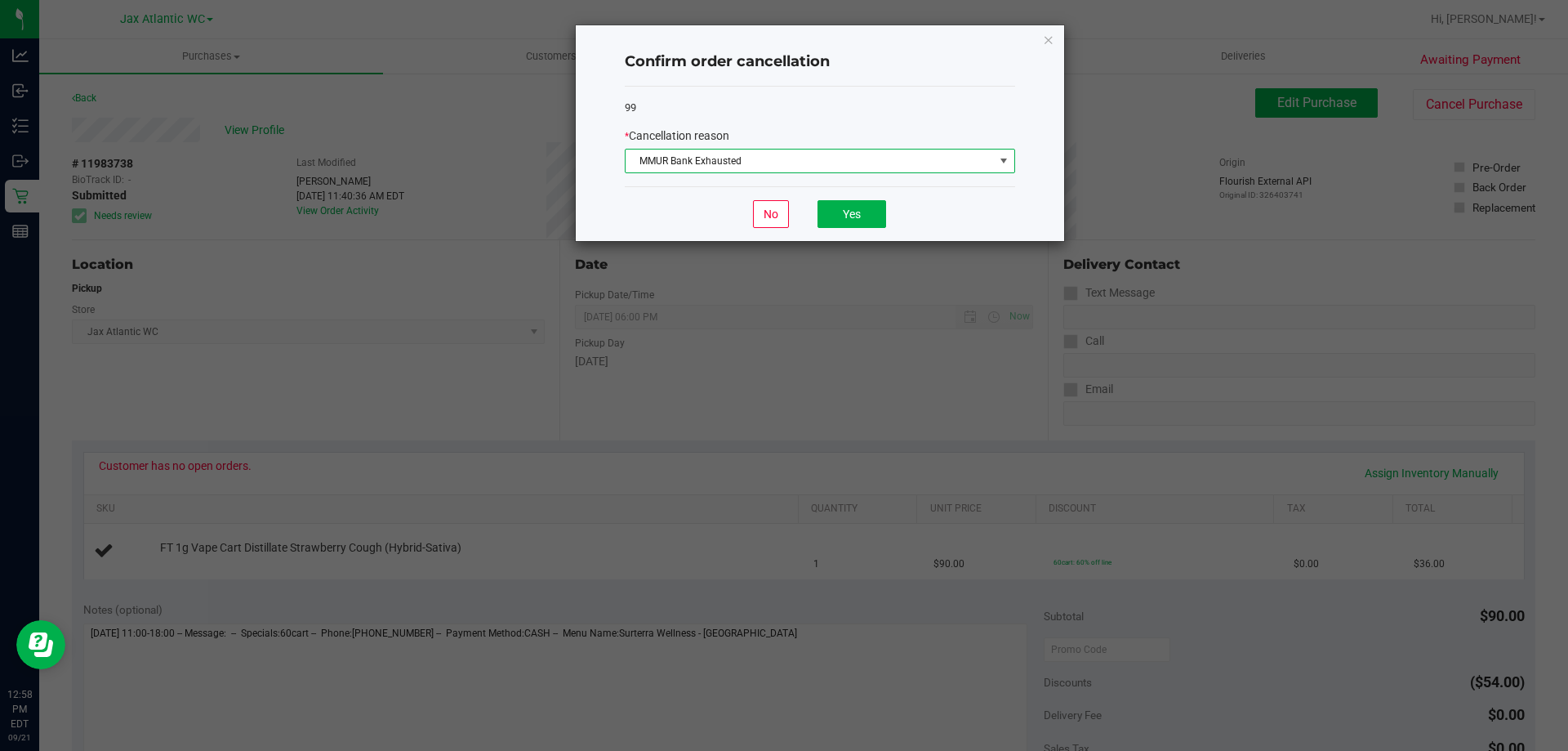
click at [833, 231] on div "No Yes" at bounding box center [820, 214] width 390 height 55
click at [840, 218] on button "Yes" at bounding box center [851, 214] width 69 height 27
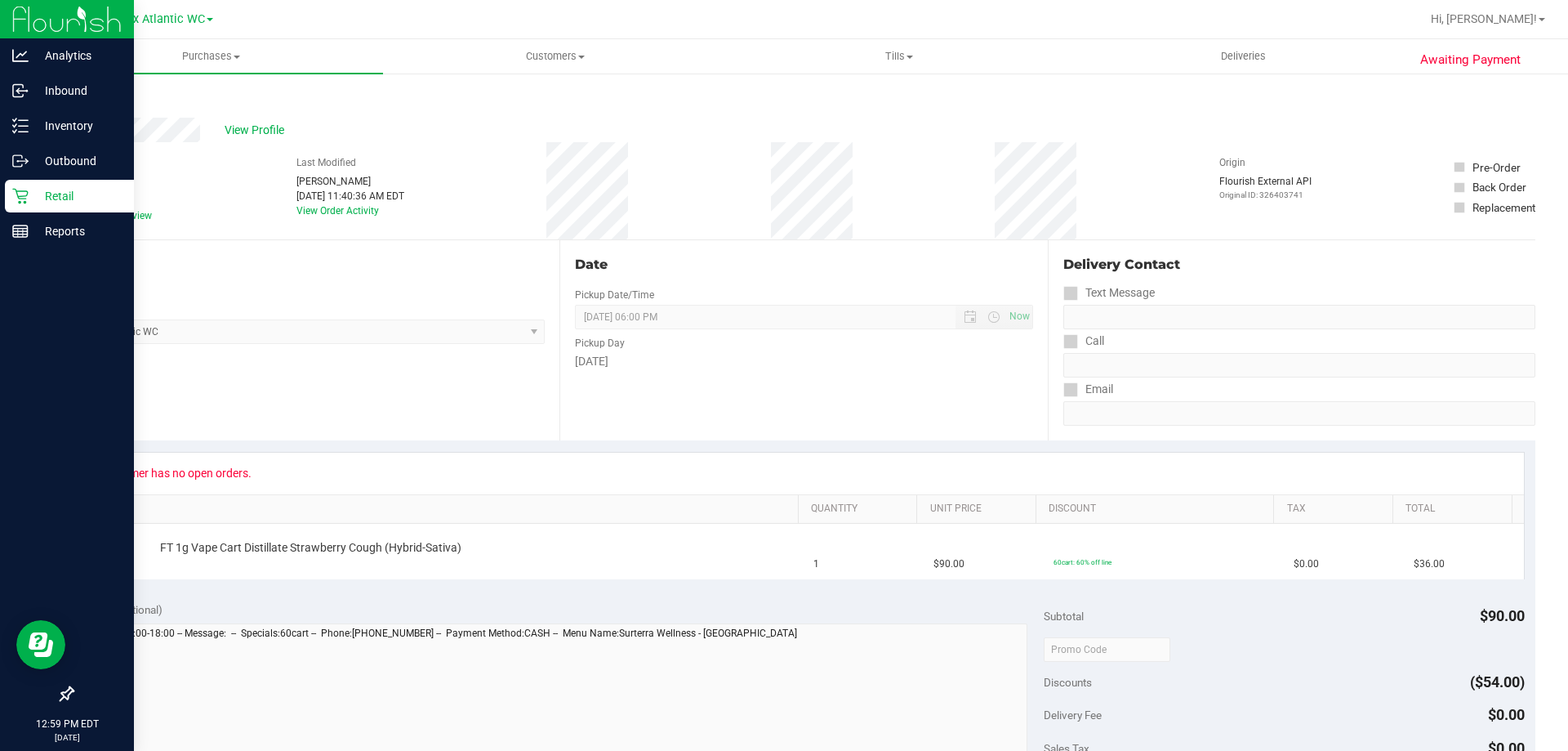
click at [40, 188] on p "Retail" at bounding box center [77, 196] width 98 height 20
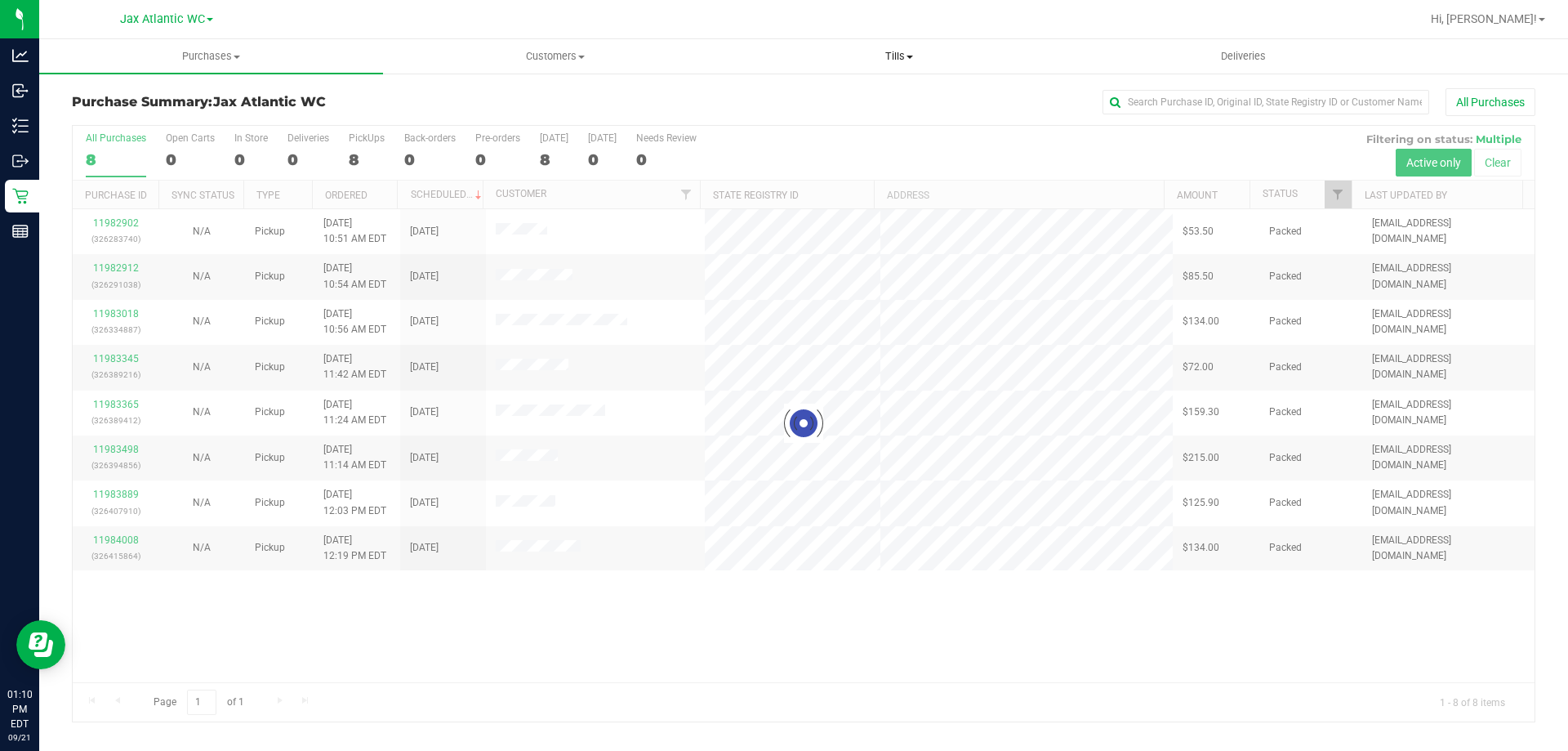
click at [889, 53] on span "Tills" at bounding box center [899, 56] width 342 height 15
click at [840, 99] on li "Manage tills" at bounding box center [899, 99] width 344 height 20
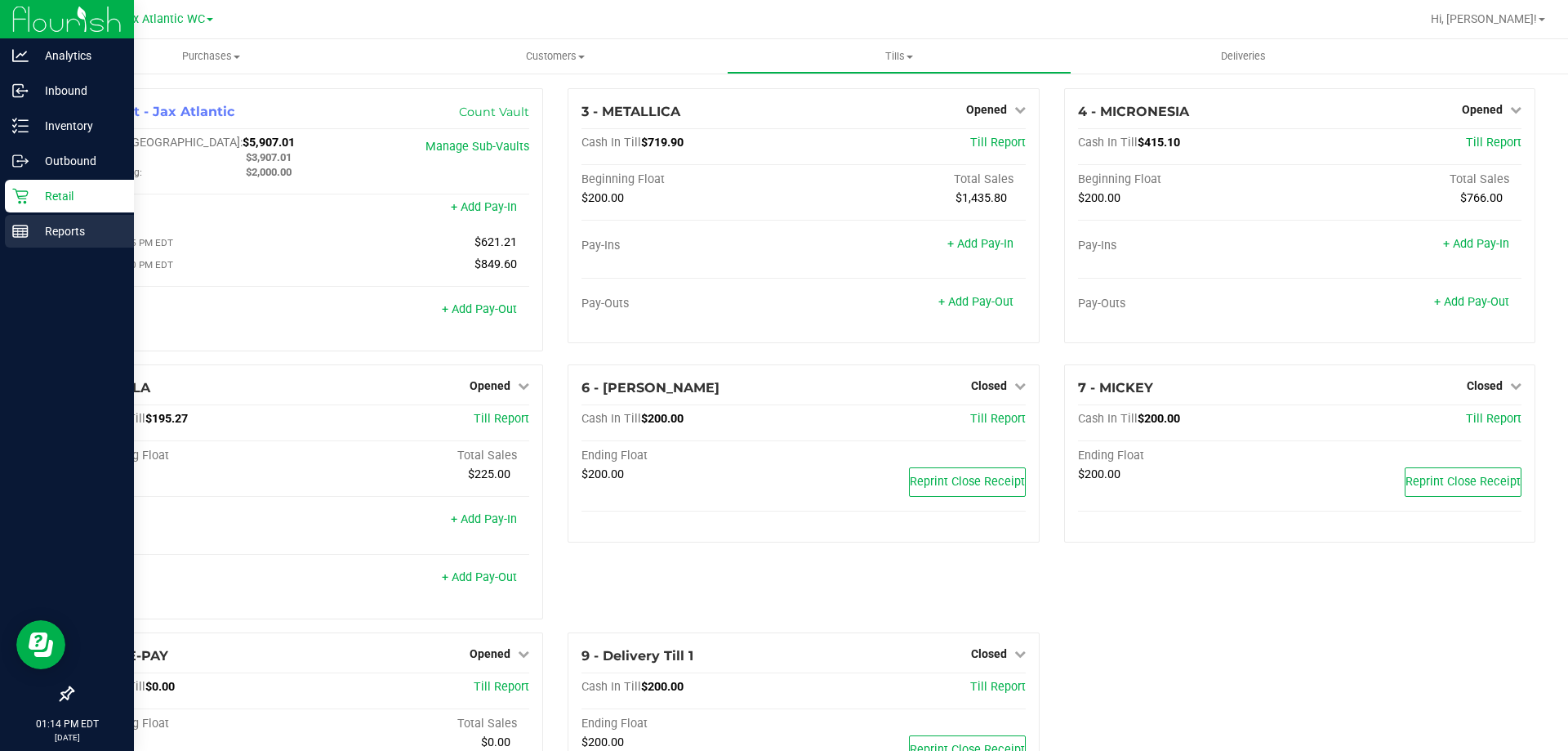
click at [74, 241] on div "Reports" at bounding box center [69, 231] width 129 height 32
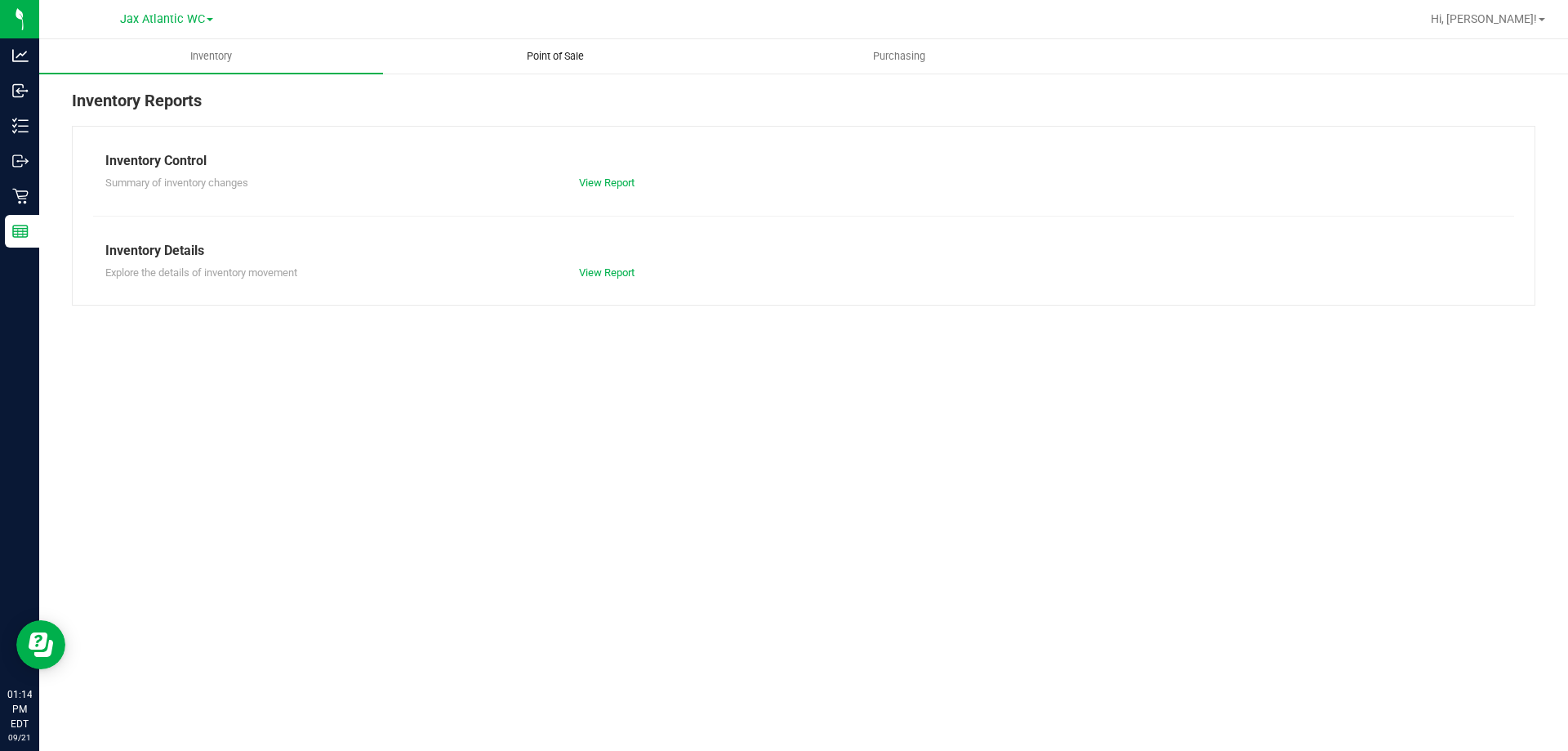
click at [574, 62] on span "Point of Sale" at bounding box center [556, 56] width 101 height 15
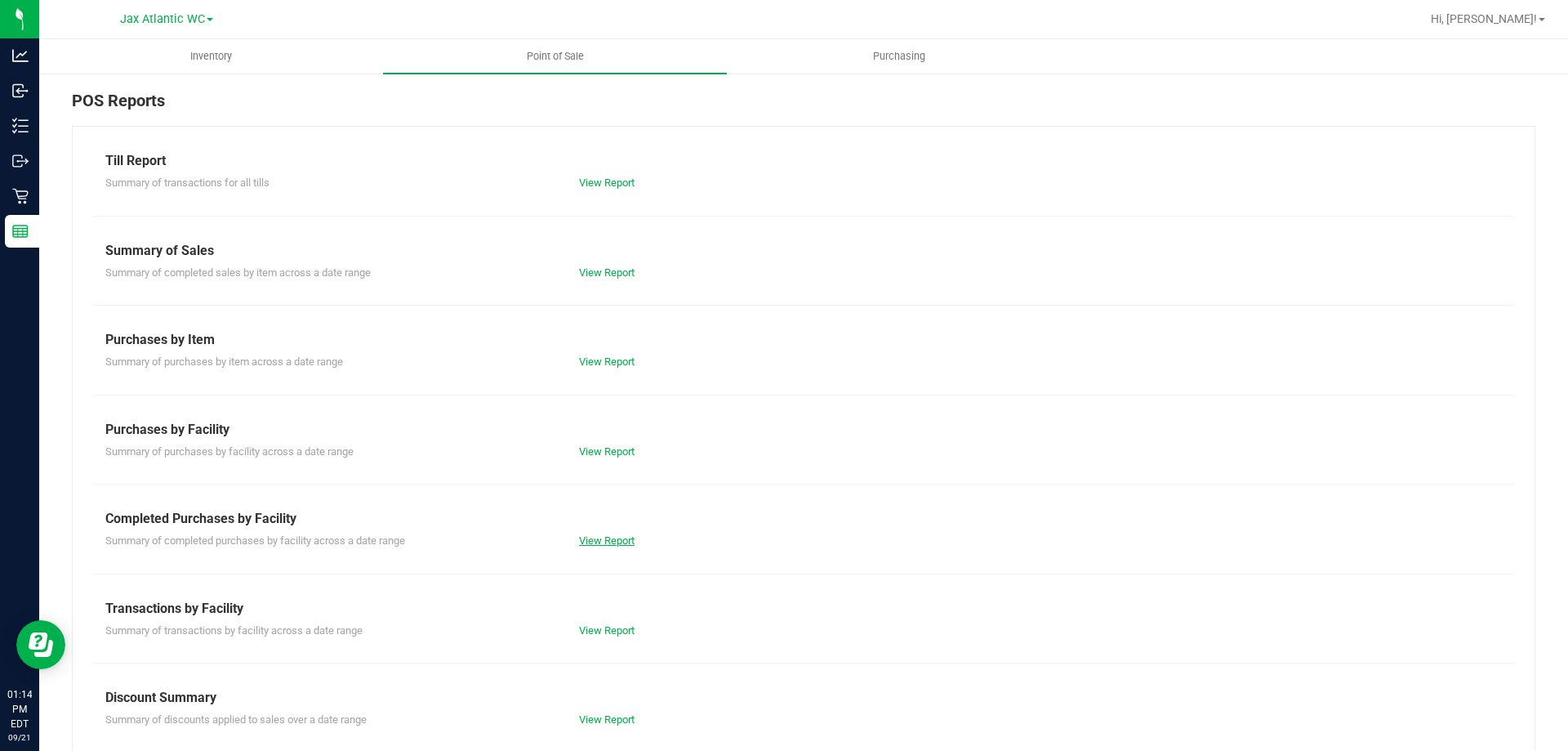
click at [592, 542] on link "View Report" at bounding box center [606, 540] width 56 height 12
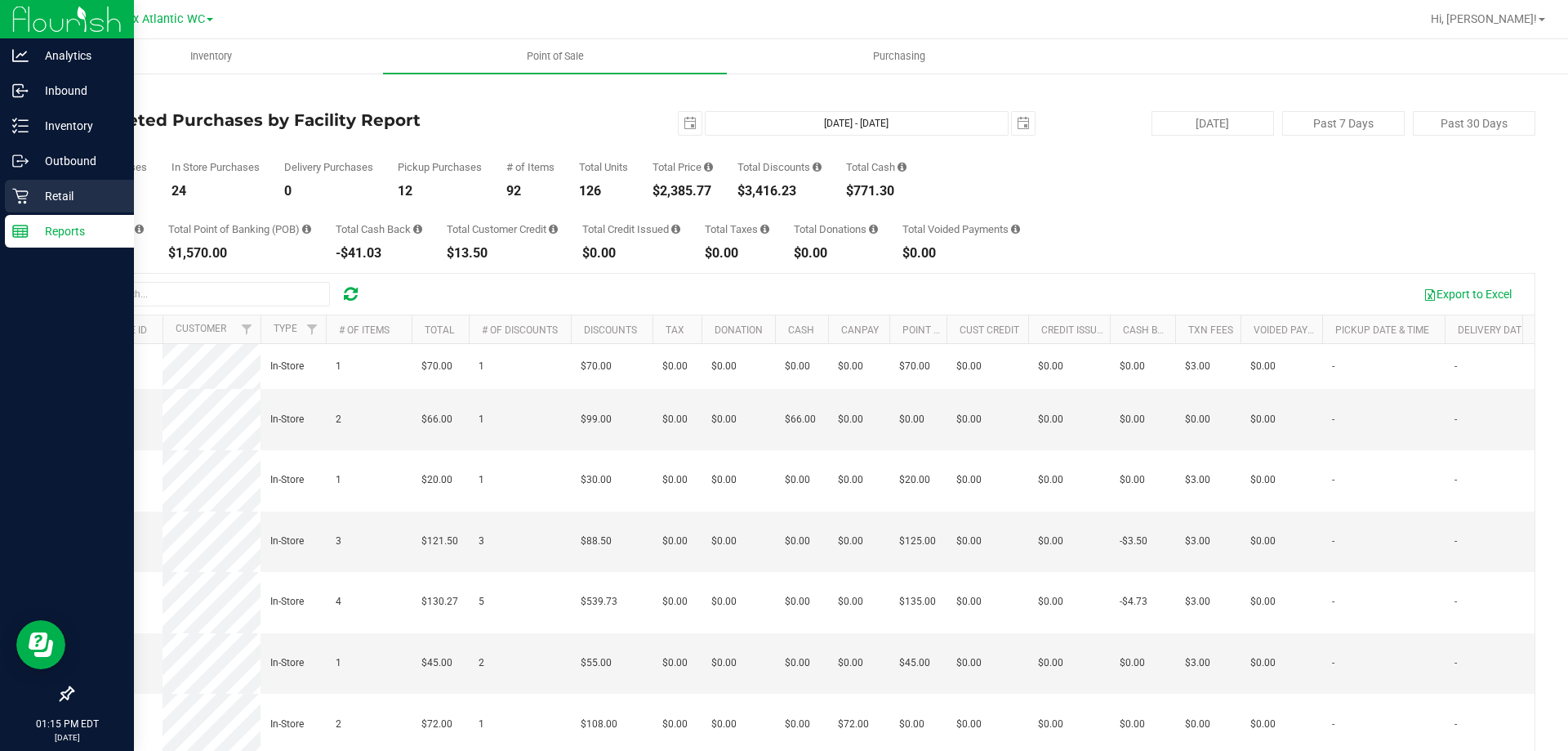
click at [34, 206] on div "Retail" at bounding box center [69, 195] width 129 height 32
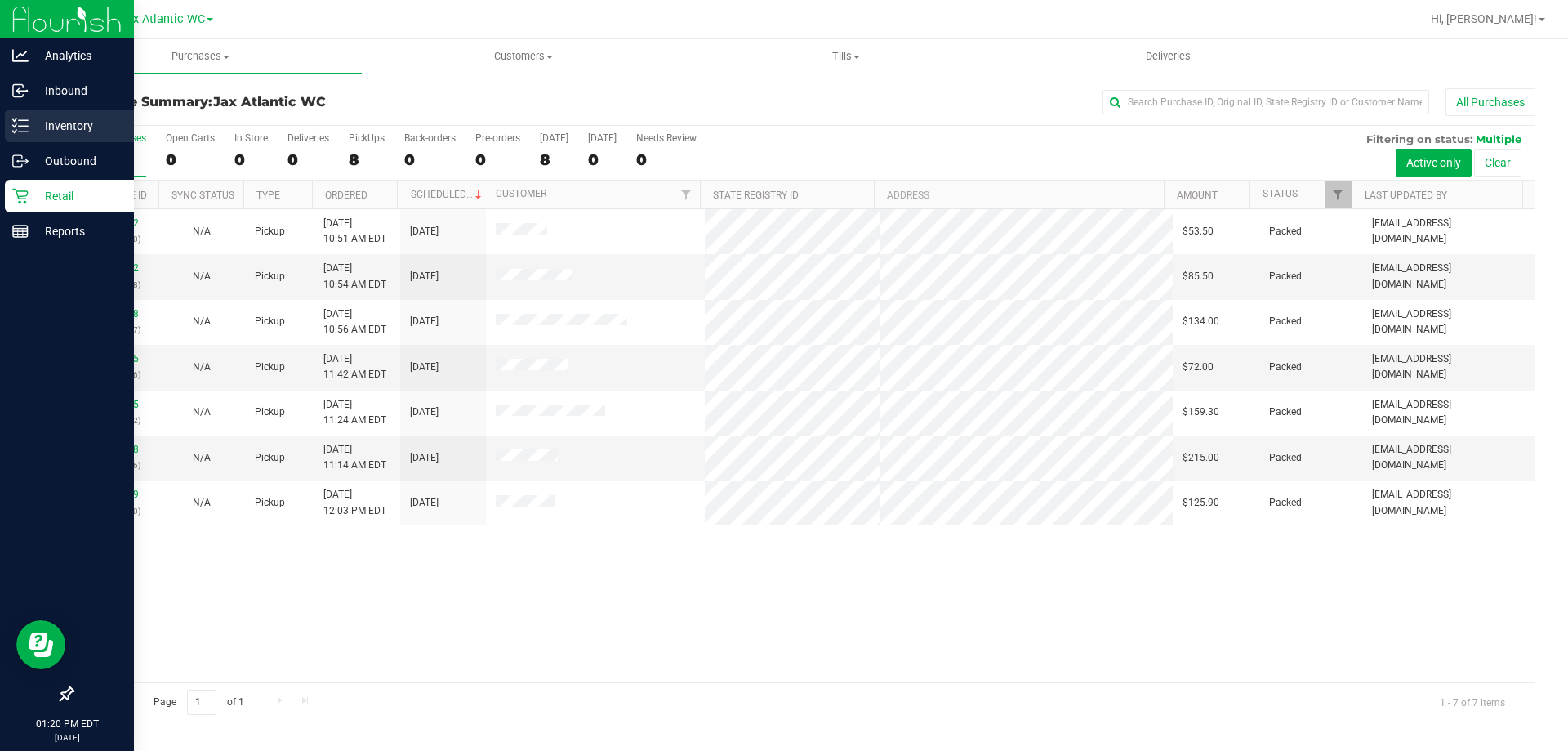
click at [26, 122] on icon at bounding box center [21, 126] width 17 height 17
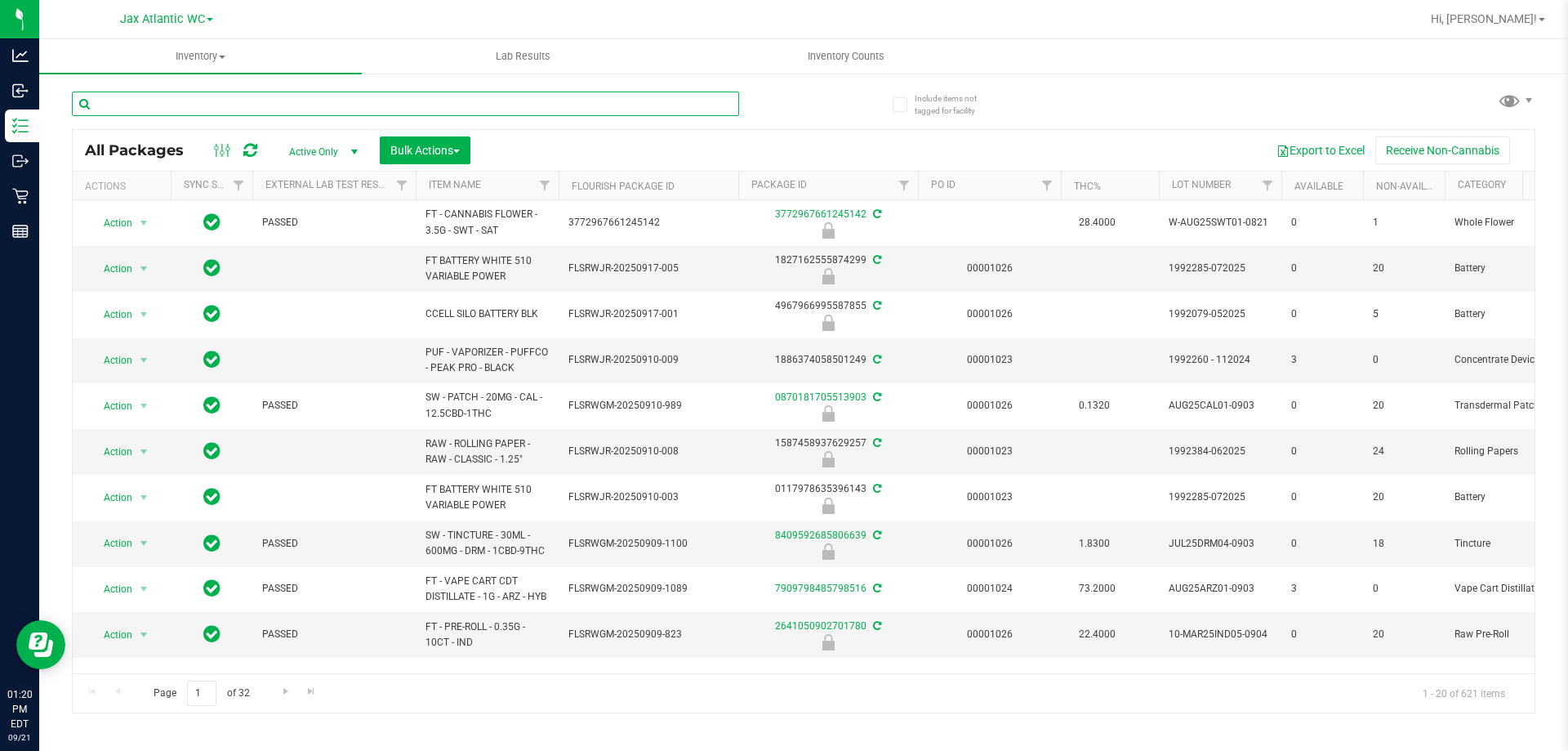
click at [197, 104] on input "text" at bounding box center [405, 104] width 667 height 25
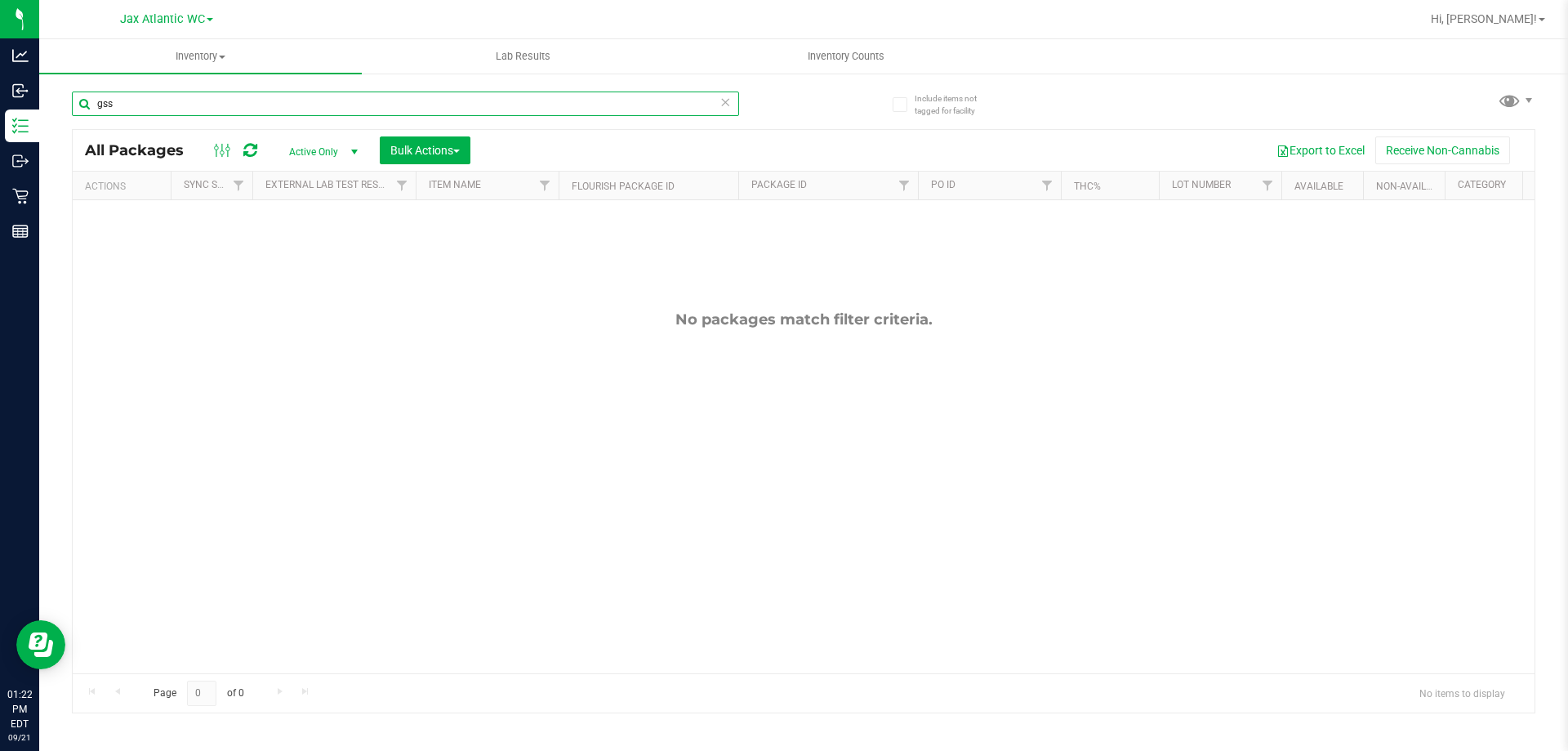
type input "gss"
click at [723, 103] on icon at bounding box center [725, 101] width 12 height 20
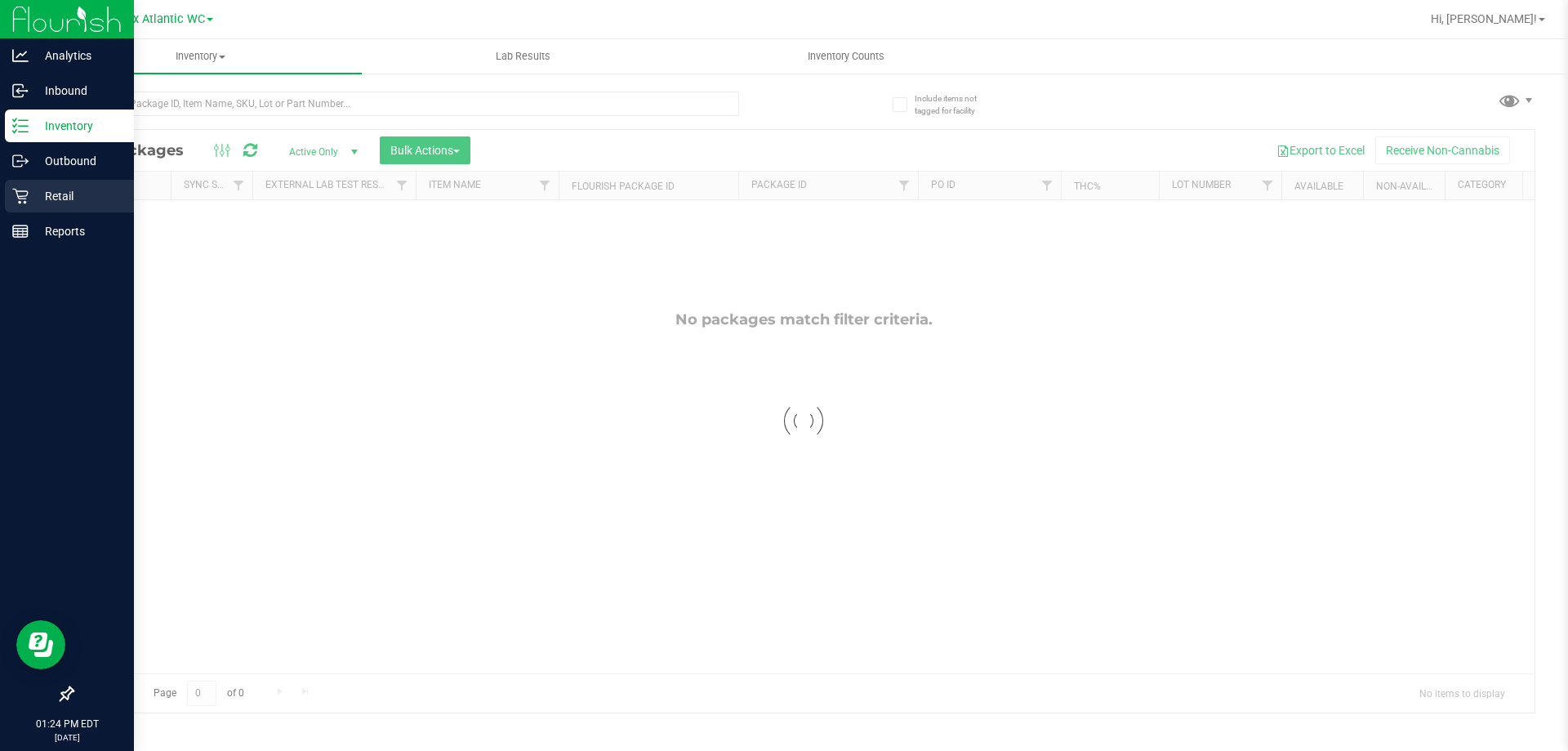
click at [21, 194] on icon at bounding box center [21, 196] width 17 height 17
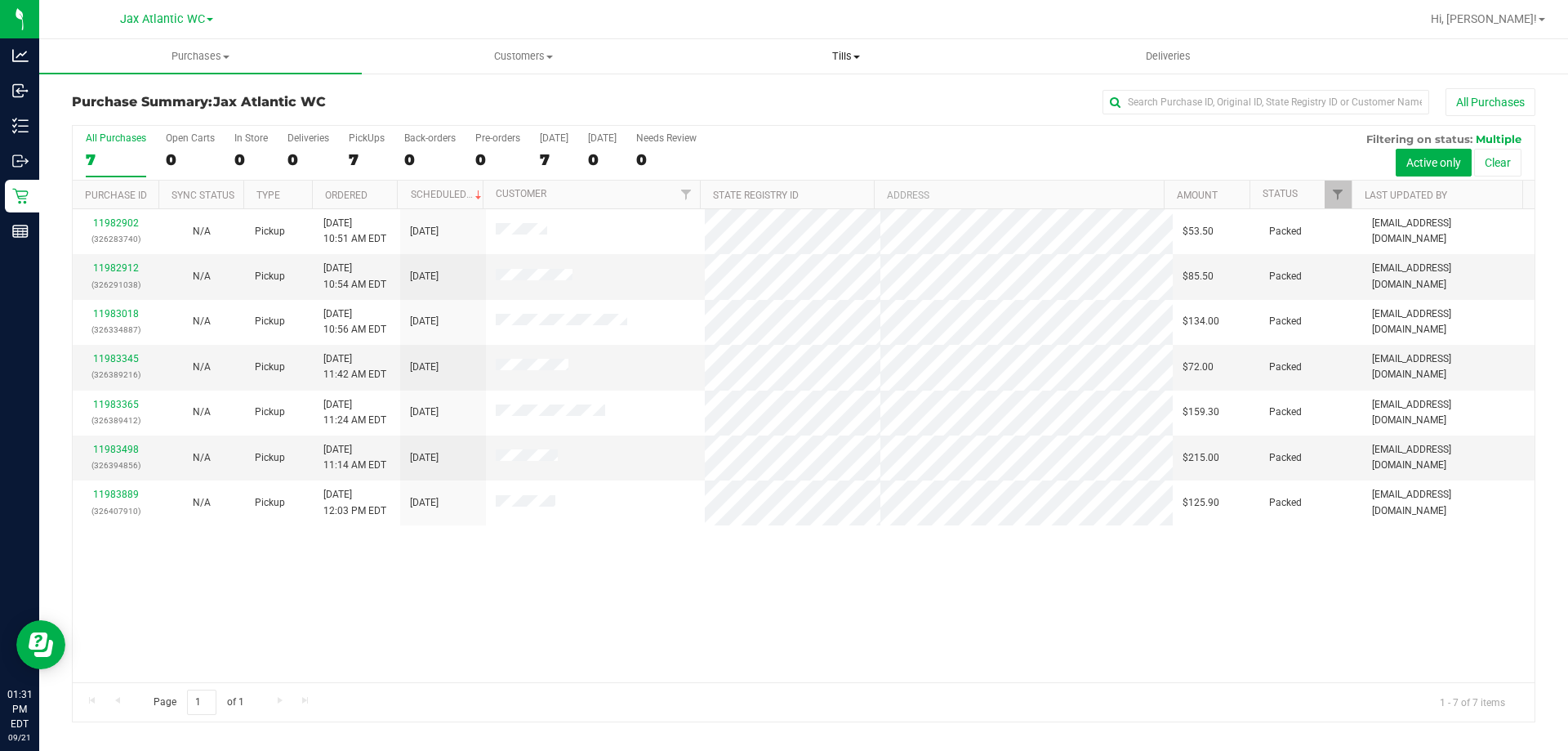
click at [835, 51] on span "Tills" at bounding box center [845, 56] width 321 height 15
click at [755, 95] on span "Manage tills" at bounding box center [739, 98] width 110 height 14
